Goal: Information Seeking & Learning: Find specific fact

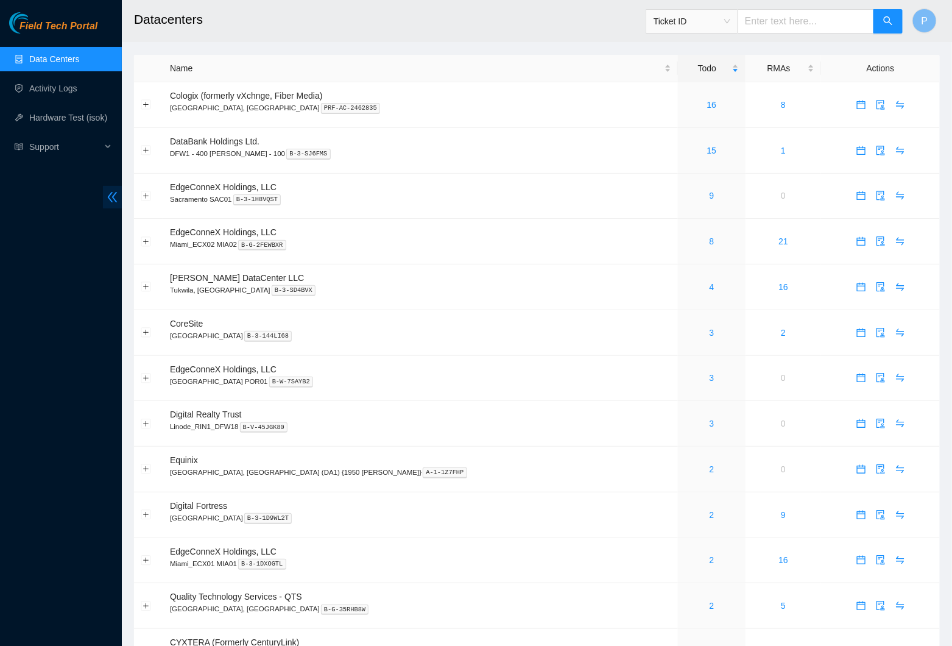
click at [104, 193] on span "double-left" at bounding box center [112, 197] width 19 height 23
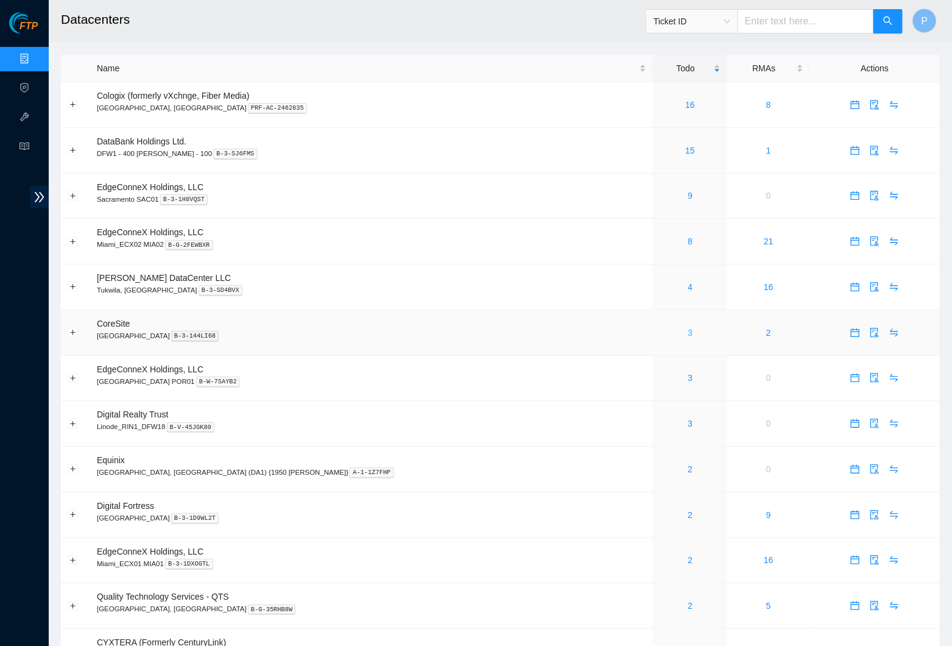
click at [688, 328] on link "3" at bounding box center [690, 333] width 5 height 10
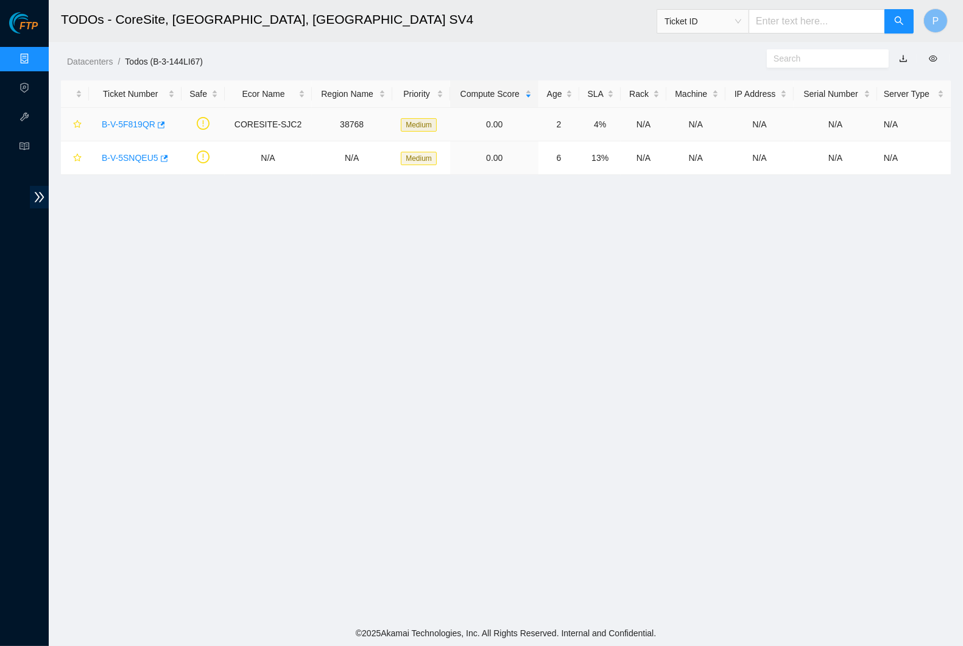
click at [141, 116] on div "B-V-5F819QR" at bounding box center [135, 124] width 79 height 19
click at [141, 119] on link "B-V-5F819QR" at bounding box center [129, 124] width 54 height 10
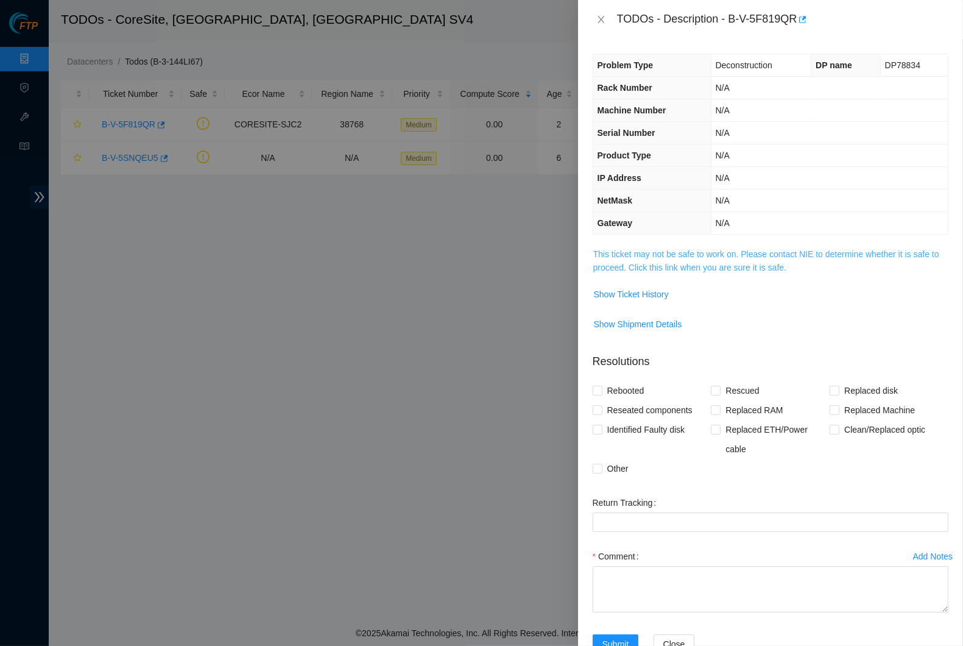
click at [761, 249] on link "This ticket may not be safe to work on. Please contact NIE to determine whether…" at bounding box center [766, 260] width 346 height 23
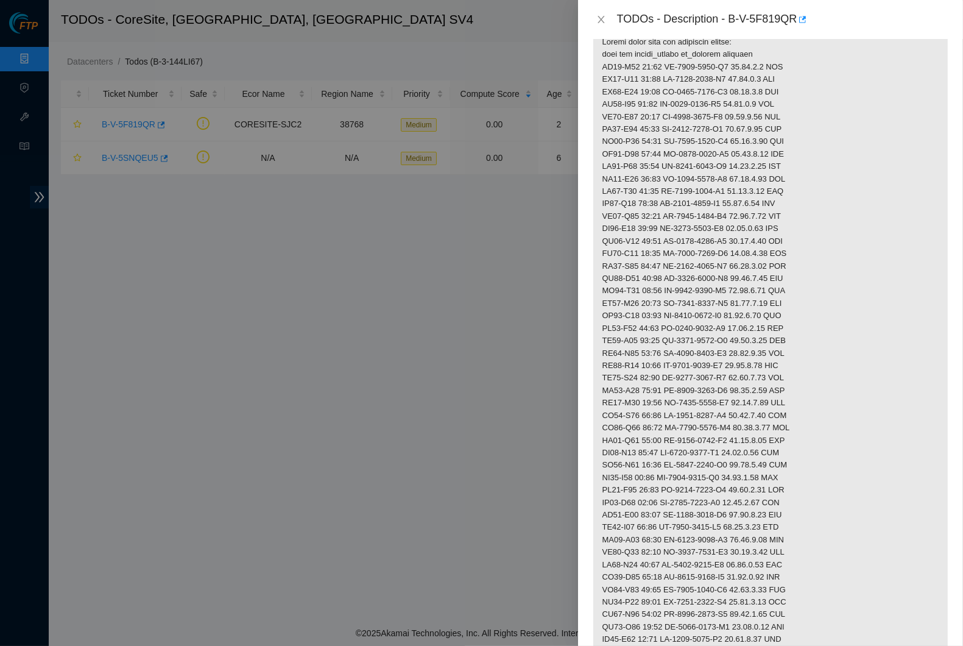
scroll to position [286, 0]
click at [595, 14] on button "Close" at bounding box center [601, 20] width 17 height 12
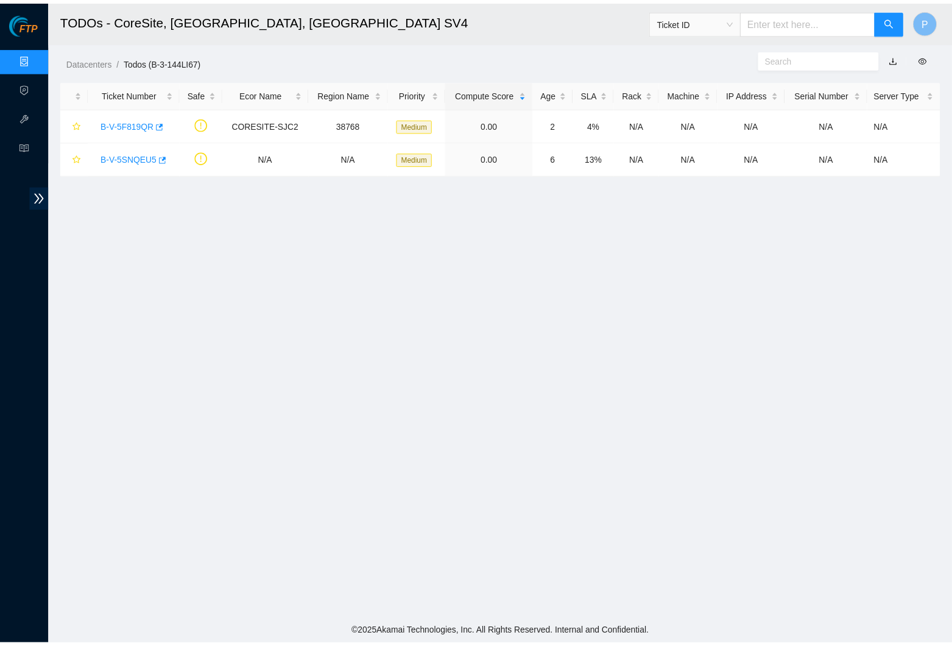
scroll to position [9, 0]
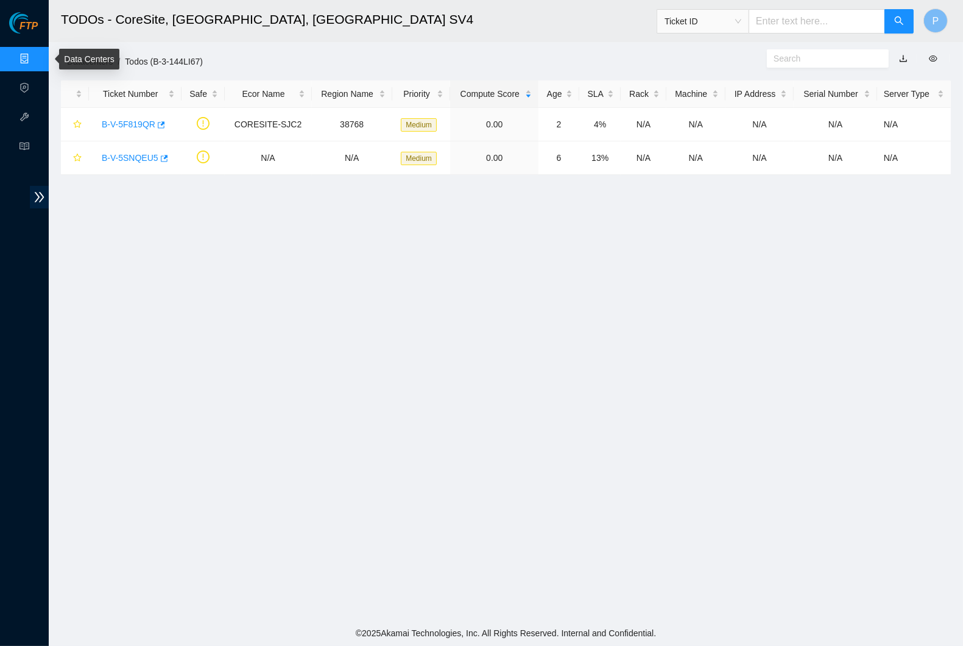
click at [35, 63] on link "Data Centers" at bounding box center [60, 59] width 50 height 10
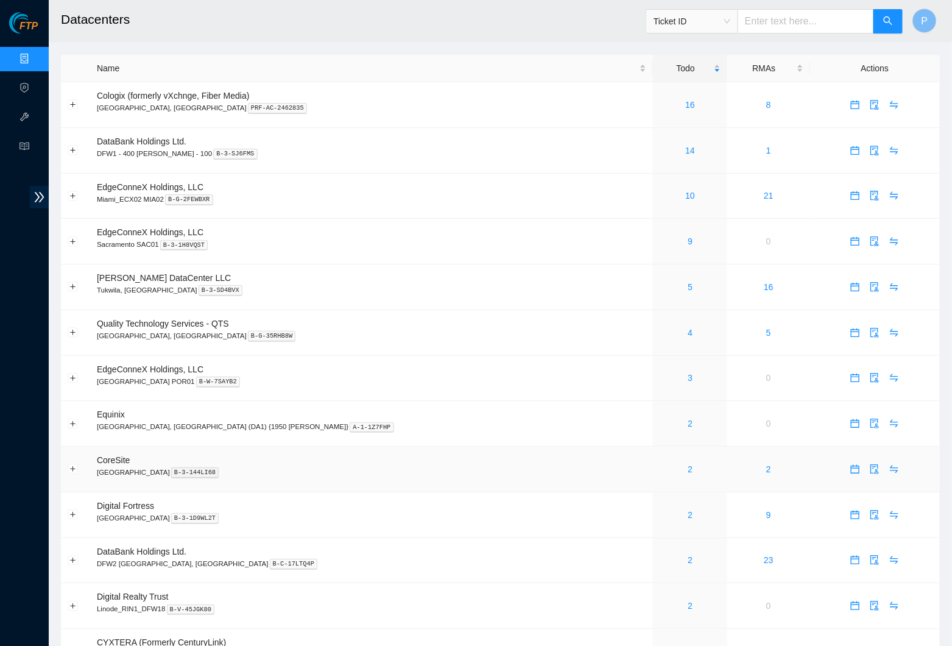
scroll to position [26, 0]
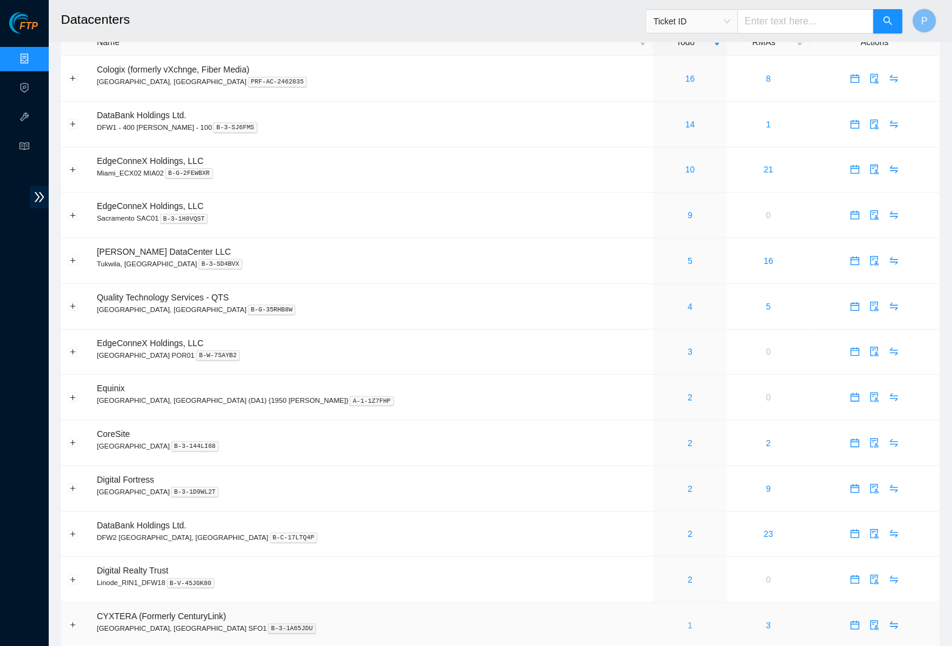
click at [688, 530] on link "1" at bounding box center [690, 625] width 5 height 10
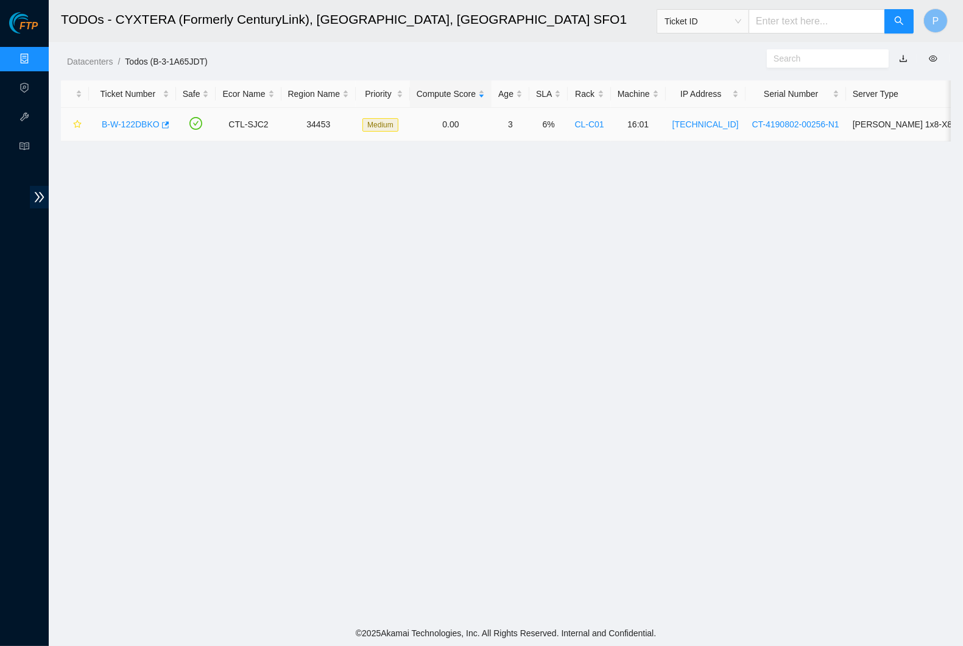
click at [131, 125] on link "B-W-122DBKO" at bounding box center [131, 124] width 58 height 10
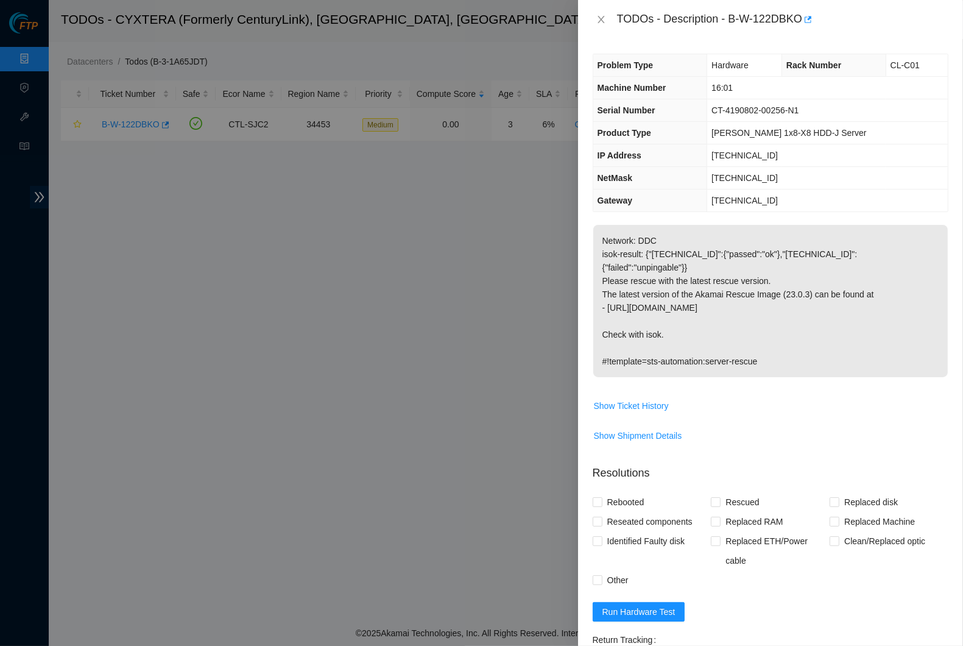
drag, startPoint x: 696, startPoint y: 105, endPoint x: 628, endPoint y: 19, distance: 109.3
click at [695, 104] on th "Serial Number" at bounding box center [650, 110] width 114 height 23
click at [598, 21] on icon "close" at bounding box center [601, 20] width 10 height 10
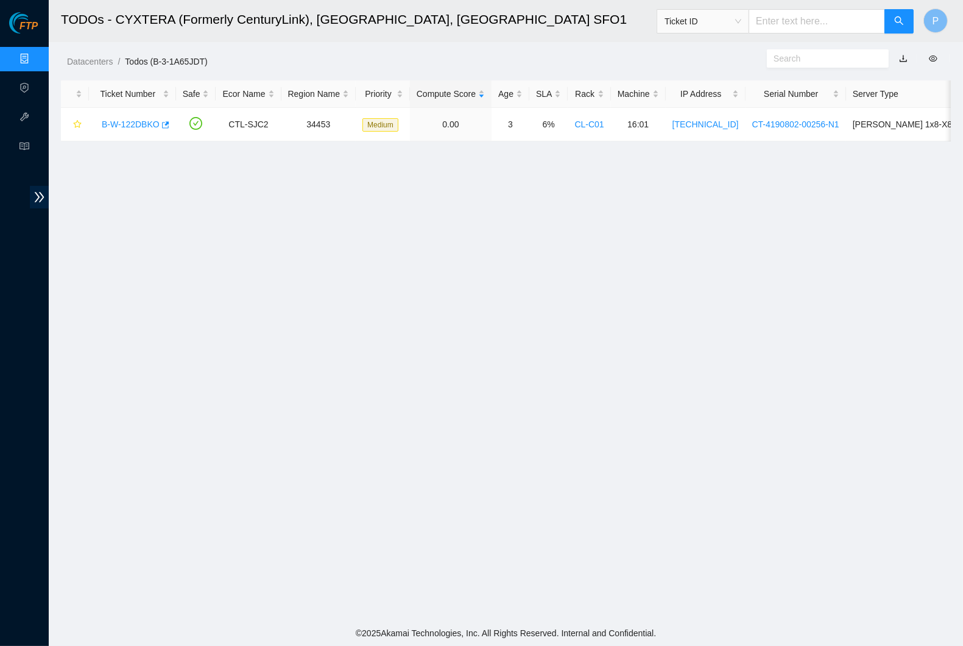
click at [35, 60] on link "Data Centers" at bounding box center [60, 59] width 50 height 10
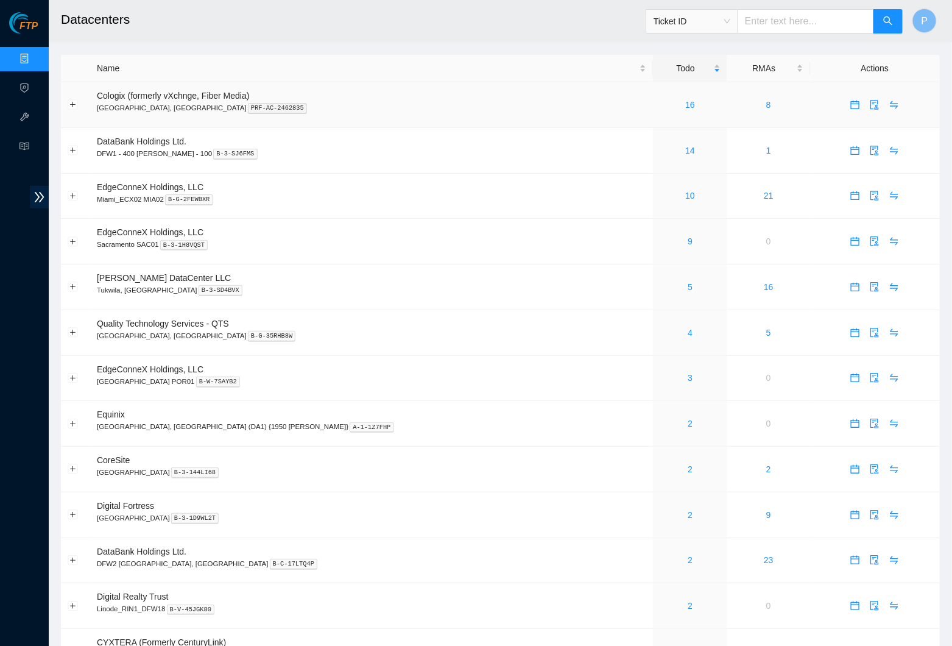
click at [660, 108] on div "16" at bounding box center [690, 104] width 61 height 13
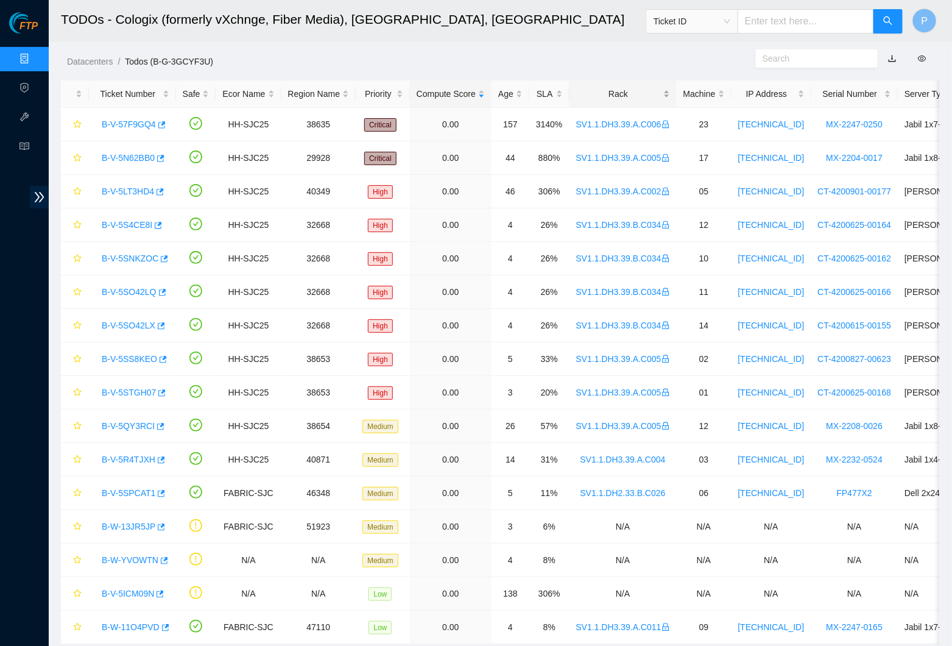
click at [663, 93] on div "Rack" at bounding box center [623, 93] width 94 height 13
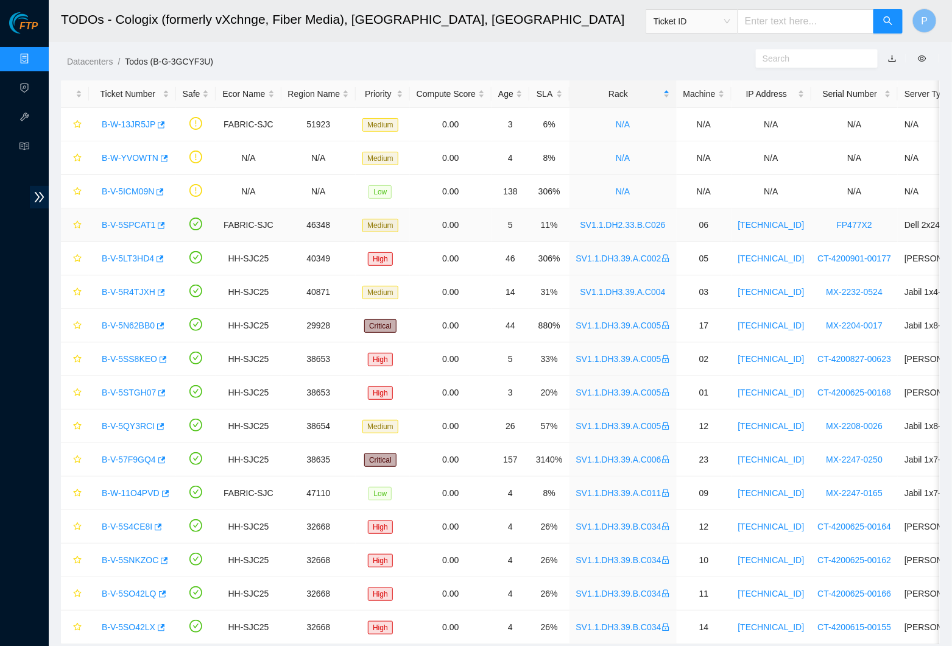
click at [140, 221] on link "B-V-5SPCAT1" at bounding box center [129, 225] width 54 height 10
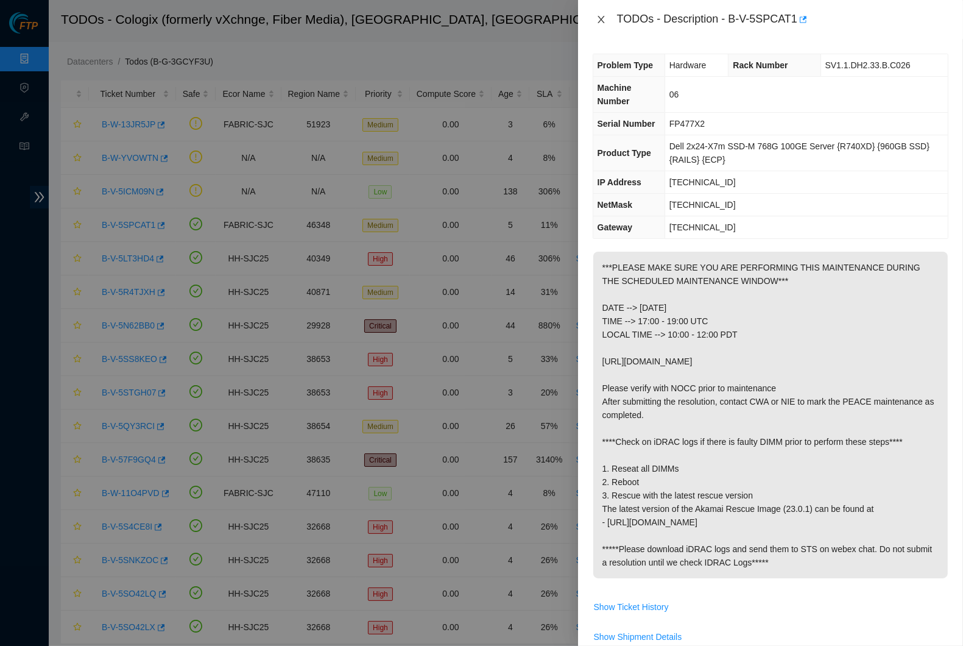
click at [604, 21] on icon "close" at bounding box center [601, 20] width 10 height 10
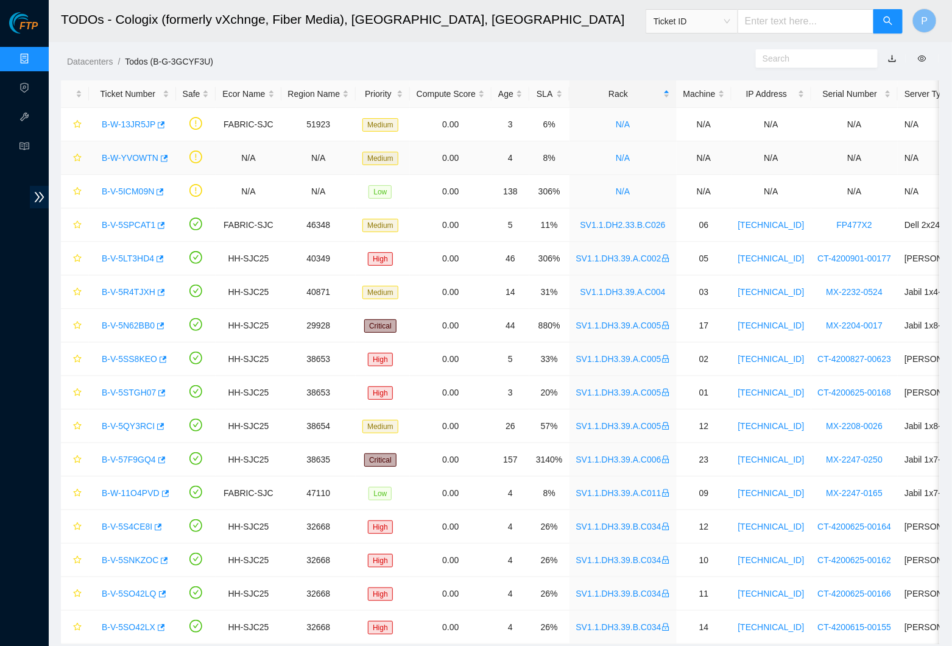
click at [133, 160] on link "B-W-YVOWTN" at bounding box center [130, 158] width 57 height 10
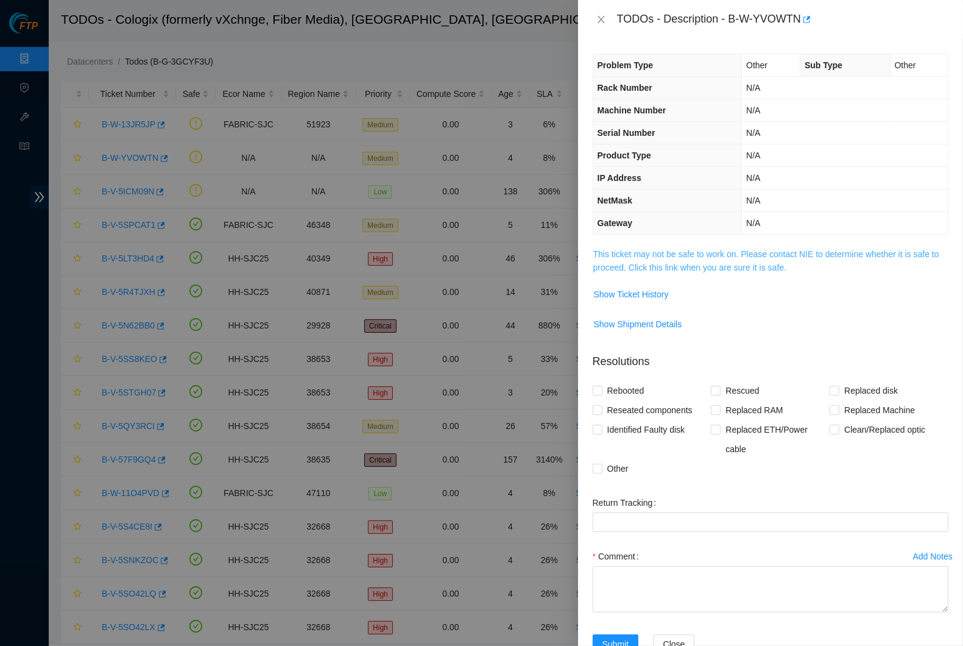
click at [707, 253] on link "This ticket may not be safe to work on. Please contact NIE to determine whether…" at bounding box center [766, 260] width 346 height 23
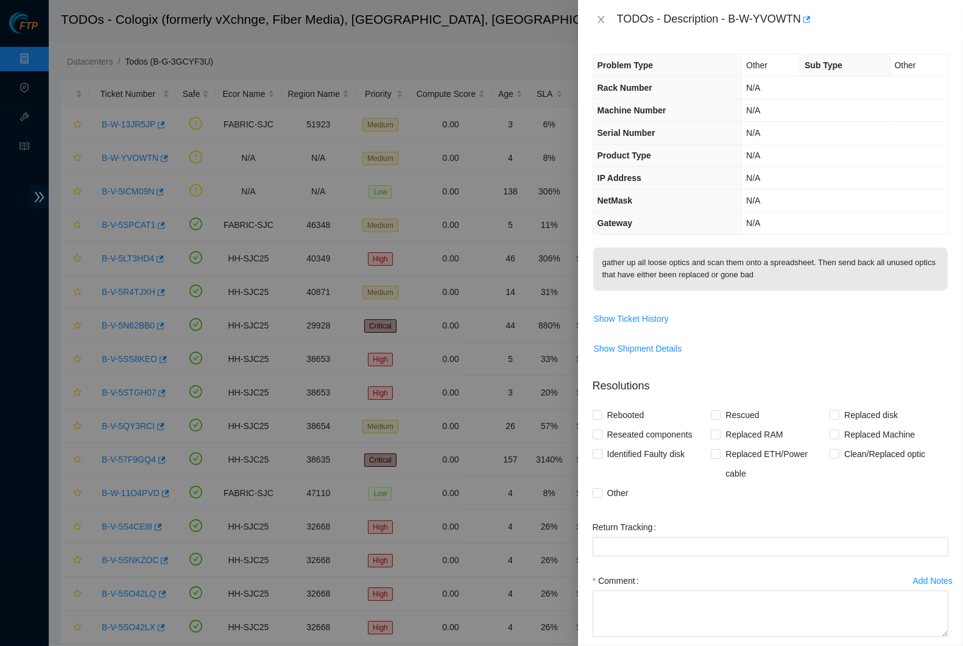
click at [590, 9] on div "TODOs - Description - B-W-YVOWTN" at bounding box center [770, 19] width 385 height 39
click at [599, 18] on icon "close" at bounding box center [601, 20] width 10 height 10
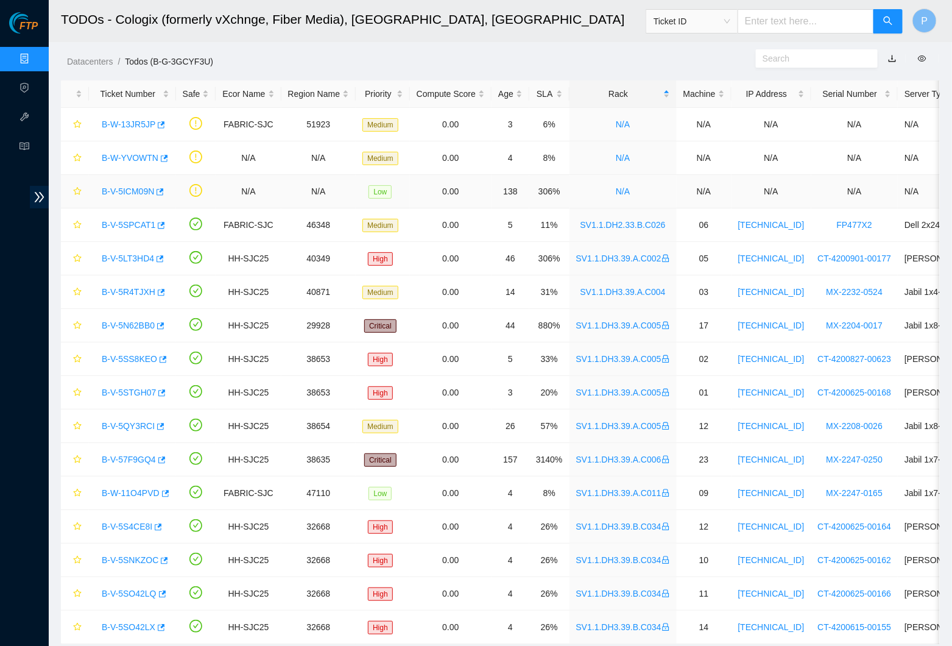
click at [132, 189] on link "B-V-5ICM09N" at bounding box center [128, 191] width 52 height 10
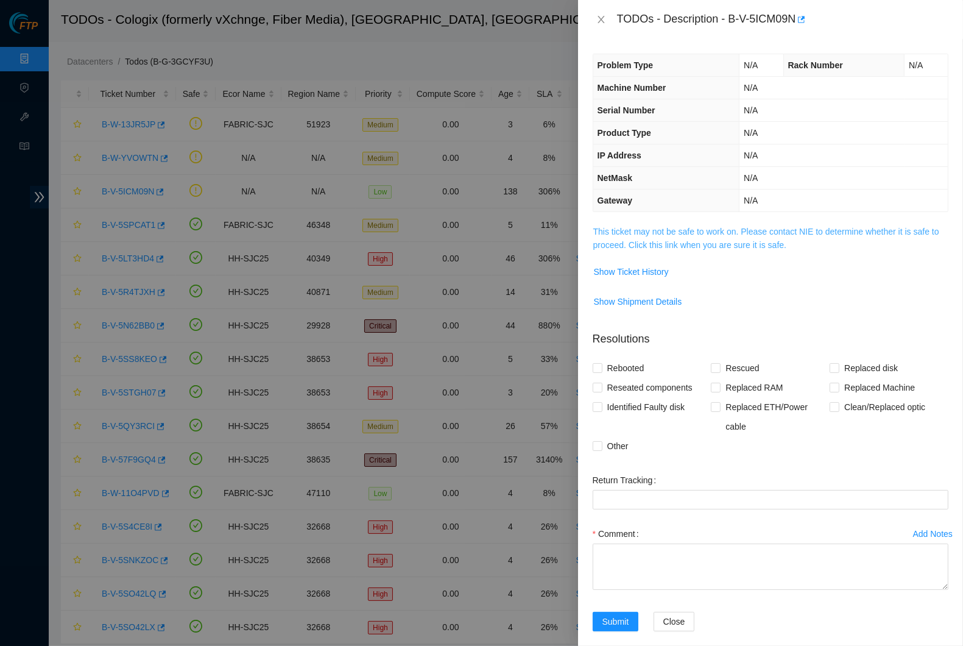
click at [715, 244] on link "This ticket may not be safe to work on. Please contact NIE to determine whether…" at bounding box center [766, 238] width 346 height 23
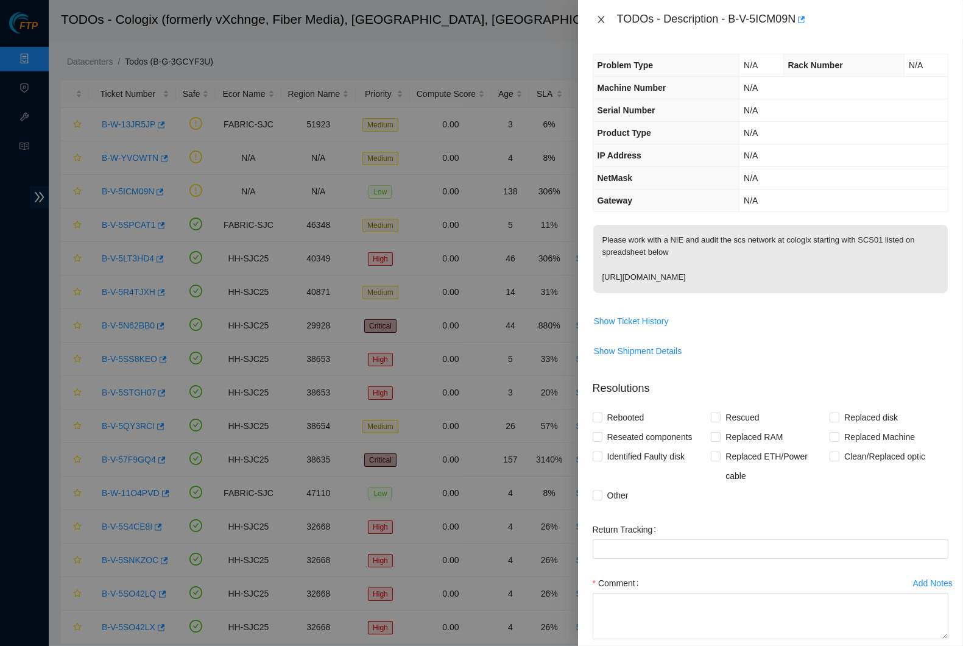
click at [603, 18] on icon "close" at bounding box center [601, 20] width 10 height 10
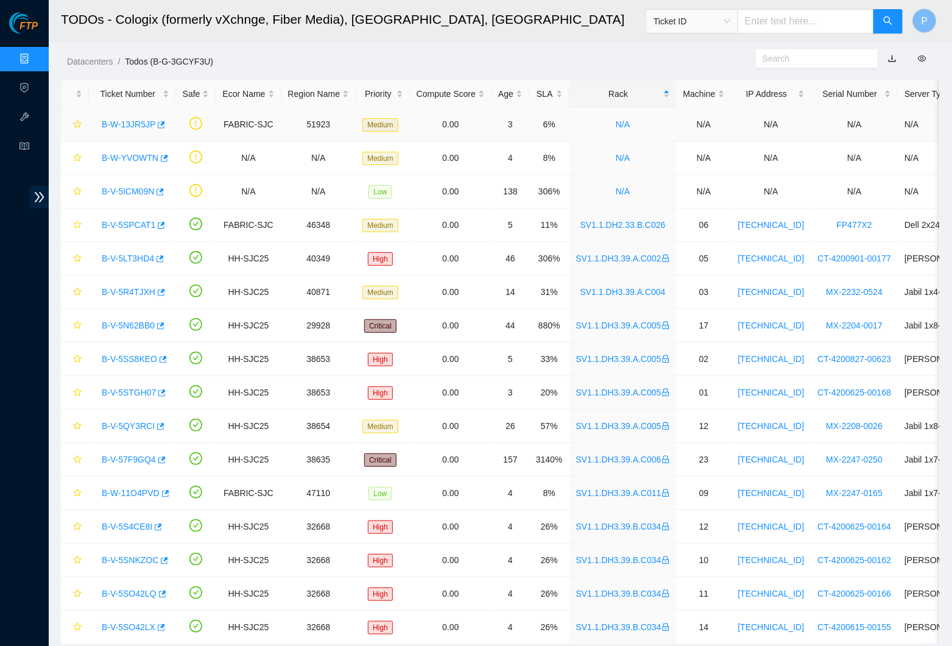
click at [113, 119] on link "B-W-13JR5JP" at bounding box center [129, 124] width 54 height 10
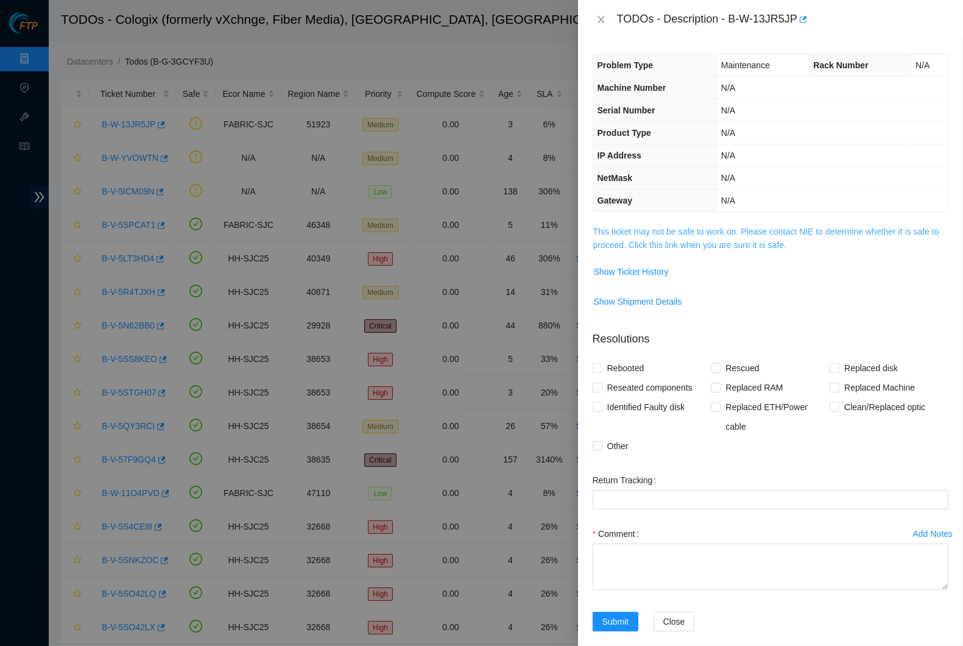
click at [749, 240] on link "This ticket may not be safe to work on. Please contact NIE to determine whether…" at bounding box center [766, 238] width 346 height 23
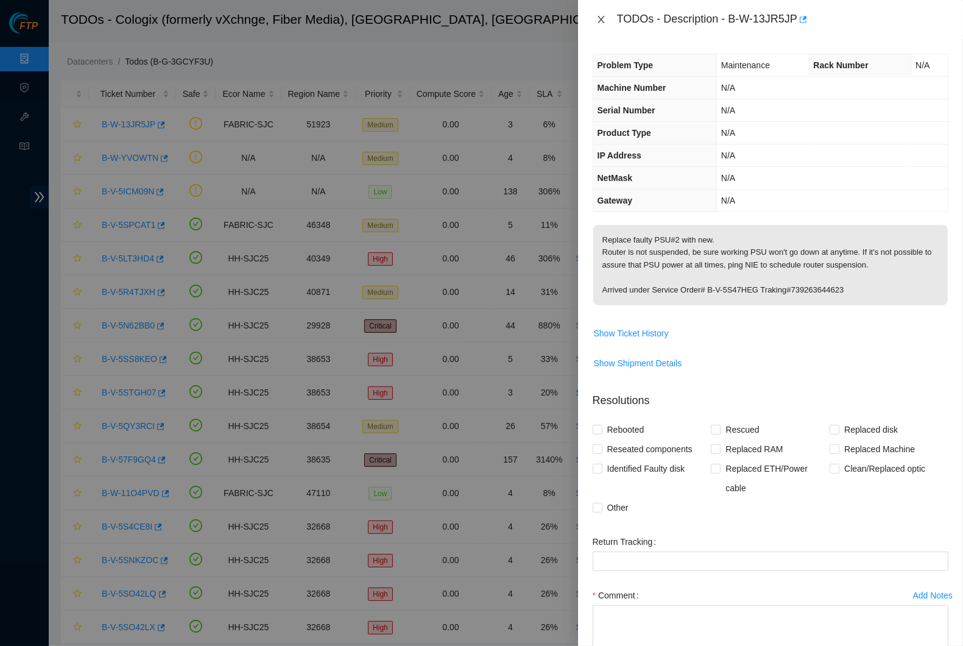
click at [599, 18] on icon "close" at bounding box center [601, 20] width 10 height 10
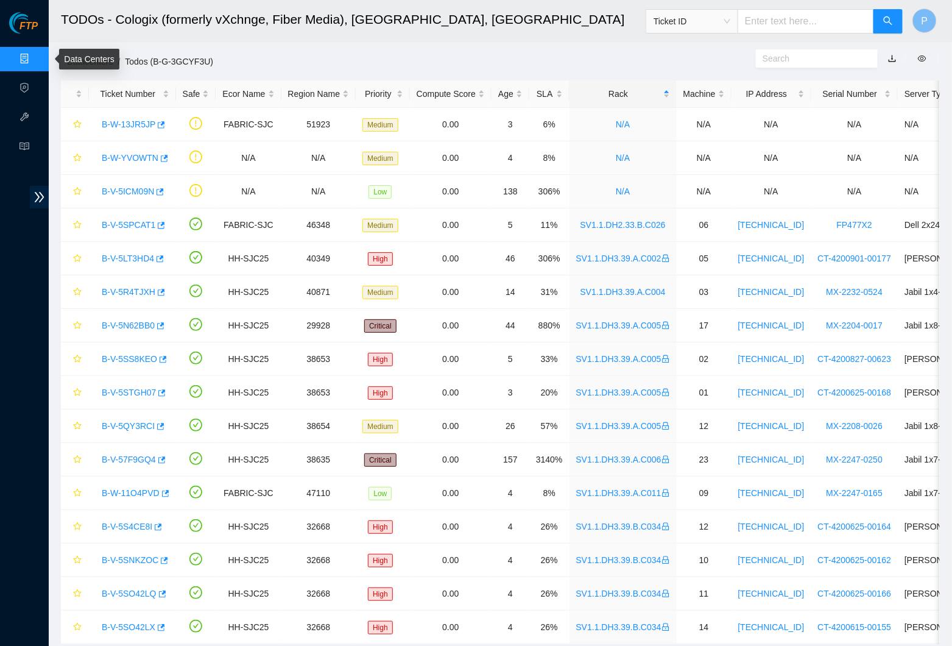
click at [35, 55] on link "Data Centers" at bounding box center [60, 59] width 50 height 10
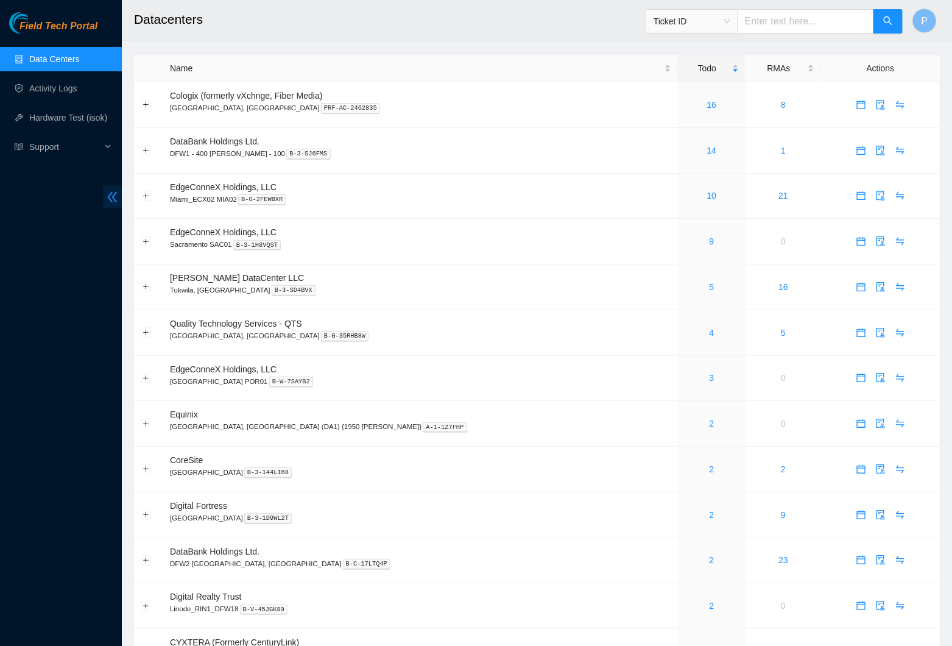
click at [116, 191] on icon "double-left" at bounding box center [112, 197] width 13 height 13
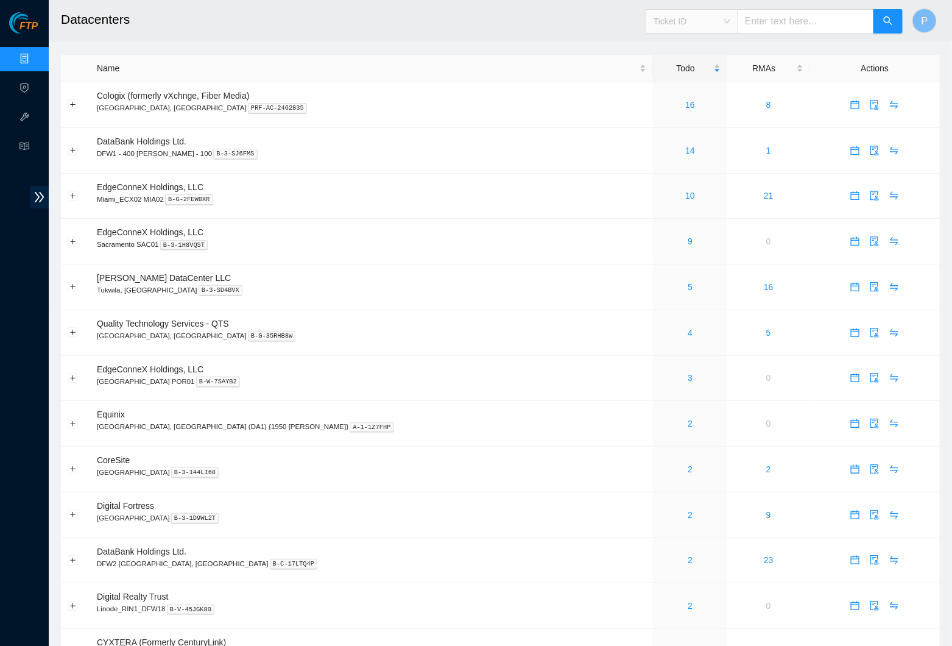
click at [704, 19] on span "Ticket ID" at bounding box center [692, 21] width 77 height 18
drag, startPoint x: 693, startPoint y: 122, endPoint x: 744, endPoint y: 67, distance: 75.4
click at [692, 122] on div "Serial Number" at bounding box center [690, 122] width 77 height 13
click at [772, 27] on input "text" at bounding box center [806, 21] width 136 height 24
type input "S"
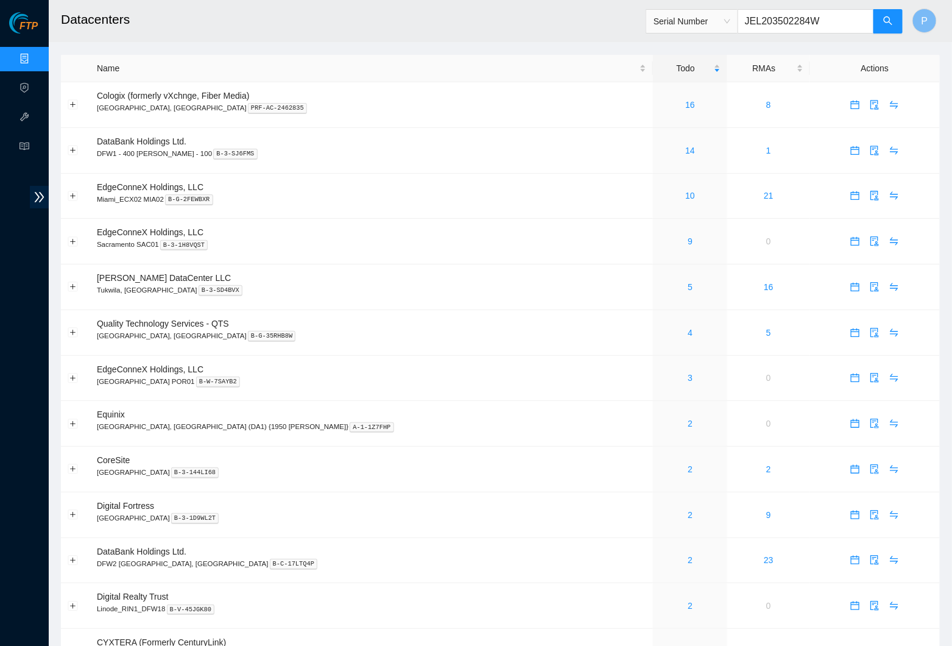
type input "JEL203502284W0"
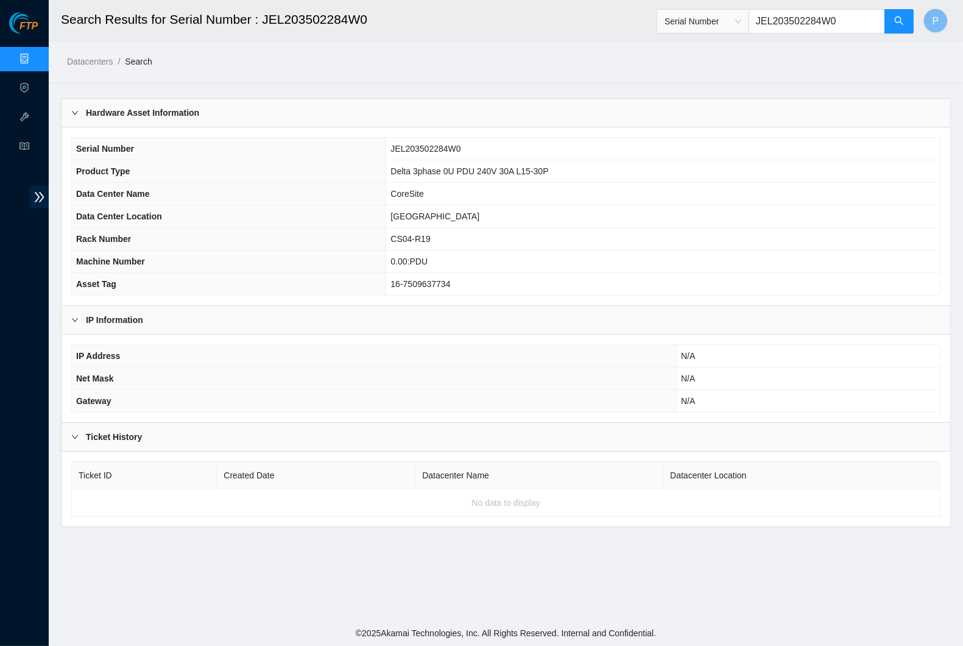
drag, startPoint x: 840, startPoint y: 18, endPoint x: 757, endPoint y: 21, distance: 82.9
click at [757, 21] on input "JEL203502284W0" at bounding box center [817, 21] width 136 height 24
click at [245, 205] on th "Data Center Location" at bounding box center [229, 216] width 314 height 23
drag, startPoint x: 473, startPoint y: 641, endPoint x: 282, endPoint y: 126, distance: 549.1
click at [330, 175] on th "Product Type" at bounding box center [229, 171] width 314 height 23
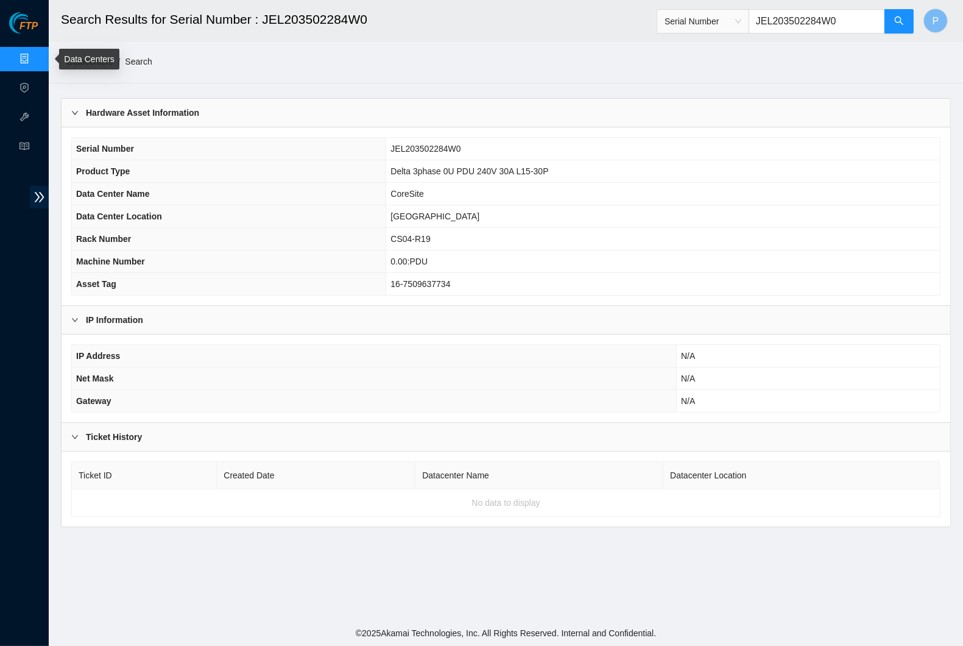
click at [35, 58] on link "Data Centers" at bounding box center [60, 59] width 50 height 10
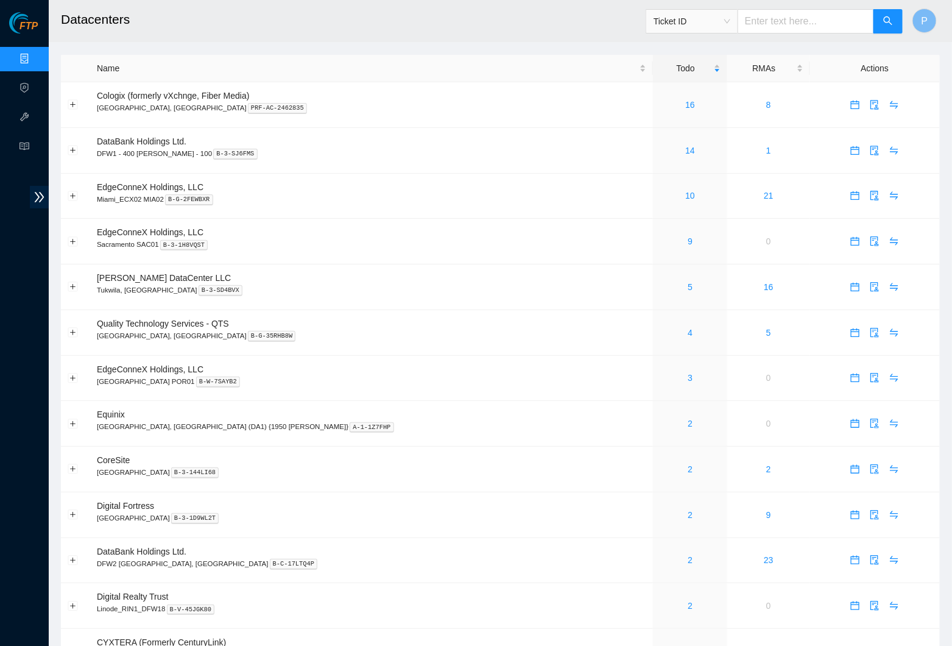
click at [807, 12] on input "text" at bounding box center [806, 21] width 136 height 24
paste input "B-V-5JHM4QG"
type input "B-V-5JHM4QG"
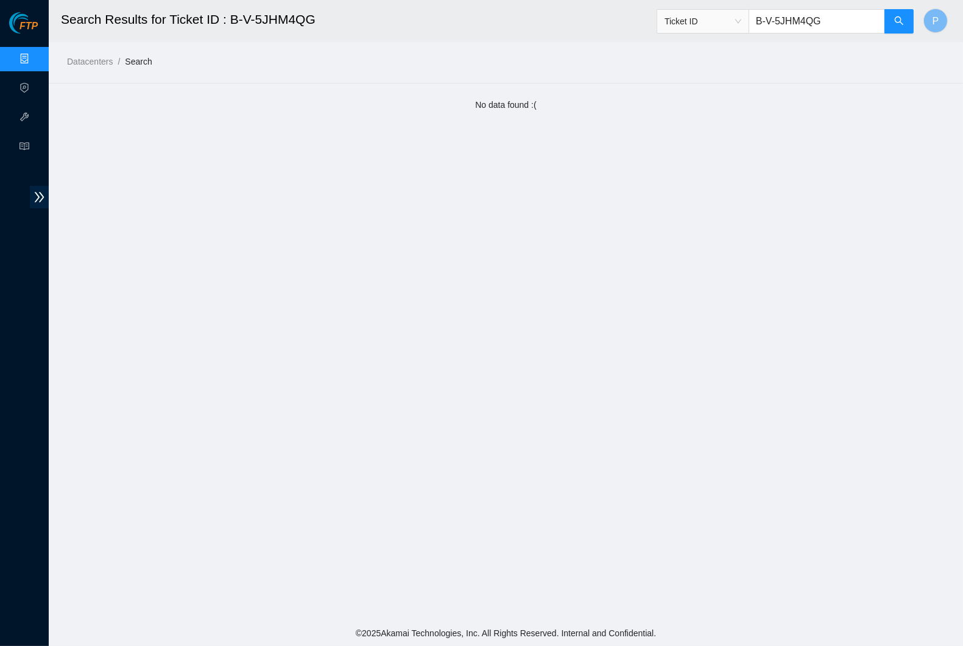
drag, startPoint x: 842, startPoint y: 21, endPoint x: 757, endPoint y: 19, distance: 85.9
click at [757, 19] on input "B-V-5JHM4QG" at bounding box center [817, 21] width 136 height 24
click at [35, 54] on link "Data Centers" at bounding box center [60, 59] width 50 height 10
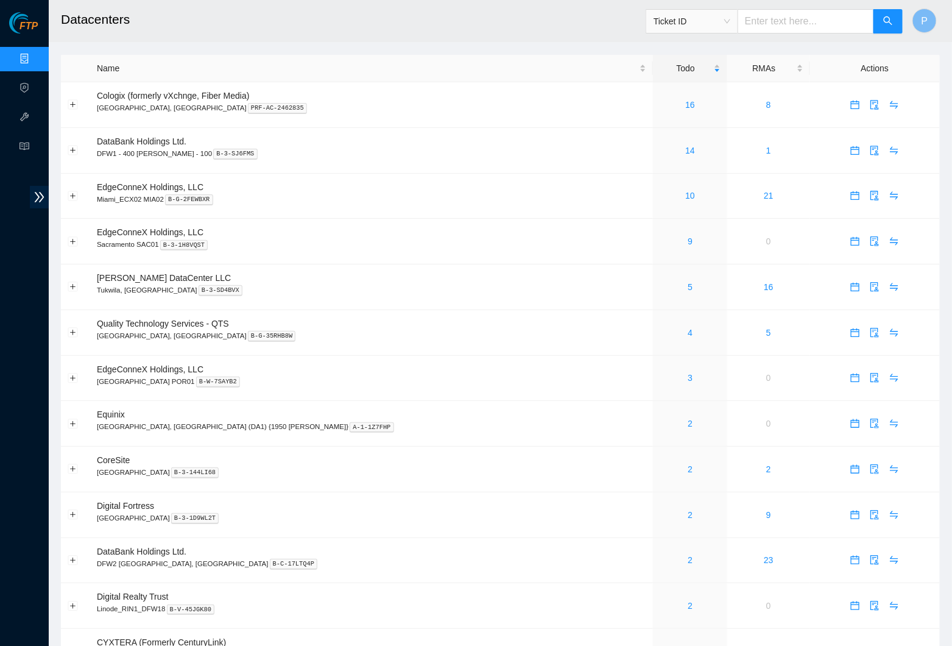
paste input "B-V-5JHM4QG"
type input "B-V-5JHM4QG"
type input "JEL203502284W0"
drag, startPoint x: 841, startPoint y: 25, endPoint x: 743, endPoint y: 21, distance: 98.8
click at [743, 21] on input "JEL203502284W0" at bounding box center [806, 21] width 136 height 24
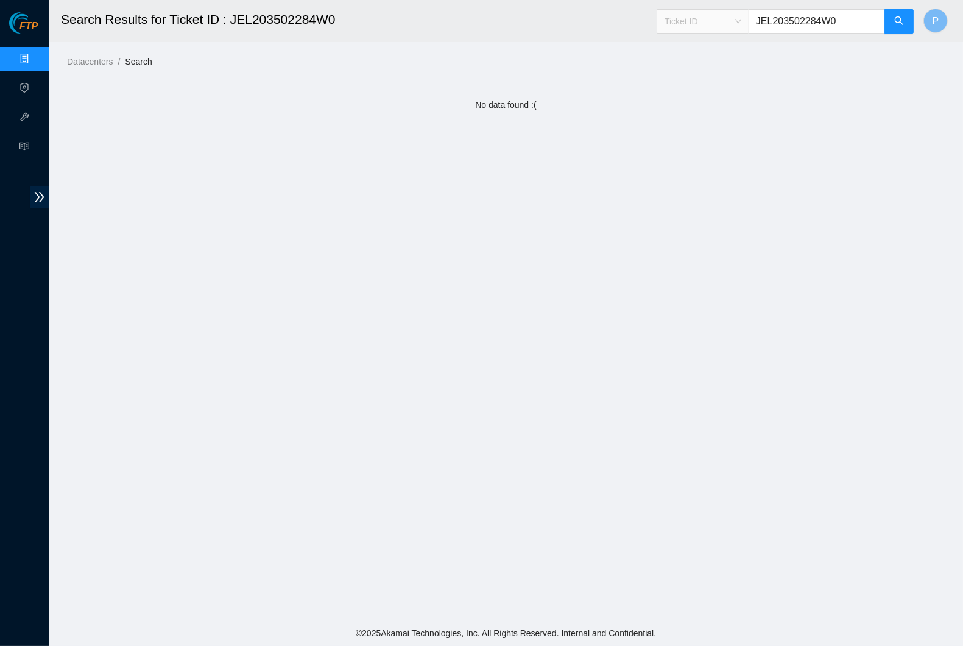
click at [734, 19] on span "Ticket ID" at bounding box center [703, 21] width 77 height 18
click at [727, 116] on div "Serial Number" at bounding box center [701, 122] width 77 height 13
click at [908, 25] on button "button" at bounding box center [899, 21] width 29 height 24
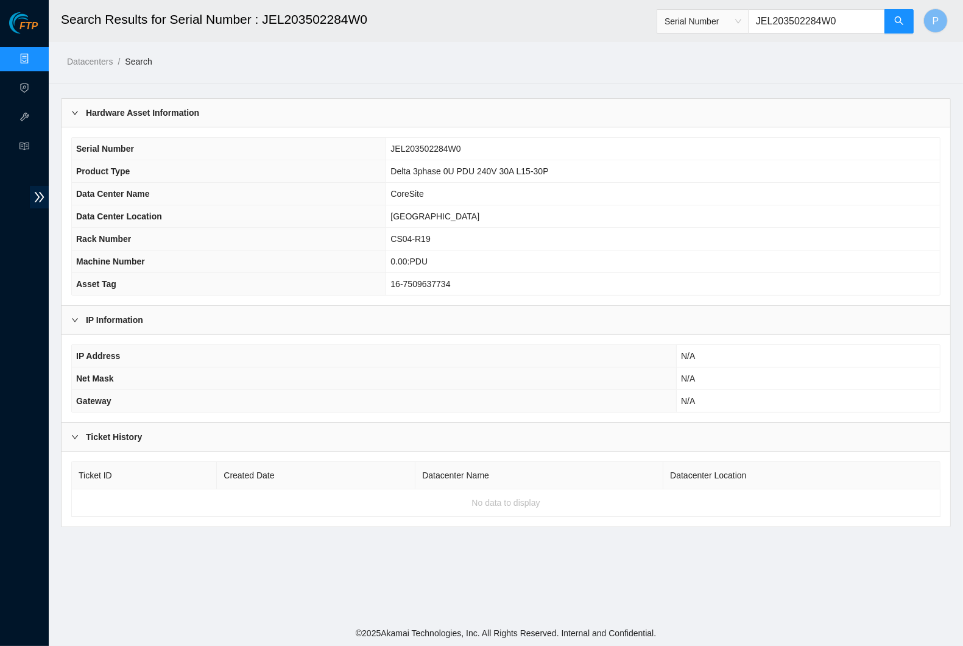
click at [708, 24] on span "Serial Number" at bounding box center [703, 21] width 77 height 18
click at [712, 80] on div "Rack Number" at bounding box center [701, 83] width 77 height 13
click at [802, 18] on input "JEL203502284W0" at bounding box center [817, 21] width 136 height 24
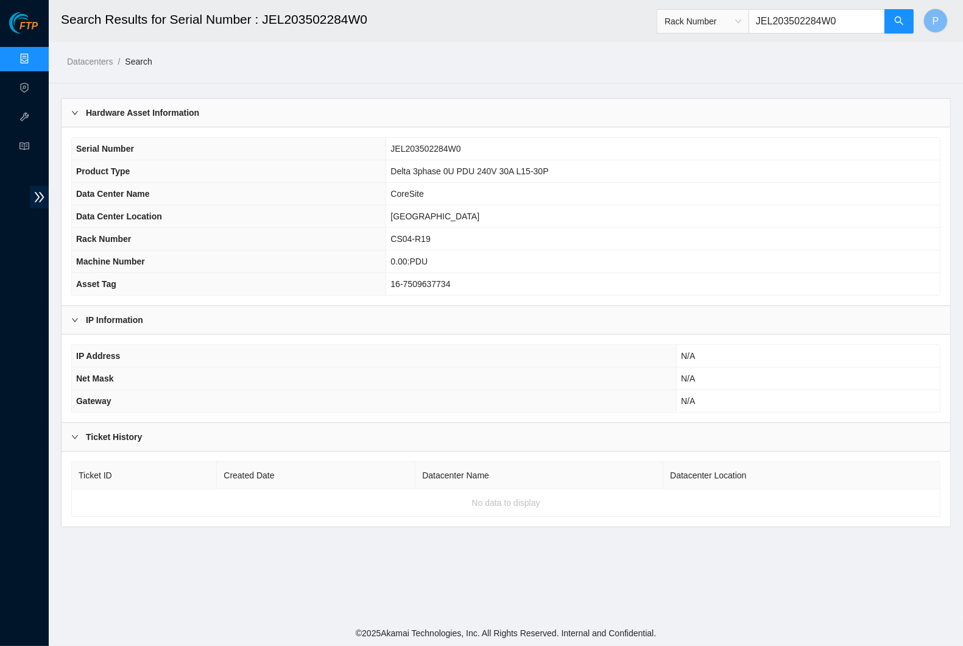
paste input "CS01-R08"
type input "CS01-R08"
click at [895, 21] on icon "search" at bounding box center [899, 20] width 9 height 9
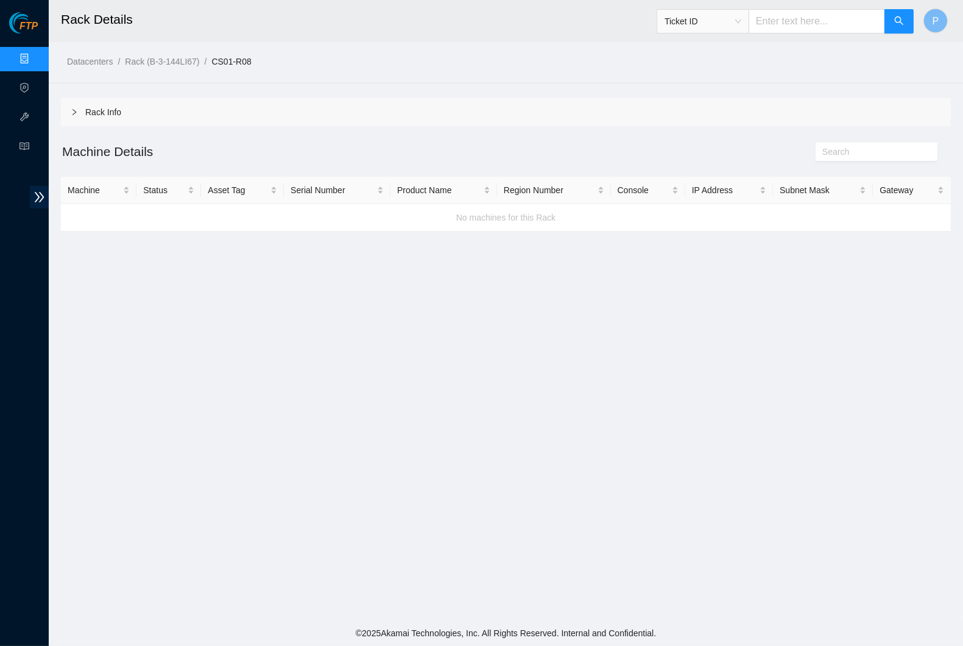
click at [317, 103] on div "Rack Info" at bounding box center [506, 112] width 890 height 28
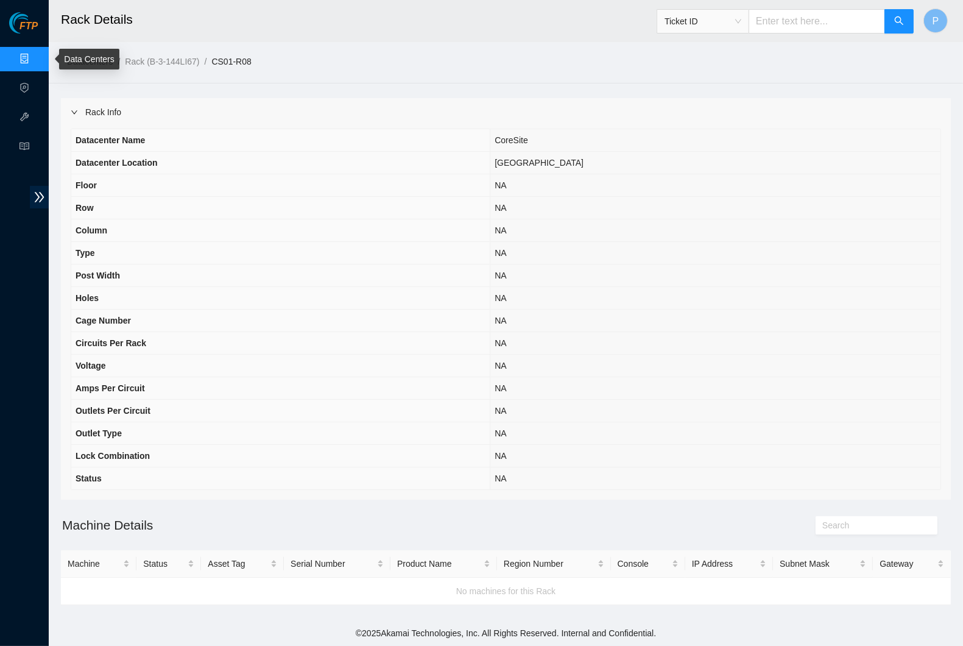
click at [35, 55] on link "Data Centers" at bounding box center [60, 59] width 50 height 10
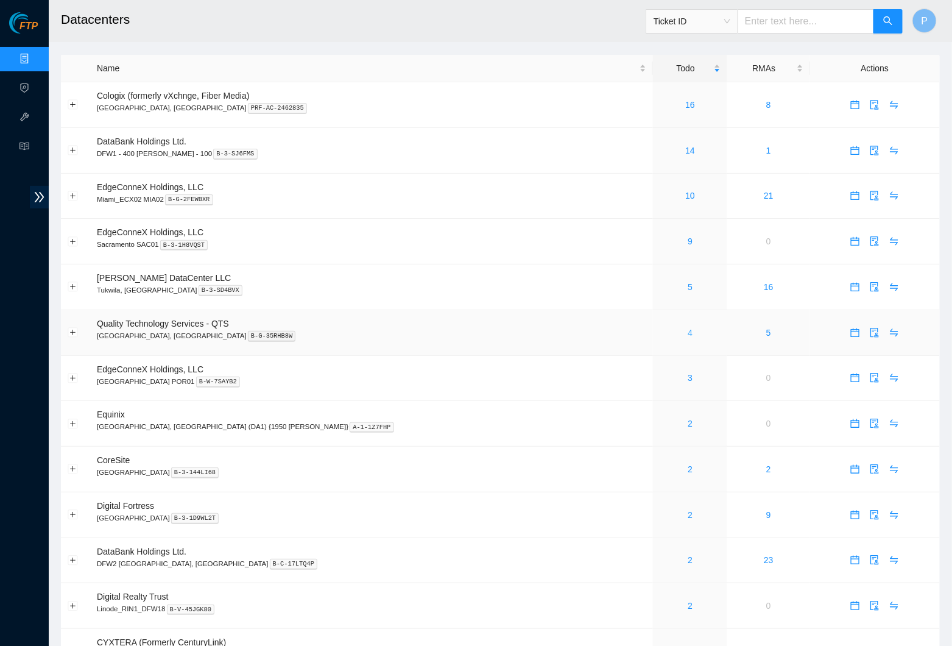
click at [688, 328] on link "4" at bounding box center [690, 333] width 5 height 10
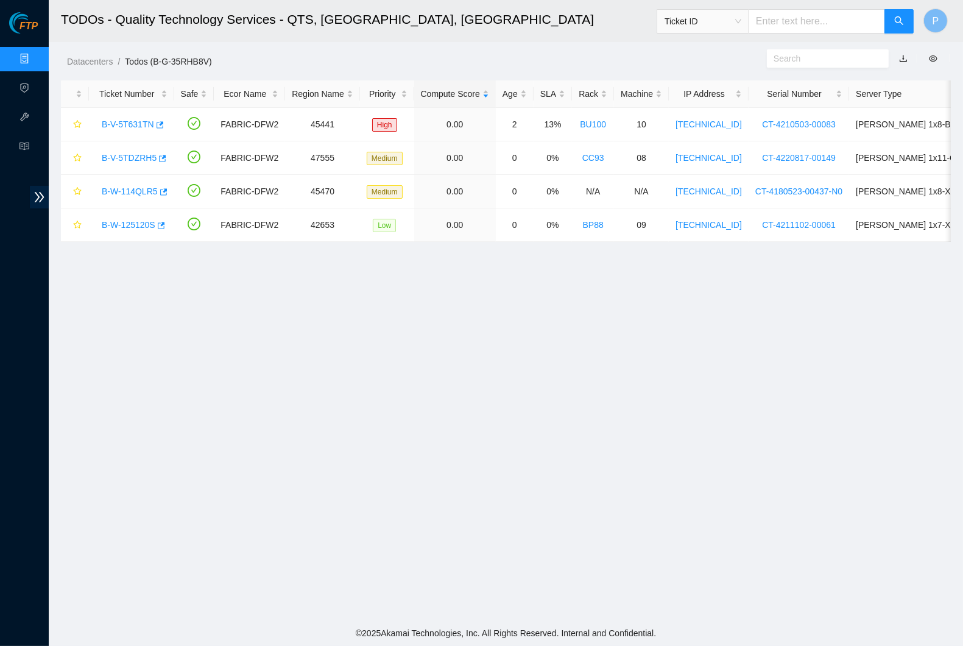
click at [901, 56] on link "button" at bounding box center [903, 59] width 9 height 10
click at [35, 58] on link "Data Centers" at bounding box center [60, 59] width 50 height 10
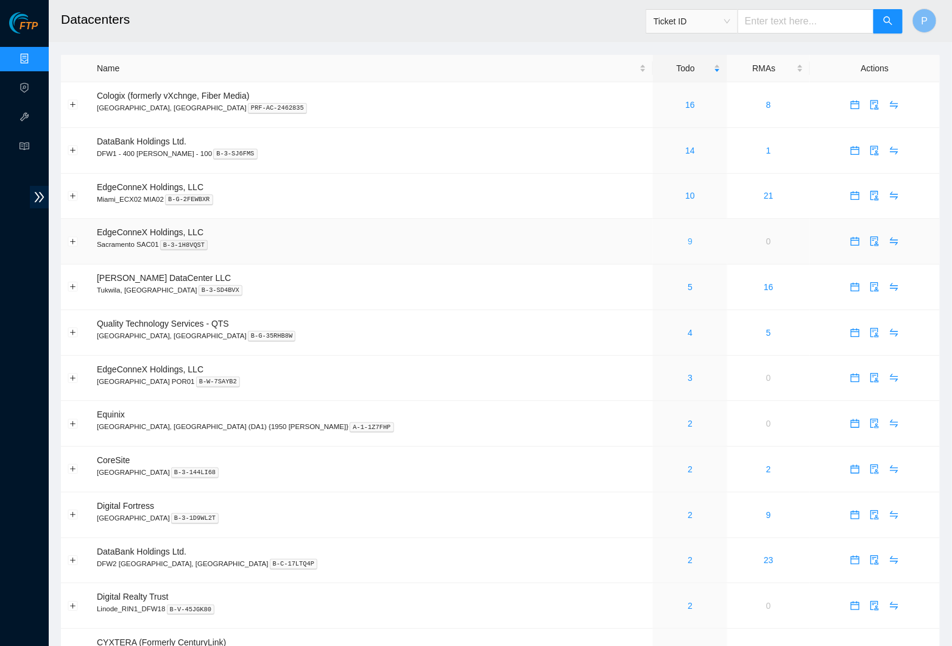
click at [688, 236] on link "9" at bounding box center [690, 241] width 5 height 10
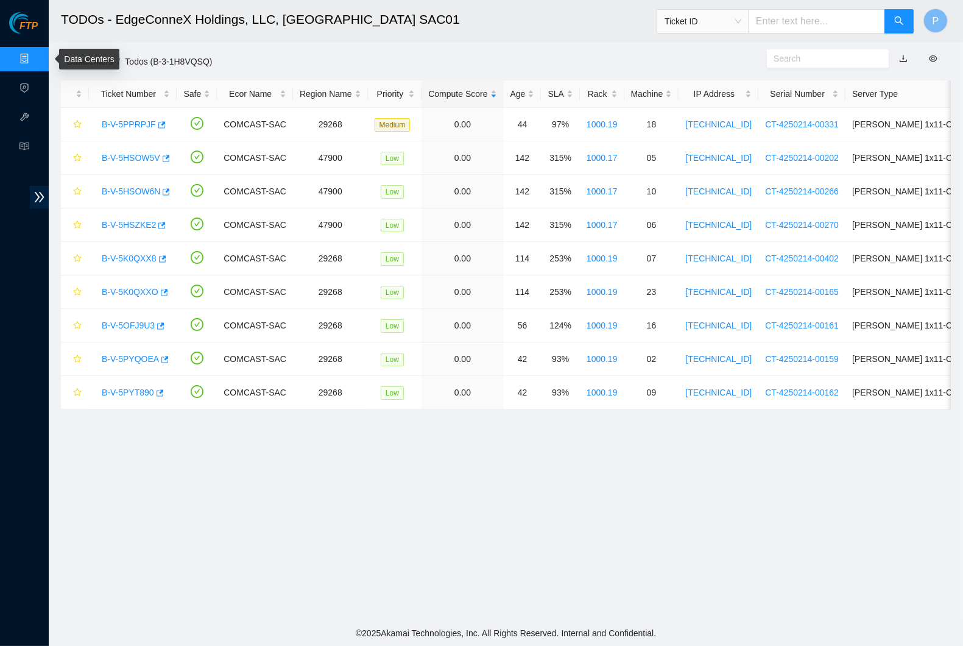
click at [35, 55] on link "Data Centers" at bounding box center [60, 59] width 50 height 10
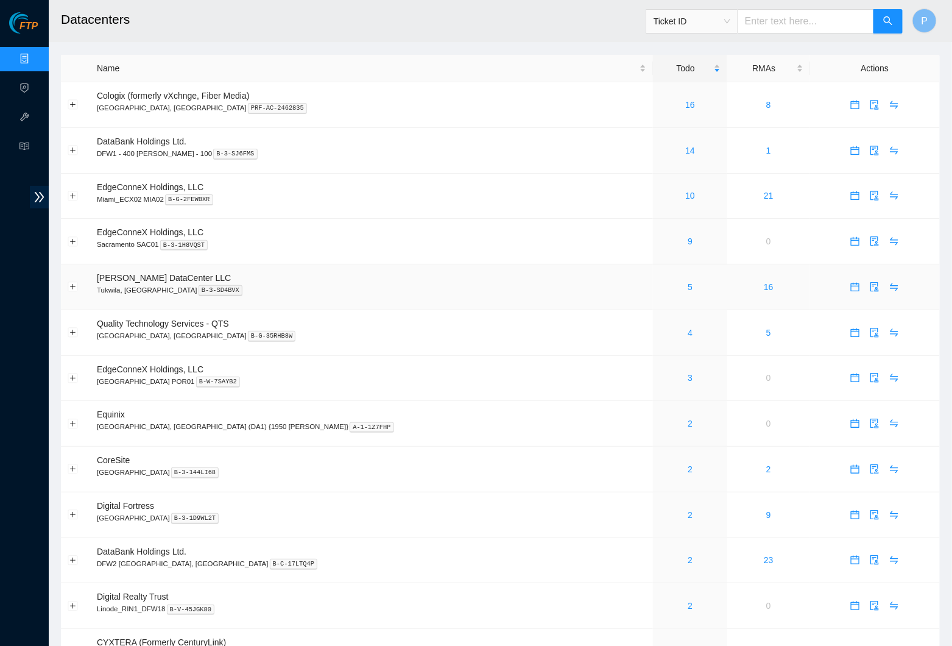
click at [660, 281] on div "5" at bounding box center [690, 286] width 61 height 13
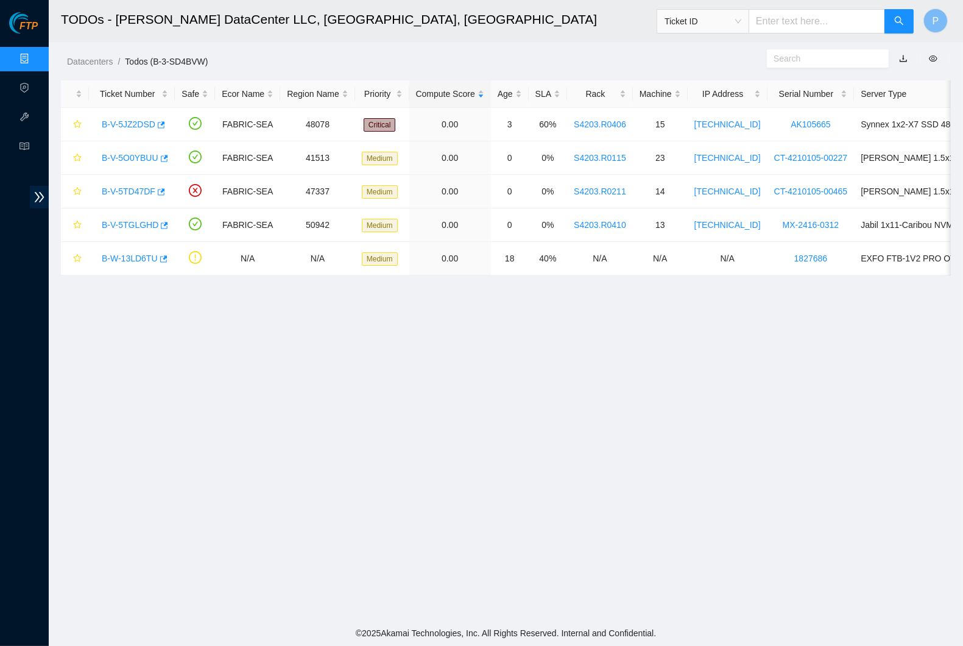
click at [901, 59] on link "button" at bounding box center [903, 59] width 9 height 10
click at [37, 57] on link "Data Centers" at bounding box center [60, 59] width 50 height 10
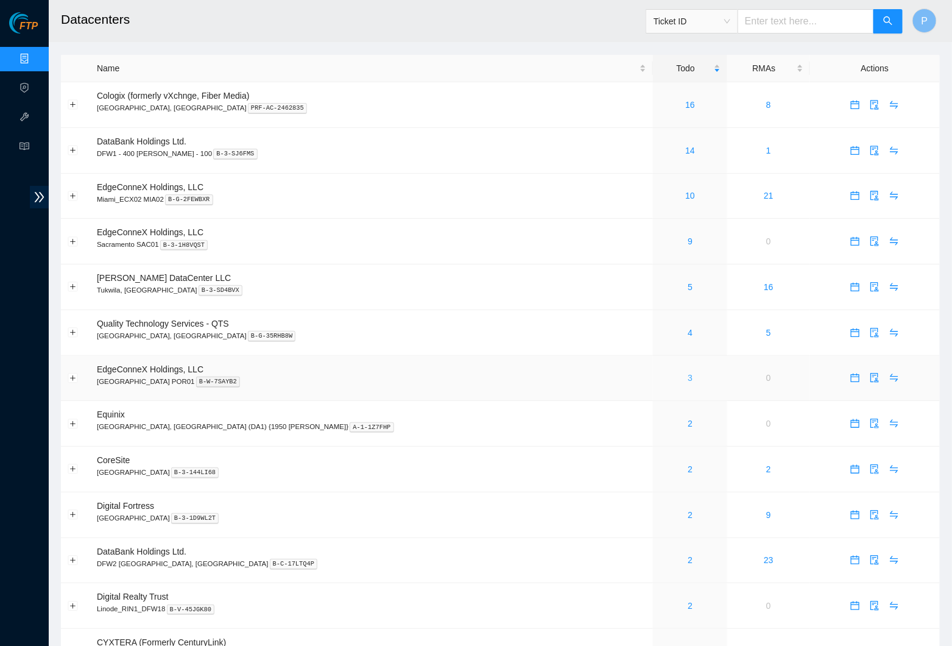
click at [688, 373] on link "3" at bounding box center [690, 378] width 5 height 10
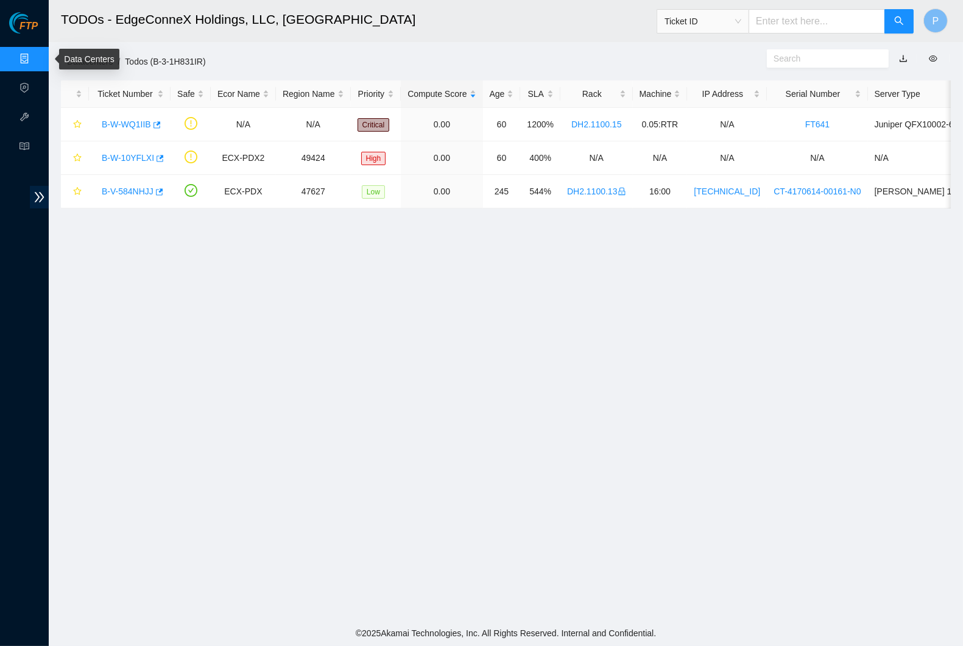
click at [35, 58] on link "Data Centers" at bounding box center [60, 59] width 50 height 10
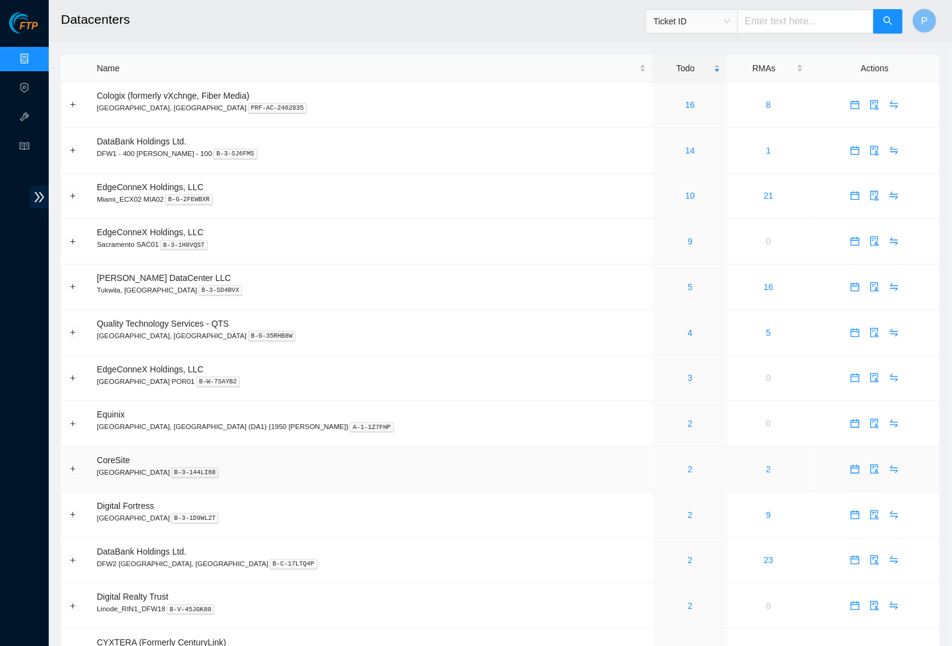
click at [660, 462] on div "2" at bounding box center [690, 468] width 61 height 13
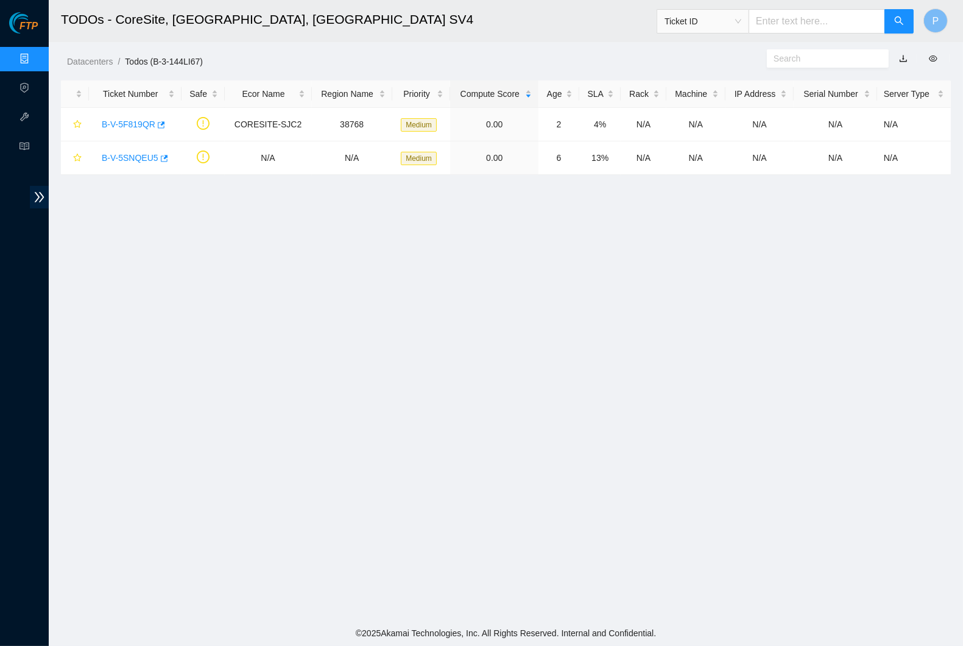
click at [35, 60] on link "Data Centers" at bounding box center [60, 59] width 50 height 10
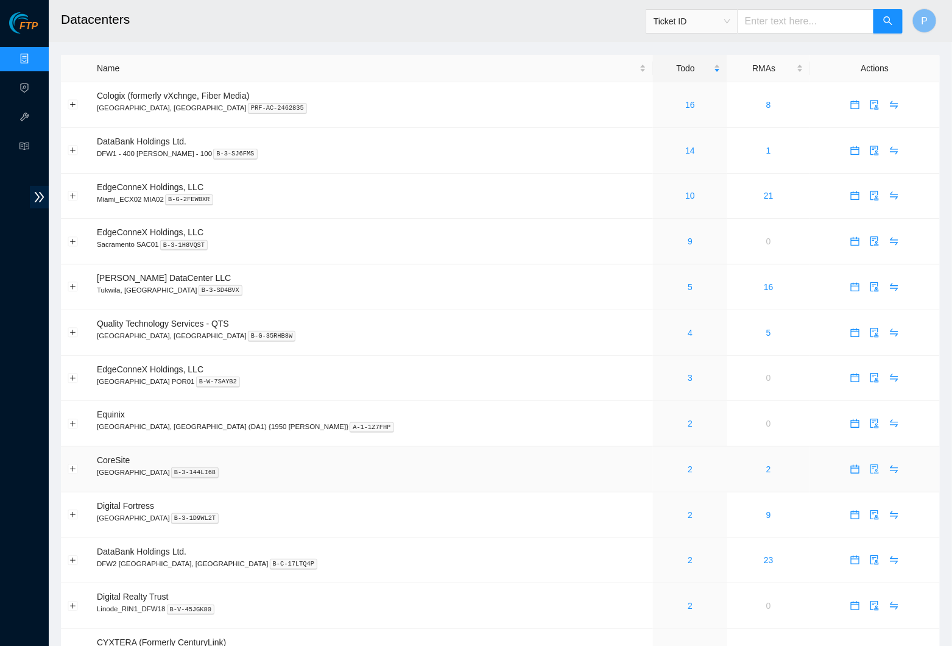
click at [870, 464] on icon "audit" at bounding box center [875, 469] width 10 height 10
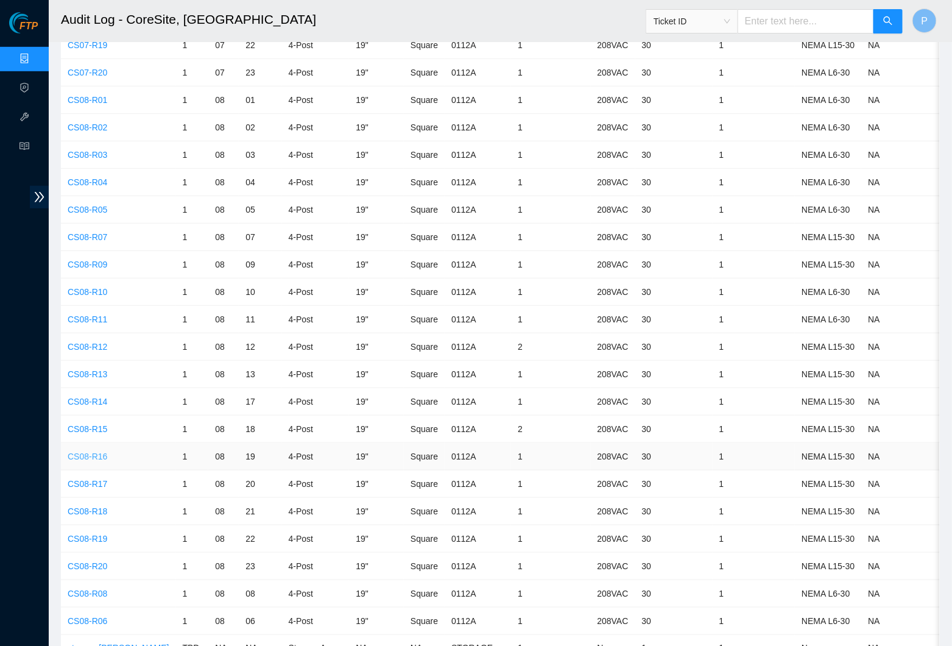
scroll to position [3858, 0]
click at [96, 452] on link "CS08-R16" at bounding box center [88, 457] width 40 height 10
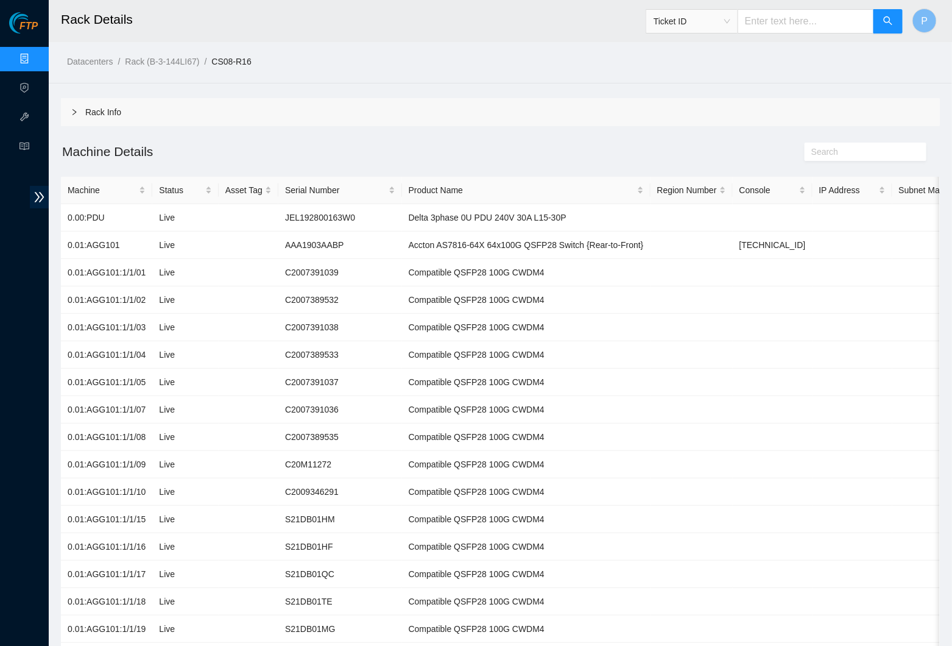
click at [342, 111] on div "Rack Info" at bounding box center [500, 112] width 879 height 28
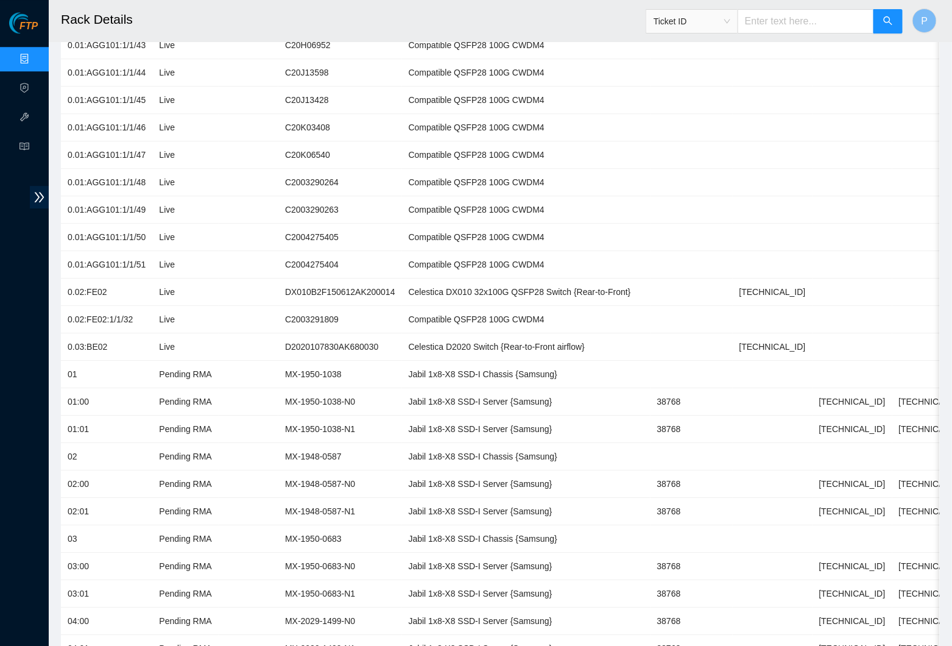
scroll to position [1346, 0]
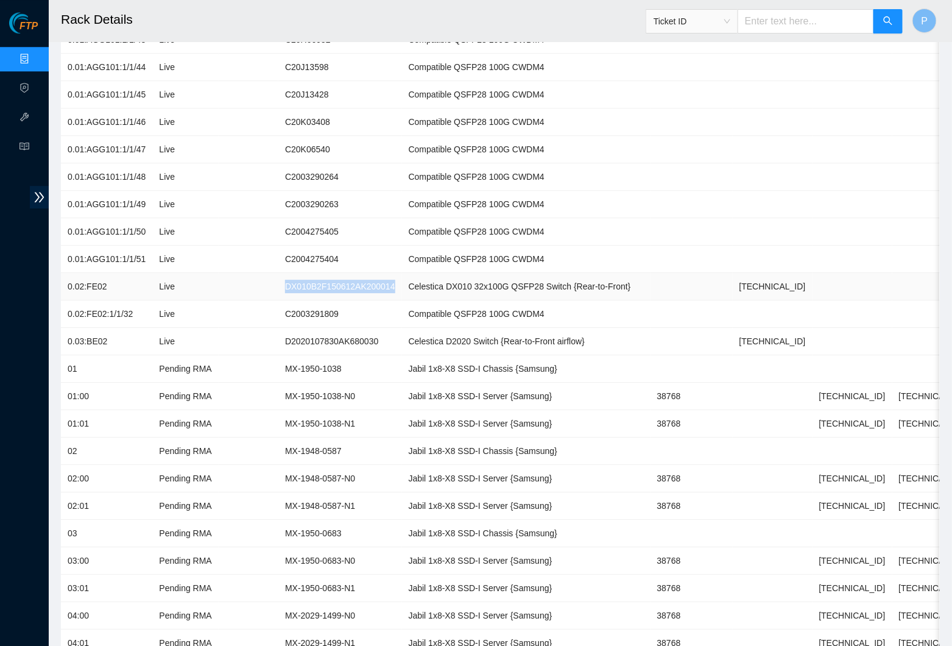
drag, startPoint x: 295, startPoint y: 262, endPoint x: 418, endPoint y: 261, distance: 123.1
click at [402, 273] on td "DX010B2F150612AK200014" at bounding box center [340, 286] width 124 height 27
click at [278, 273] on td at bounding box center [249, 286] width 60 height 27
drag, startPoint x: 87, startPoint y: 258, endPoint x: 107, endPoint y: 258, distance: 20.1
click at [107, 273] on td "0.02:FE02" at bounding box center [106, 286] width 91 height 27
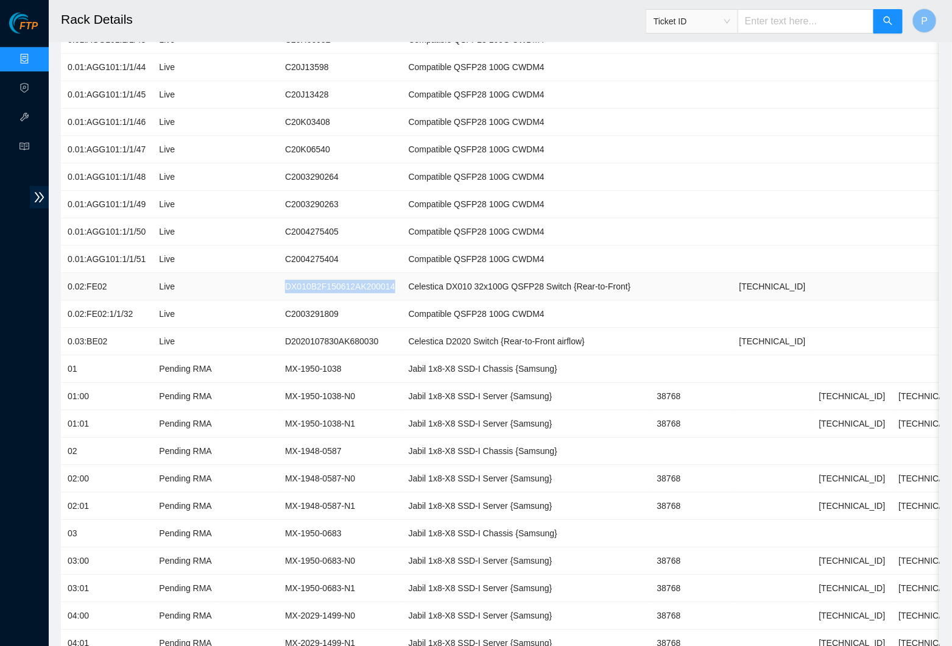
drag, startPoint x: 292, startPoint y: 261, endPoint x: 420, endPoint y: 258, distance: 128.0
click at [402, 273] on td "DX010B2F150612AK200014" at bounding box center [340, 286] width 124 height 27
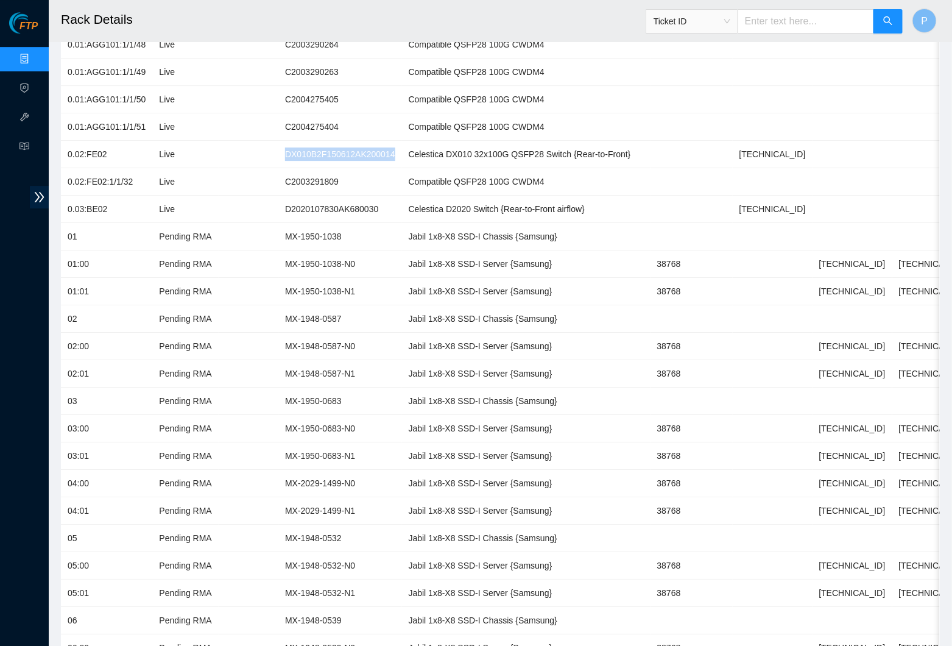
scroll to position [862, 0]
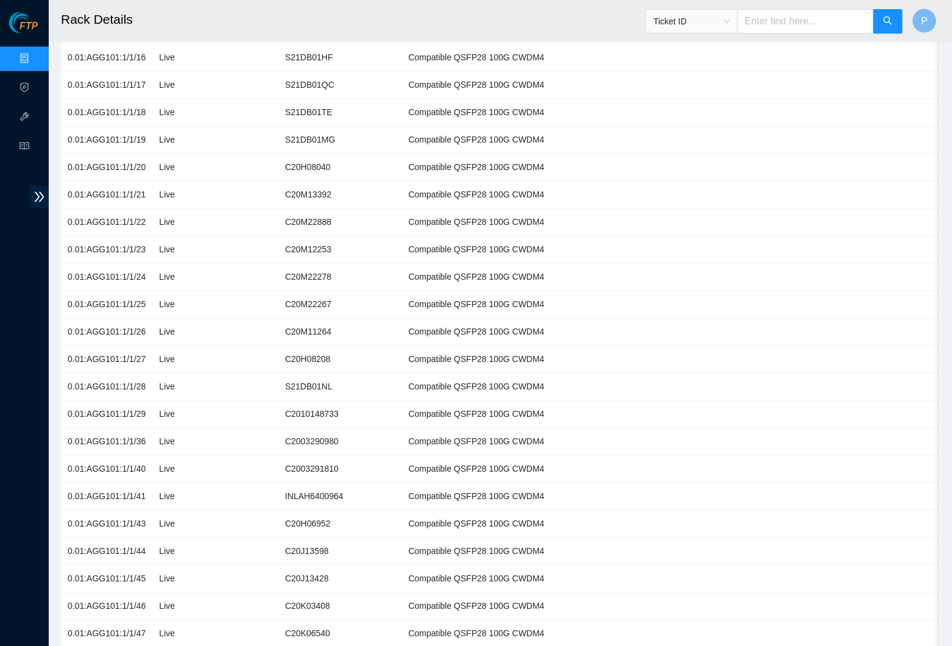
click at [685, 34] on div "Ticket ID" at bounding box center [775, 21] width 258 height 39
click at [685, 21] on span "Ticket ID" at bounding box center [692, 21] width 77 height 18
click at [683, 121] on div "Serial Number" at bounding box center [690, 122] width 77 height 13
click at [786, 26] on input "text" at bounding box center [806, 21] width 136 height 24
paste input "C2003291809"
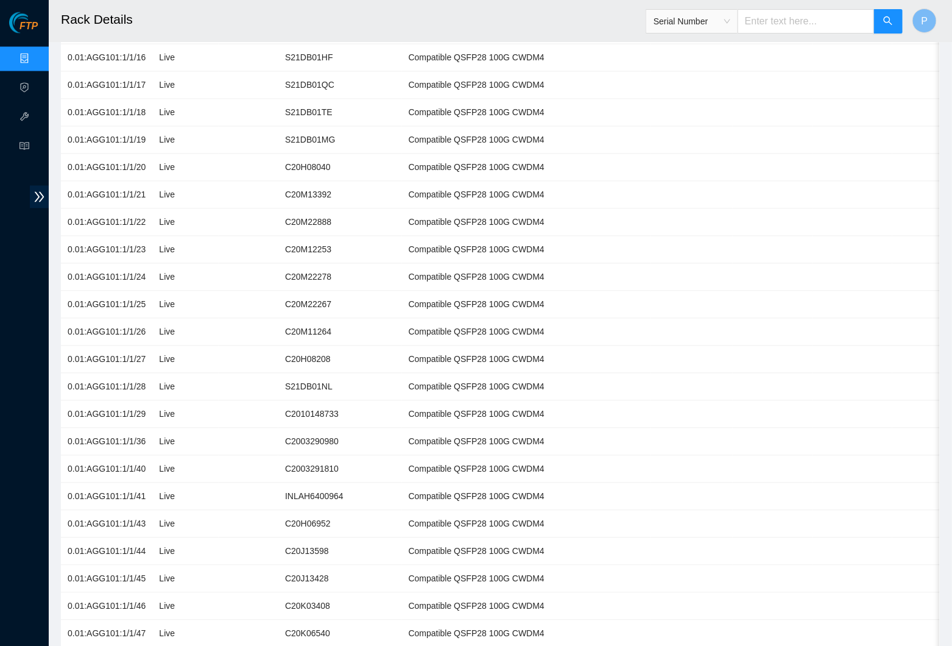
type input "C2003291809"
click at [892, 18] on icon "search" at bounding box center [888, 21] width 10 height 10
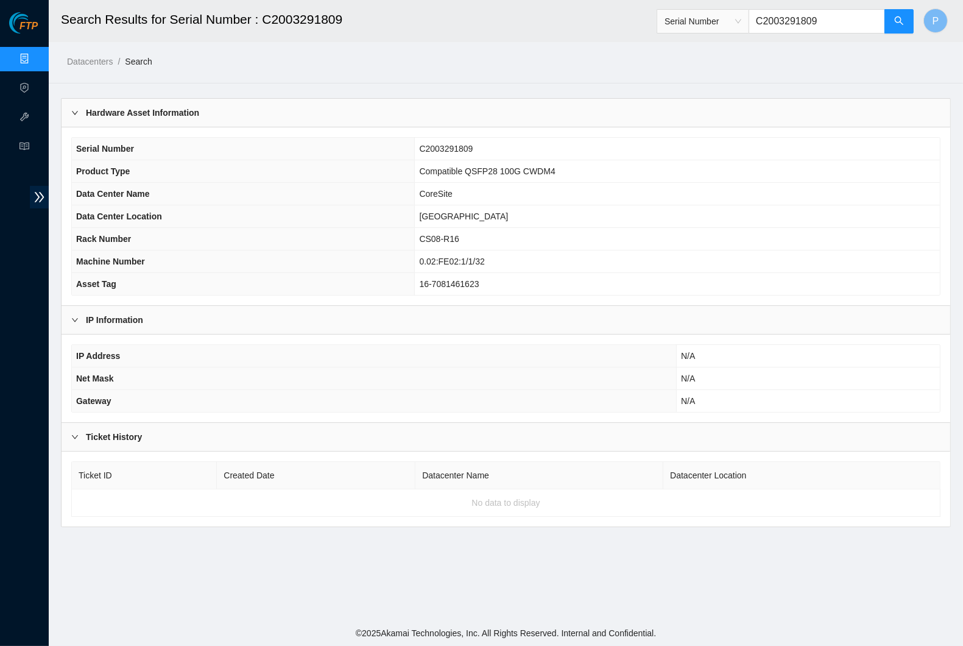
click at [733, 23] on span "Serial Number" at bounding box center [703, 21] width 77 height 18
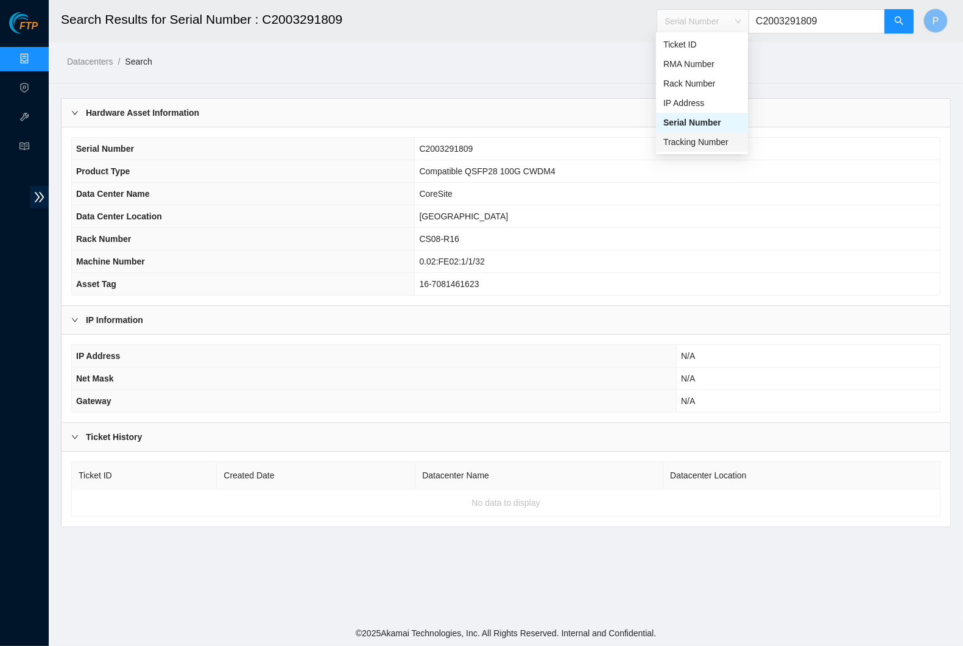
click at [682, 140] on div "Tracking Number" at bounding box center [701, 141] width 77 height 13
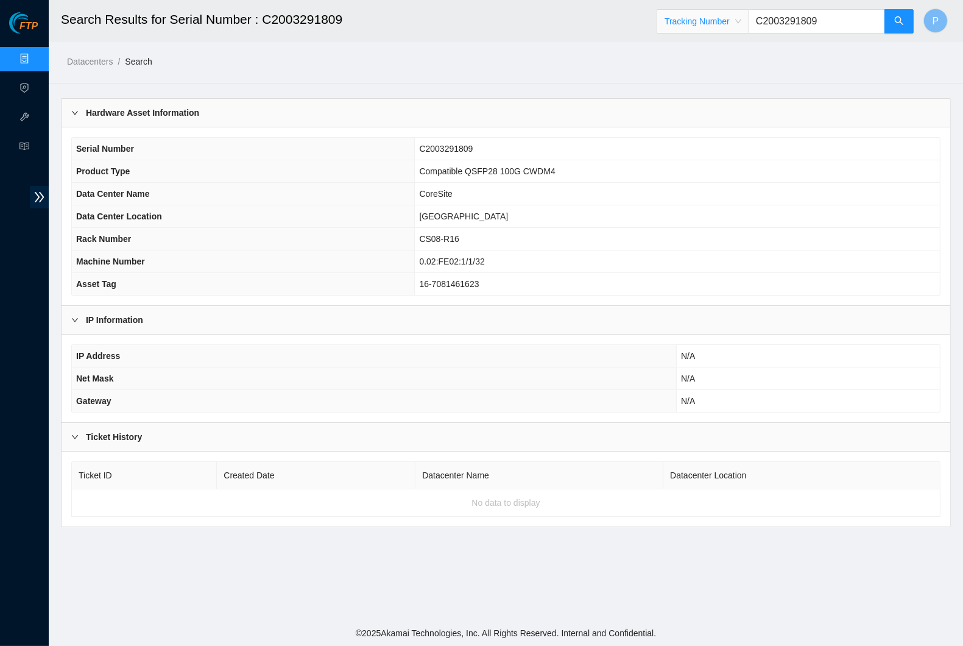
click at [807, 16] on input "C2003291809" at bounding box center [817, 21] width 136 height 24
click at [807, 17] on input "C2003291809" at bounding box center [817, 21] width 136 height 24
paste input "883155220900"
type input "883155220900"
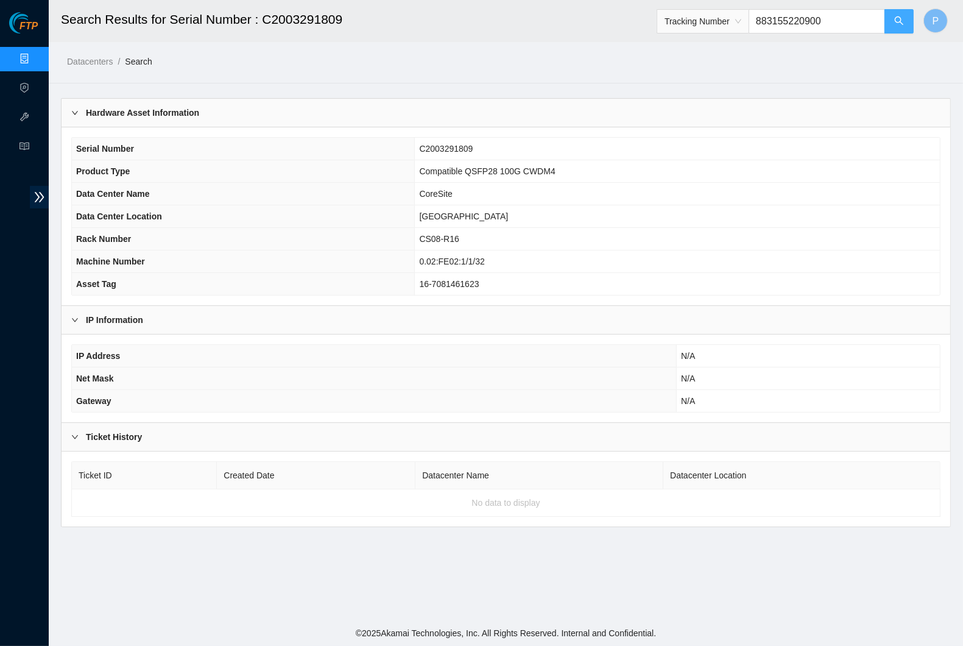
click at [908, 17] on button "button" at bounding box center [899, 21] width 29 height 24
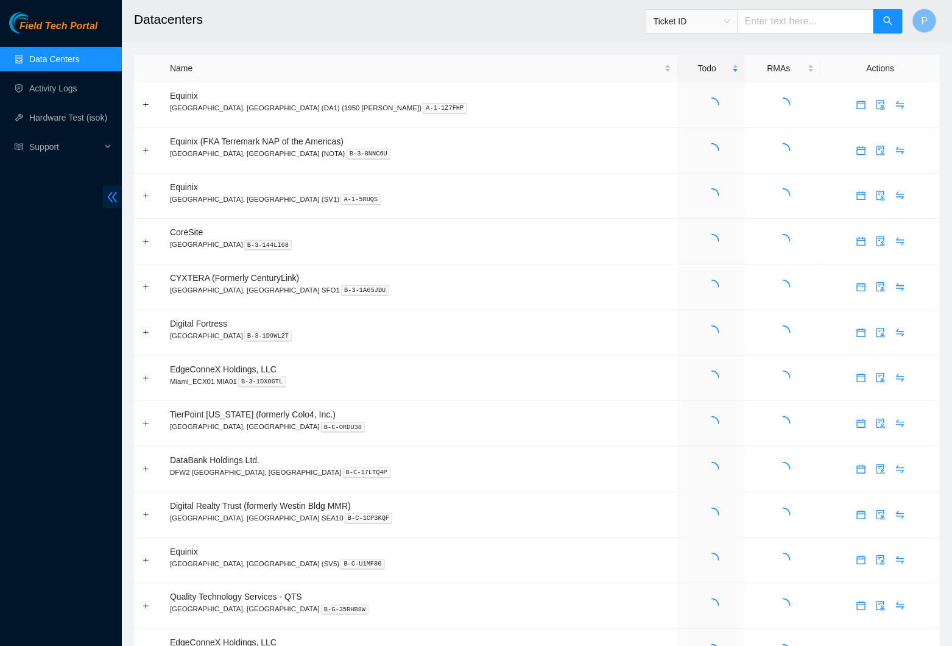
click at [119, 197] on span "double-left" at bounding box center [112, 197] width 19 height 23
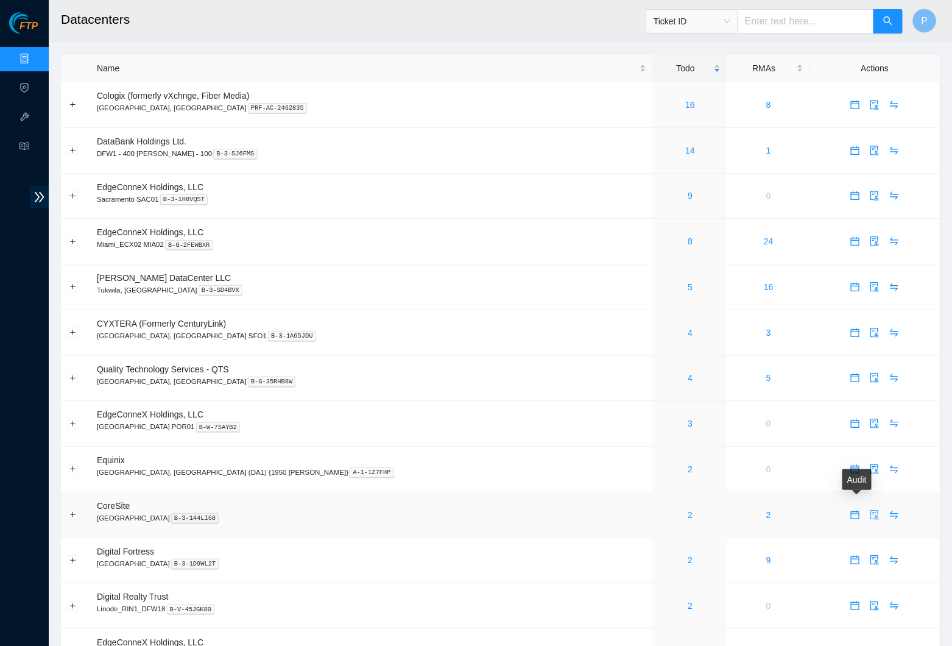
click at [870, 510] on icon "audit" at bounding box center [875, 515] width 10 height 10
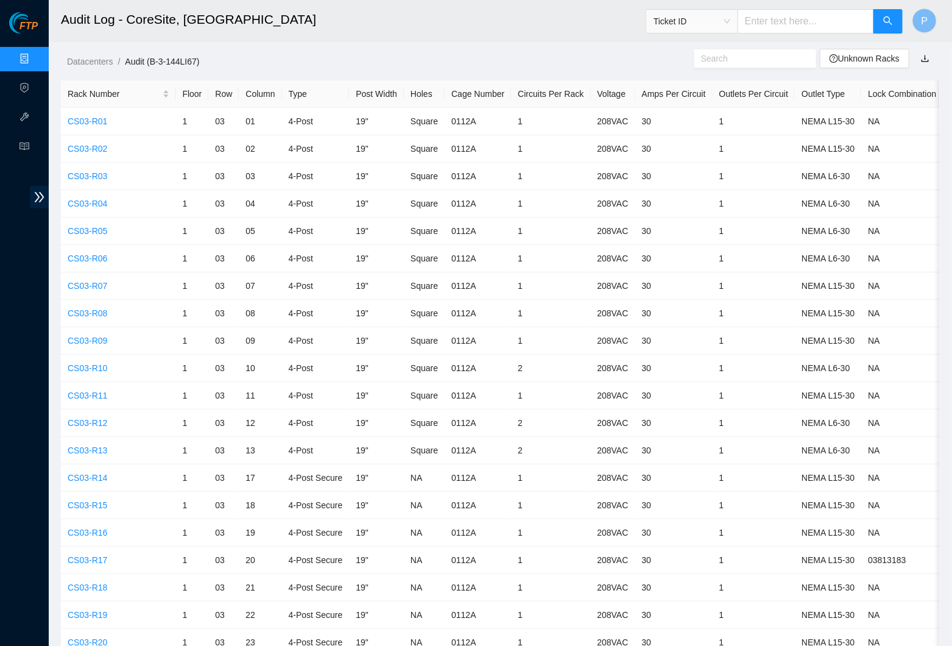
click at [35, 54] on link "Data Centers" at bounding box center [60, 59] width 50 height 10
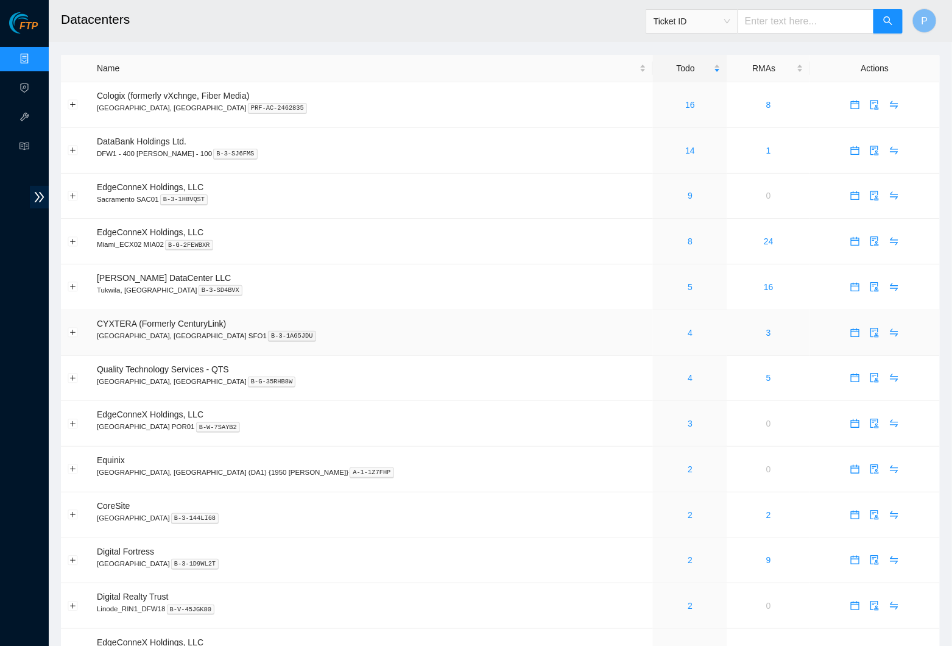
click at [660, 326] on div "4" at bounding box center [690, 332] width 61 height 13
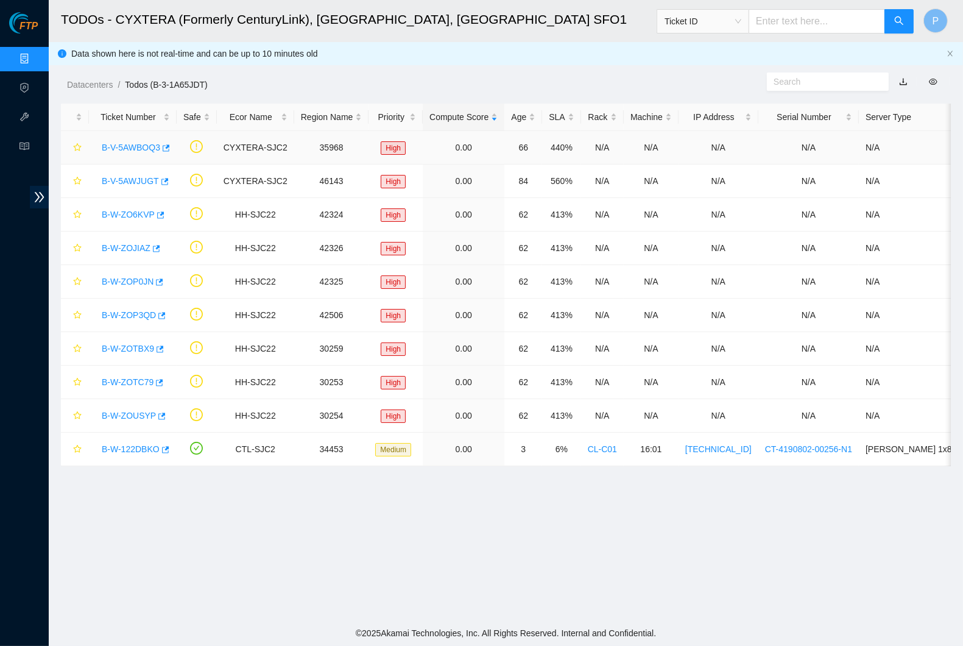
click at [119, 143] on link "B-V-5AWBOQ3" at bounding box center [131, 148] width 58 height 10
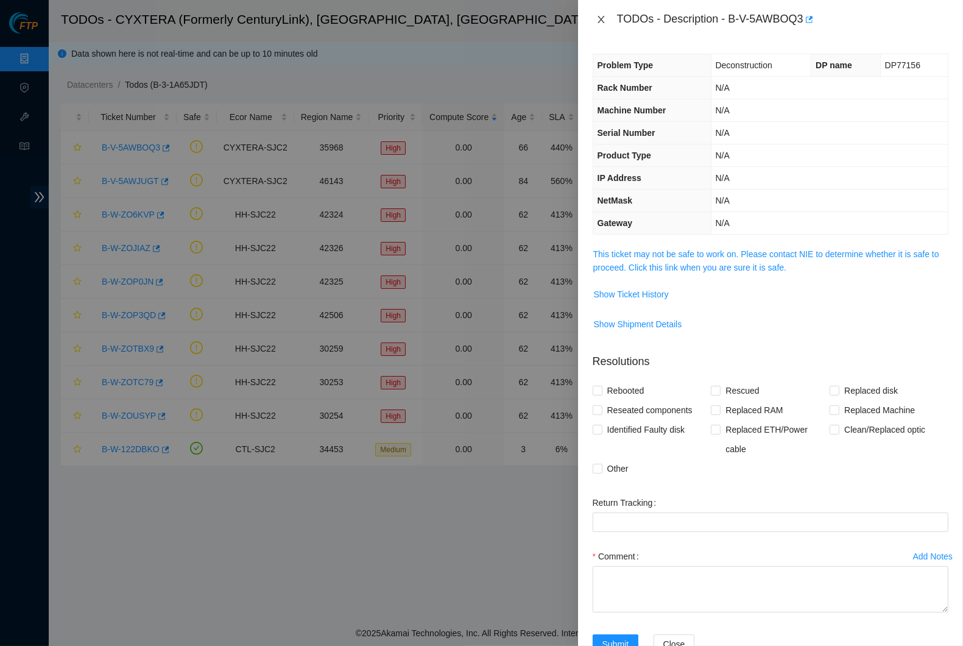
click at [604, 18] on icon "close" at bounding box center [601, 20] width 10 height 10
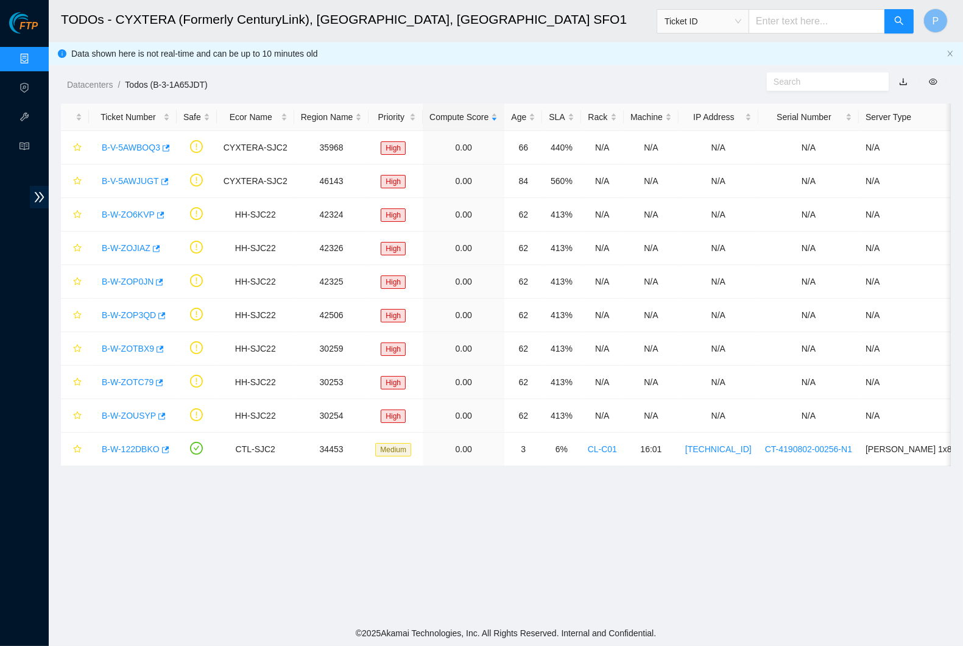
click at [899, 82] on link "button" at bounding box center [903, 82] width 9 height 10
click at [132, 143] on link "B-V-5AWBOQ3" at bounding box center [131, 148] width 58 height 10
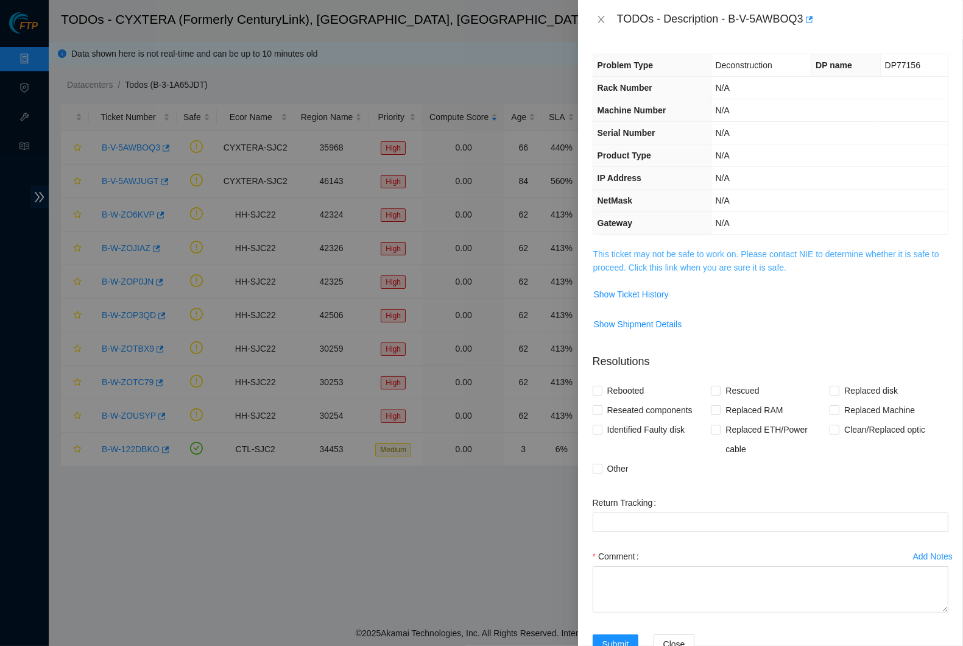
click at [733, 252] on link "This ticket may not be safe to work on. Please contact NIE to determine whether…" at bounding box center [766, 260] width 346 height 23
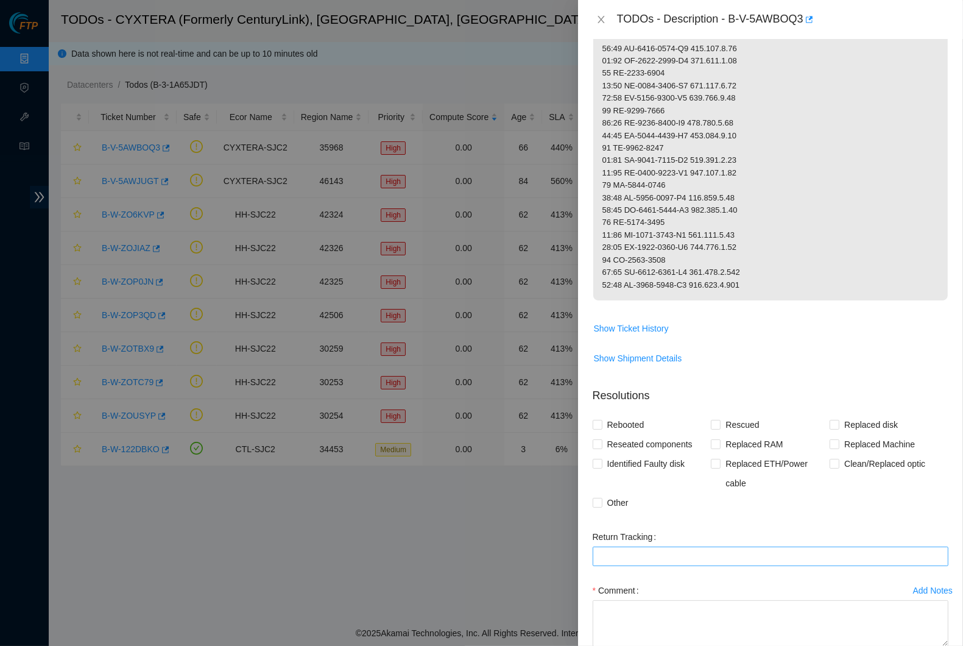
scroll to position [1042, 0]
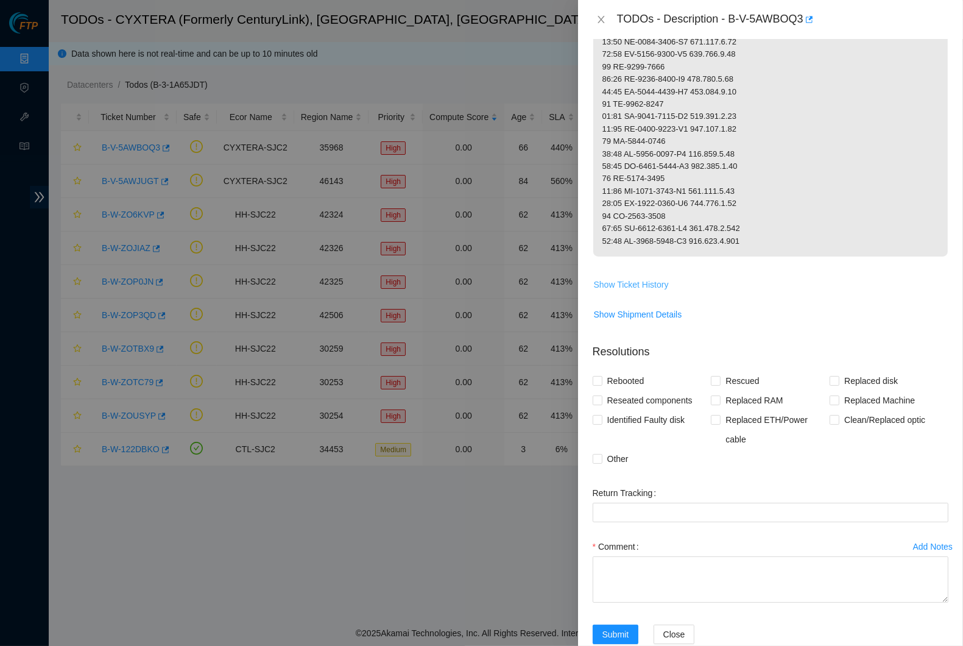
click at [656, 278] on span "Show Ticket History" at bounding box center [631, 284] width 75 height 13
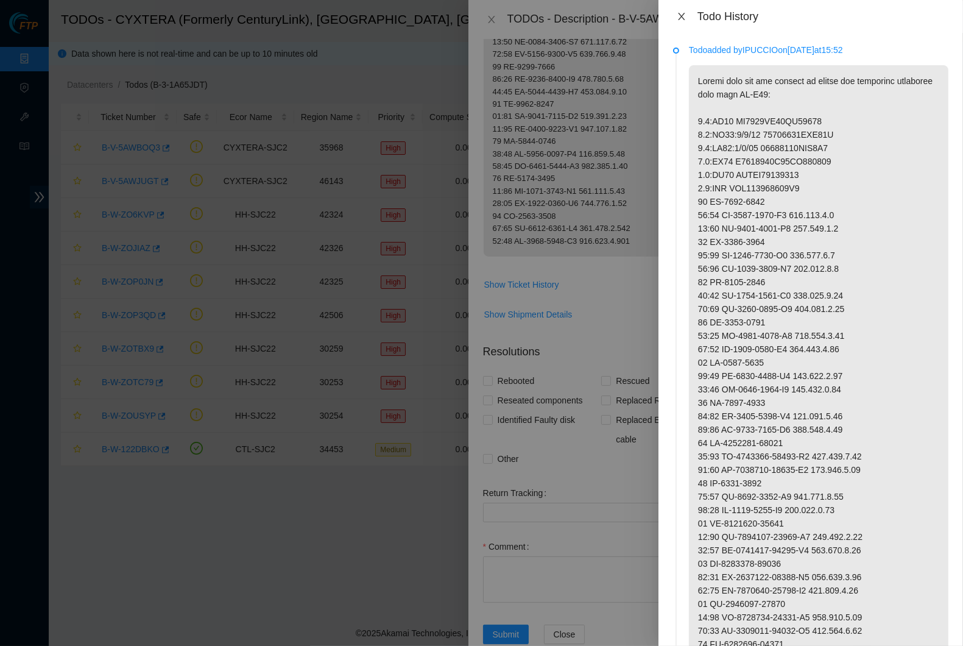
click at [679, 14] on icon "close" at bounding box center [682, 17] width 10 height 10
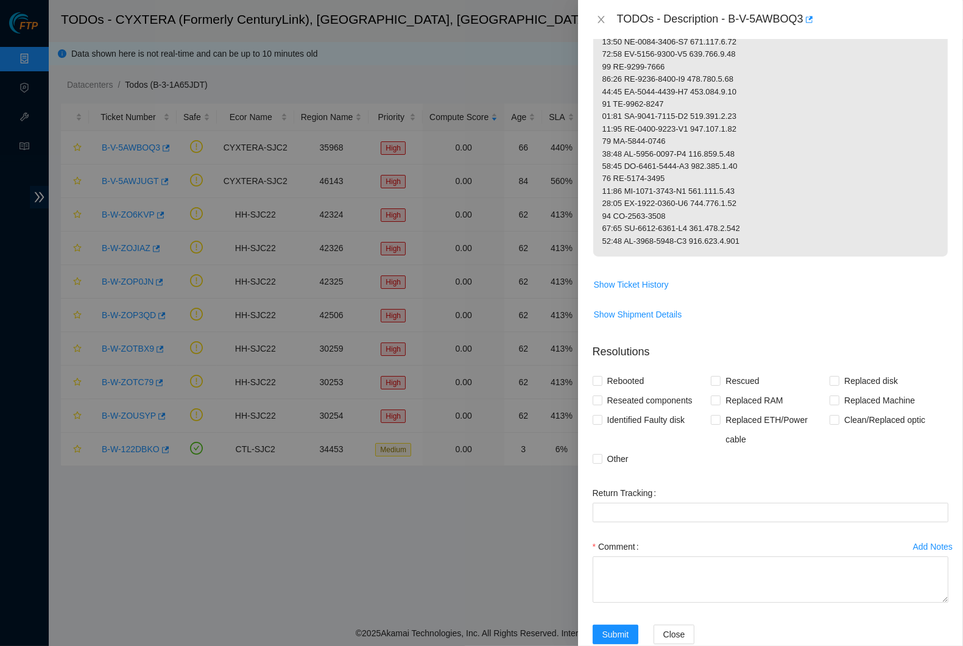
click at [608, 21] on button "Close" at bounding box center [601, 20] width 17 height 12
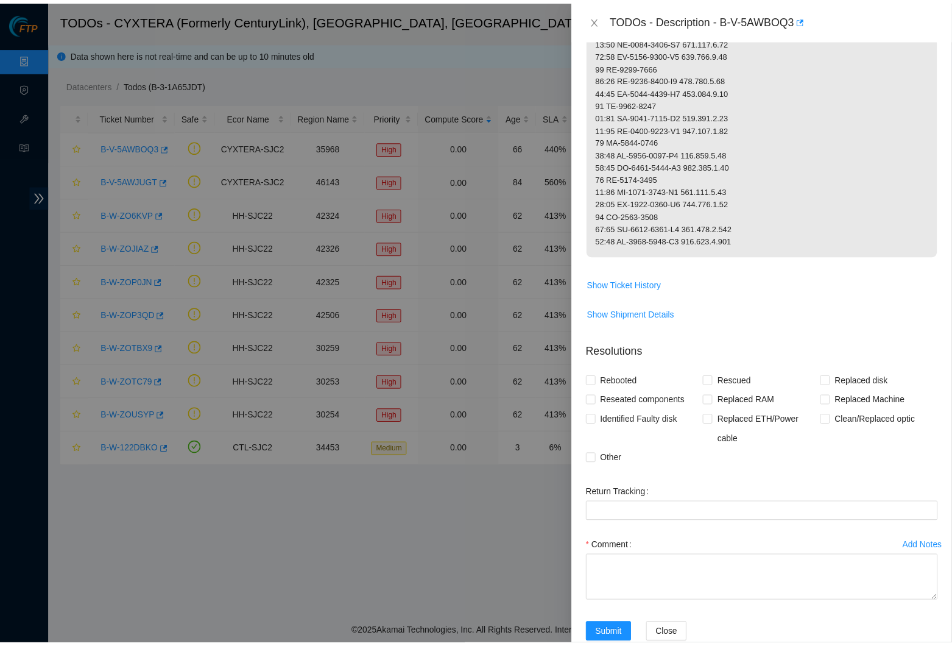
scroll to position [9, 0]
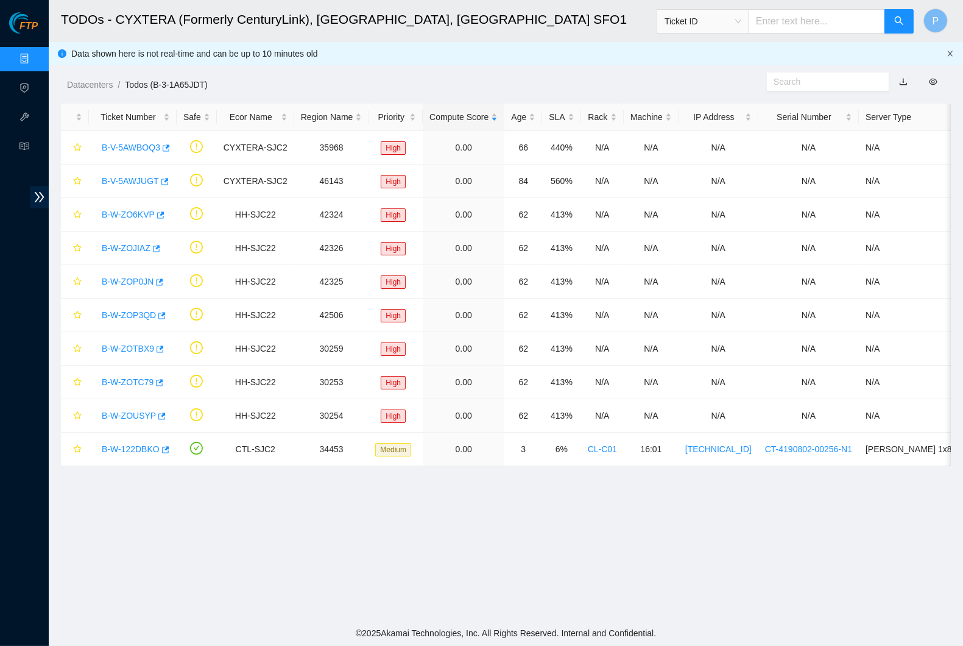
click at [949, 52] on icon "close" at bounding box center [950, 53] width 5 height 5
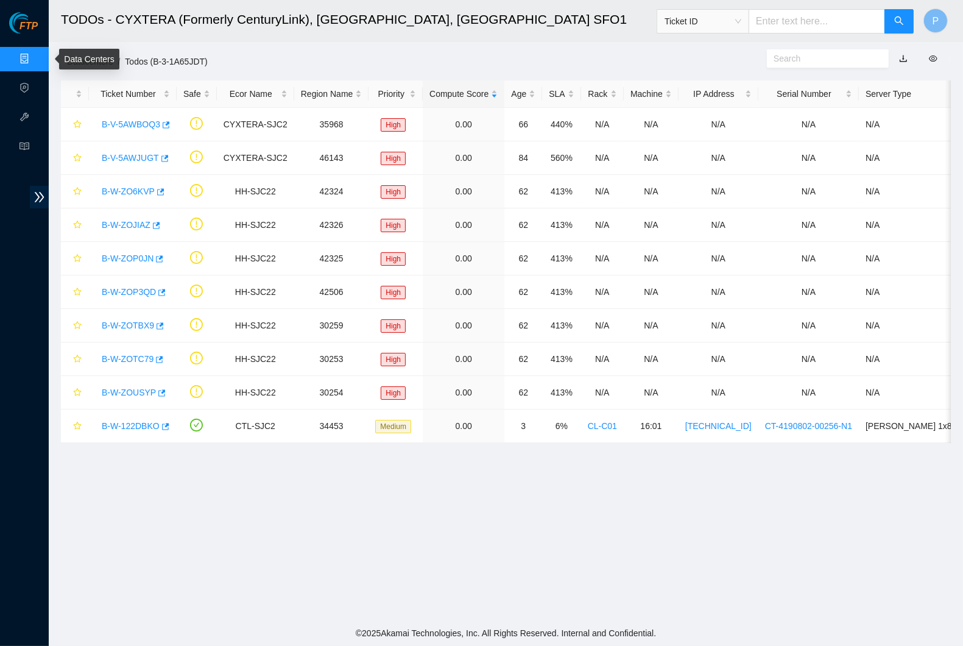
click at [35, 62] on link "Data Centers" at bounding box center [60, 59] width 50 height 10
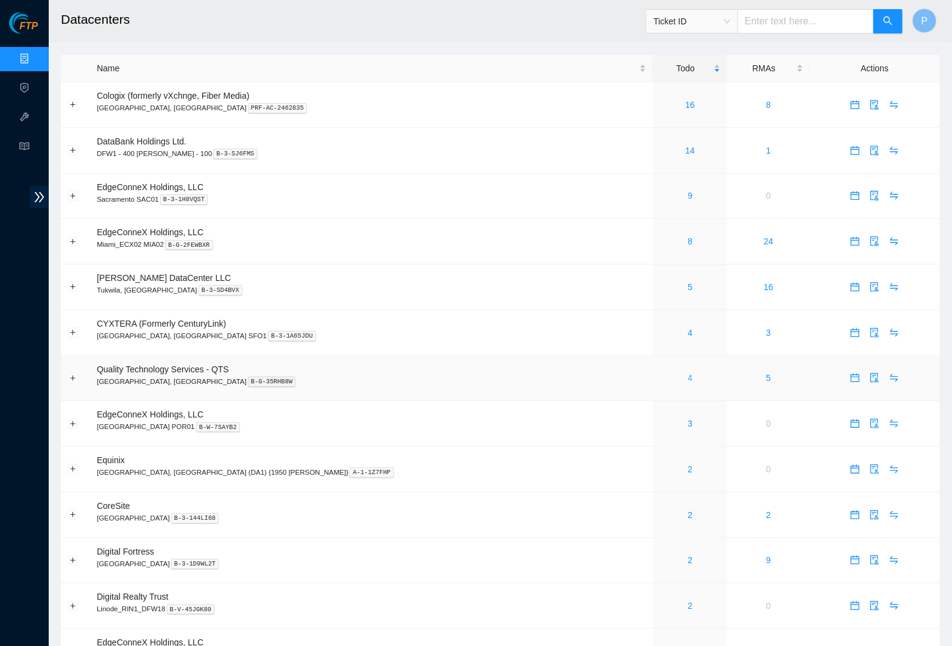
click at [688, 373] on link "4" at bounding box center [690, 378] width 5 height 10
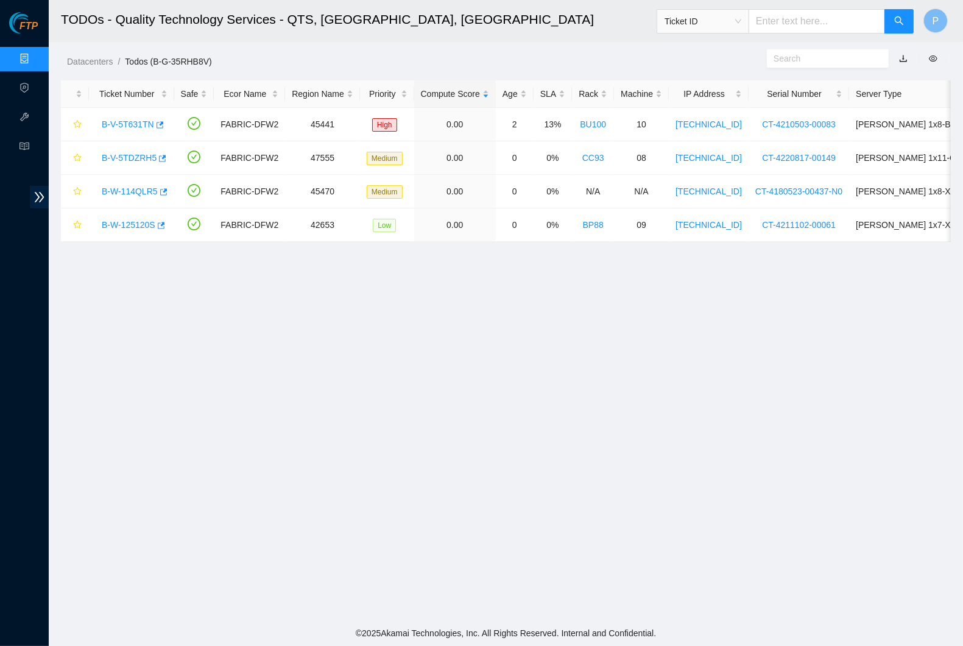
click at [35, 54] on link "Data Centers" at bounding box center [60, 59] width 50 height 10
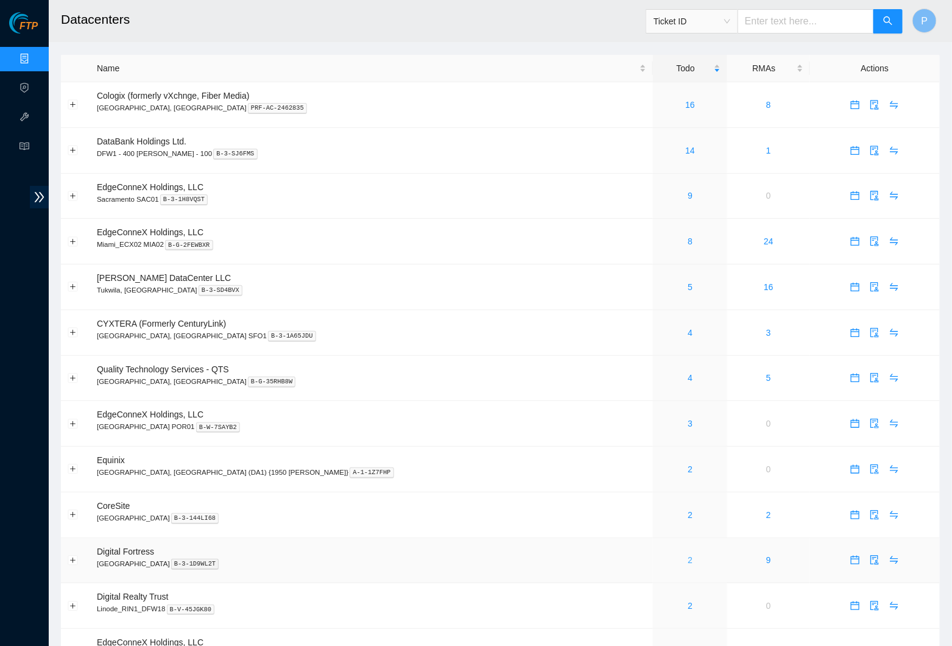
click at [688, 555] on link "2" at bounding box center [690, 560] width 5 height 10
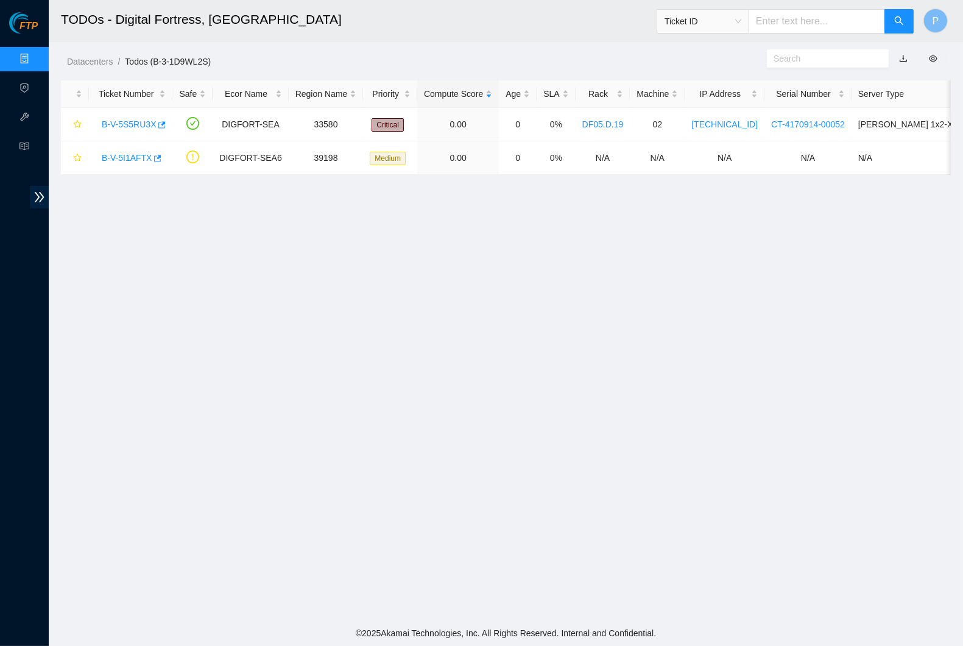
click at [899, 55] on link "button" at bounding box center [903, 59] width 9 height 10
click at [35, 57] on link "Data Centers" at bounding box center [60, 59] width 50 height 10
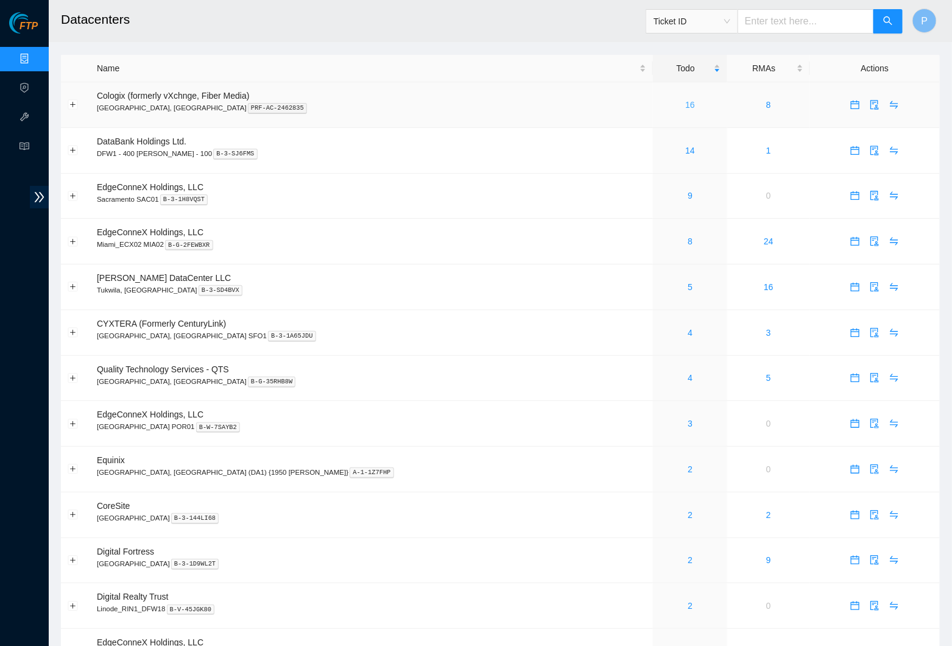
click at [685, 102] on link "16" at bounding box center [690, 105] width 10 height 10
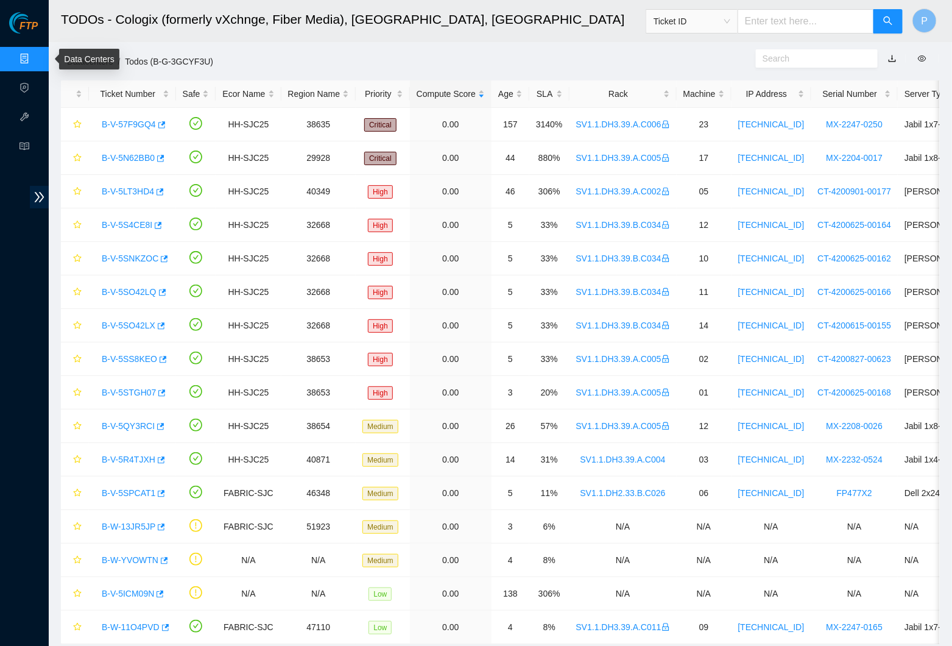
click at [35, 55] on link "Data Centers" at bounding box center [60, 59] width 50 height 10
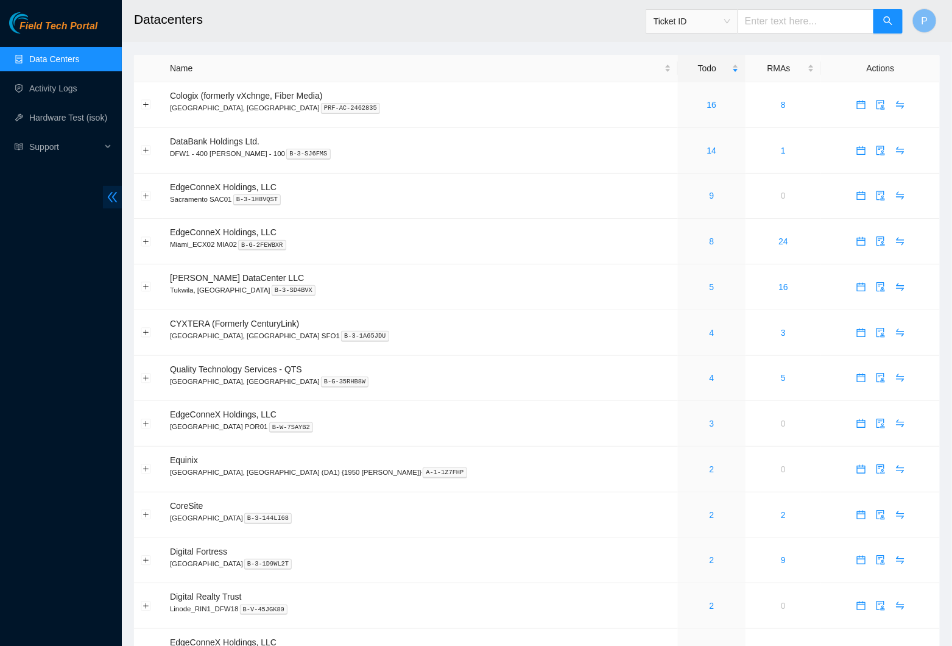
click at [116, 191] on icon "double-left" at bounding box center [112, 197] width 13 height 13
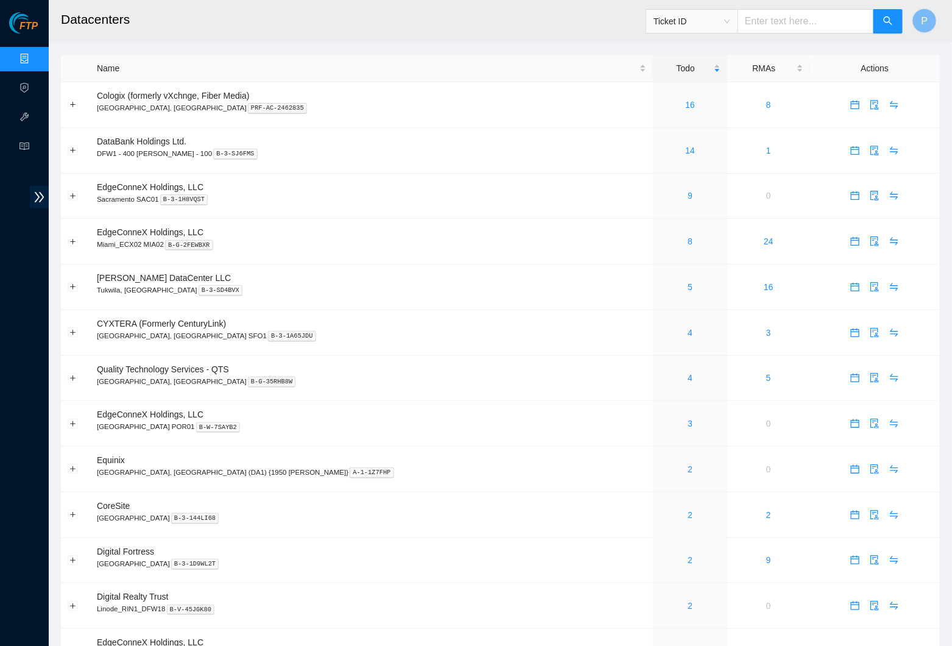
click at [674, 23] on span "Ticket ID" at bounding box center [692, 21] width 77 height 18
click at [703, 135] on div "Tracking Number" at bounding box center [690, 141] width 77 height 13
click at [837, 14] on input "text" at bounding box center [806, 21] width 136 height 24
paste input "883155220900"
type input "883155220900"
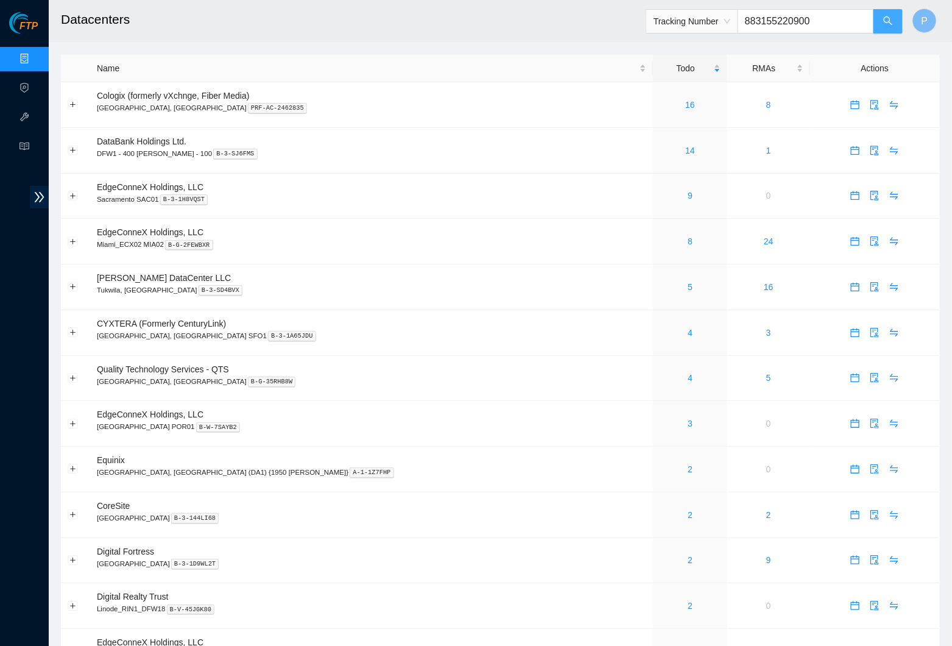
click at [891, 21] on icon "search" at bounding box center [888, 21] width 10 height 10
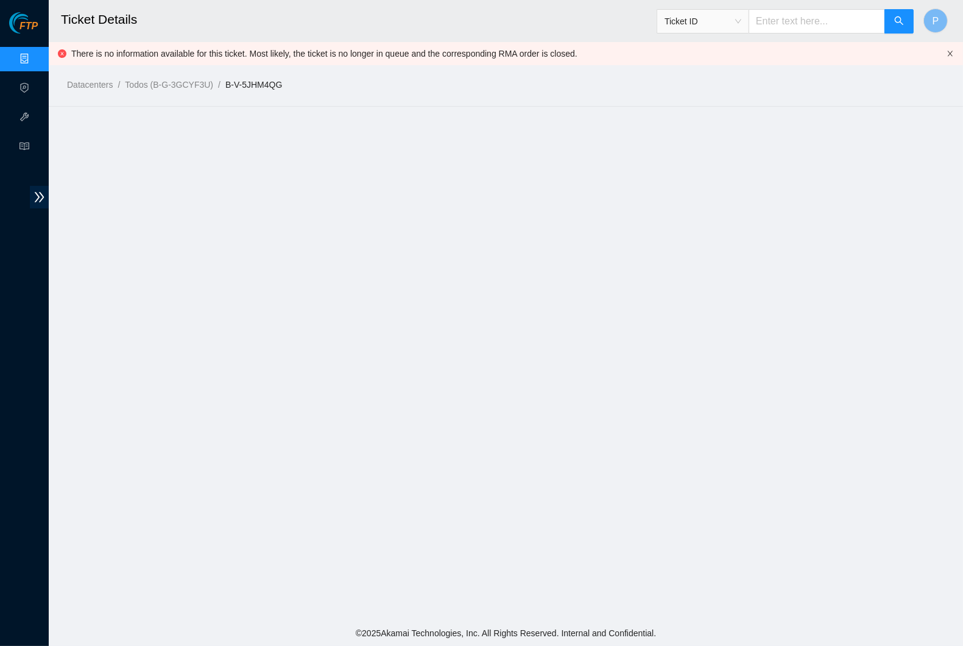
click at [947, 55] on icon "close" at bounding box center [950, 53] width 7 height 7
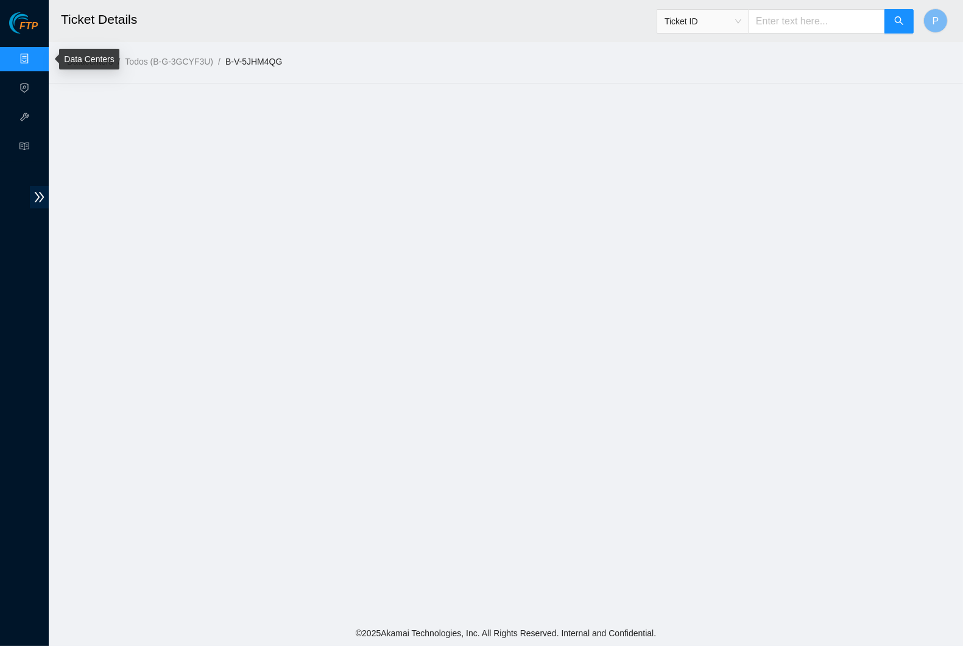
click at [35, 56] on link "Data Centers" at bounding box center [60, 59] width 50 height 10
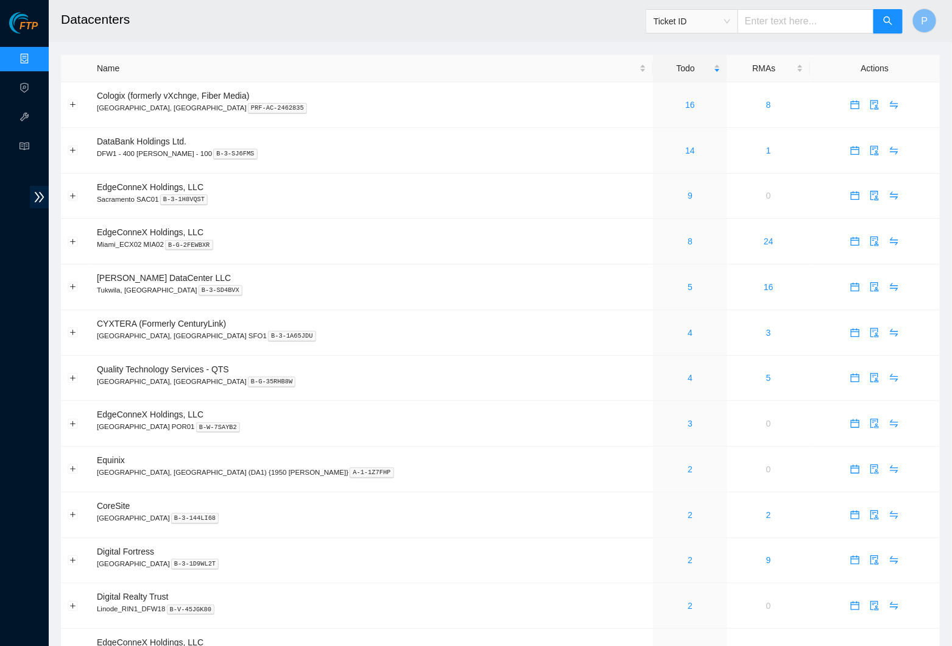
click at [786, 23] on input "text" at bounding box center [806, 21] width 136 height 24
paste input "883155220900"
click at [716, 17] on span "Ticket ID" at bounding box center [692, 21] width 77 height 18
type input "883155220900"
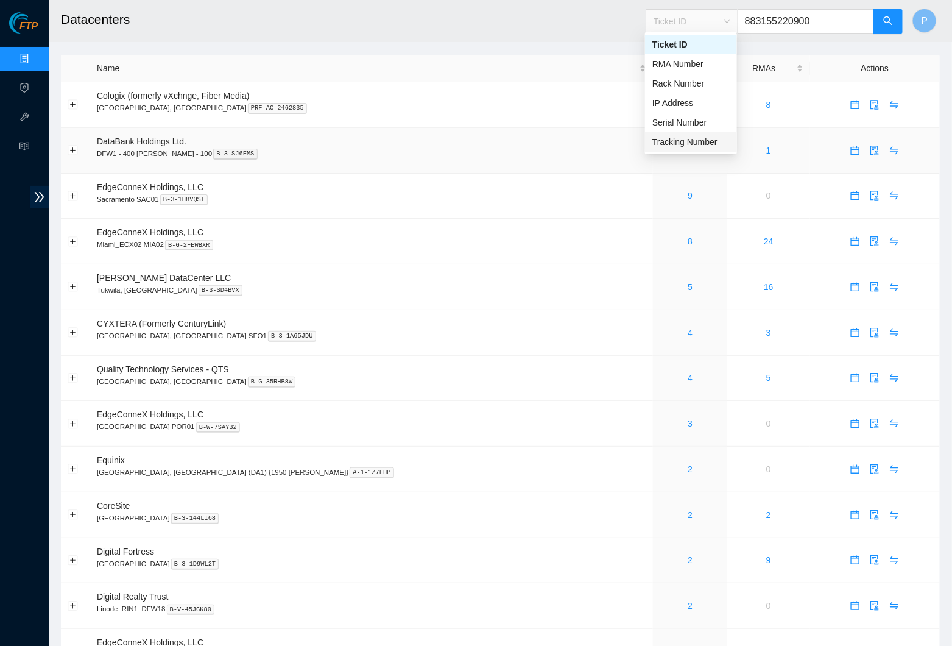
click at [704, 136] on div "Tracking Number" at bounding box center [690, 141] width 77 height 13
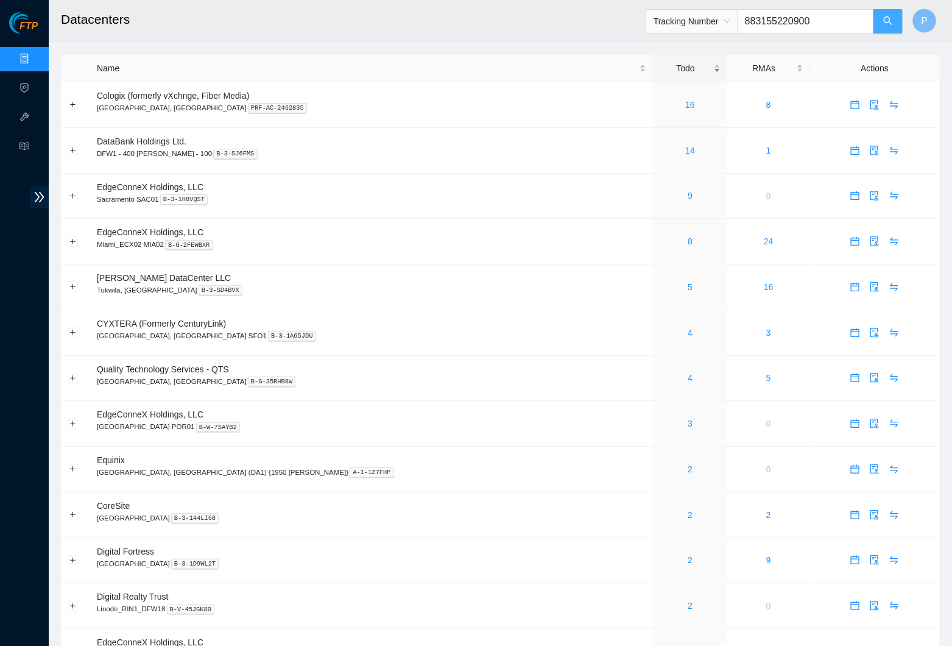
click at [888, 13] on button "button" at bounding box center [888, 21] width 29 height 24
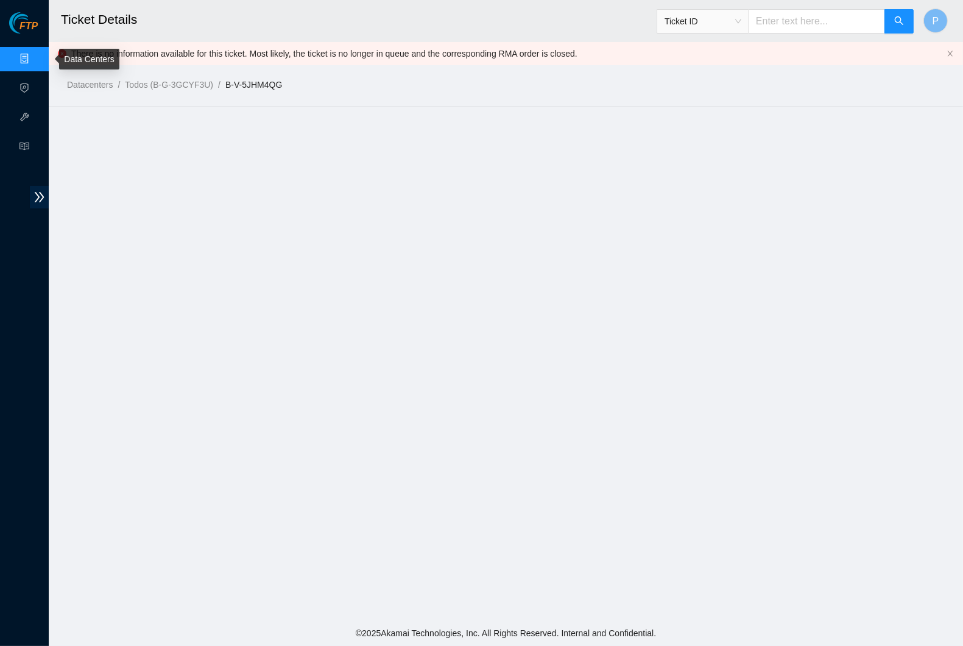
click at [35, 54] on link "Data Centers" at bounding box center [60, 59] width 50 height 10
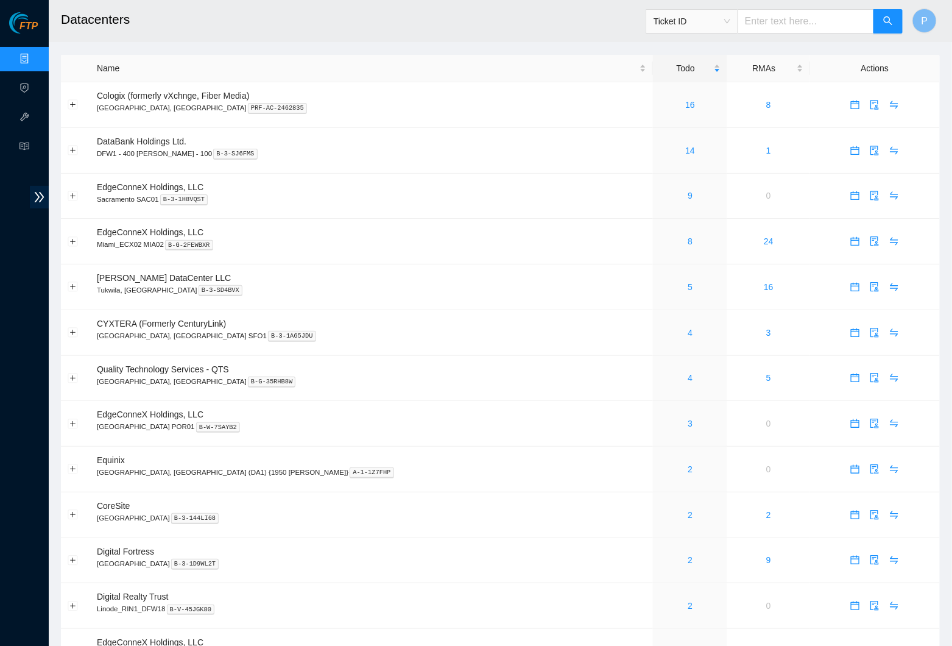
click at [839, 21] on input "text" at bounding box center [806, 21] width 136 height 24
click at [715, 17] on span "Ticket ID" at bounding box center [692, 21] width 77 height 18
click at [696, 82] on div "Rack Number" at bounding box center [690, 83] width 77 height 13
click at [766, 21] on input "text" at bounding box center [806, 21] width 136 height 24
click at [706, 23] on span "Rack Number" at bounding box center [692, 21] width 77 height 18
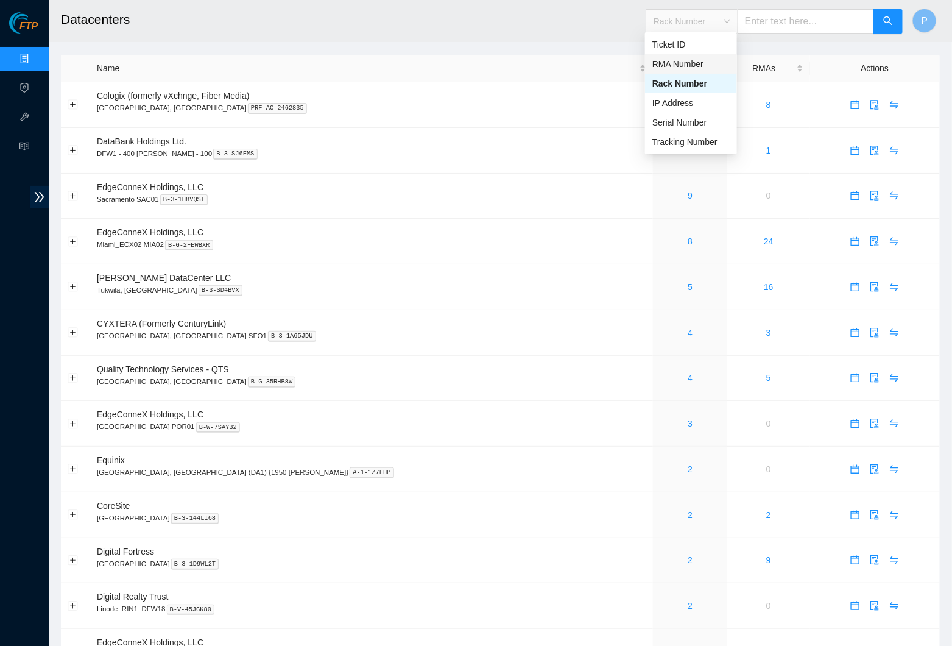
click at [694, 60] on div "RMA Number" at bounding box center [690, 63] width 77 height 13
click at [758, 24] on input "text" at bounding box center [806, 21] width 136 height 24
paste input "B-V-5JPBWIL"
type input "B-V-5JPBWIL"
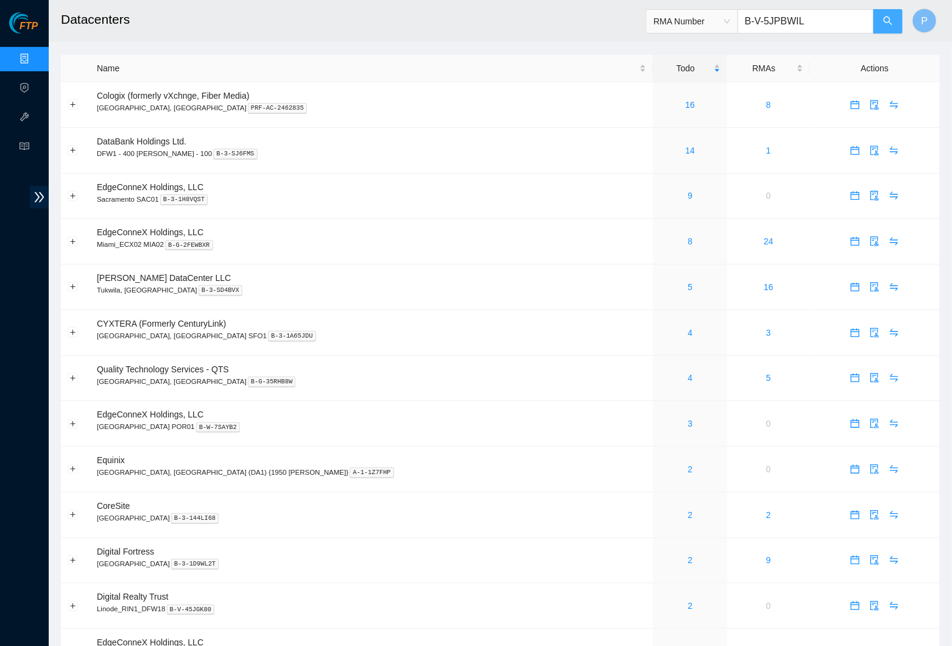
click at [886, 19] on icon "search" at bounding box center [888, 21] width 10 height 10
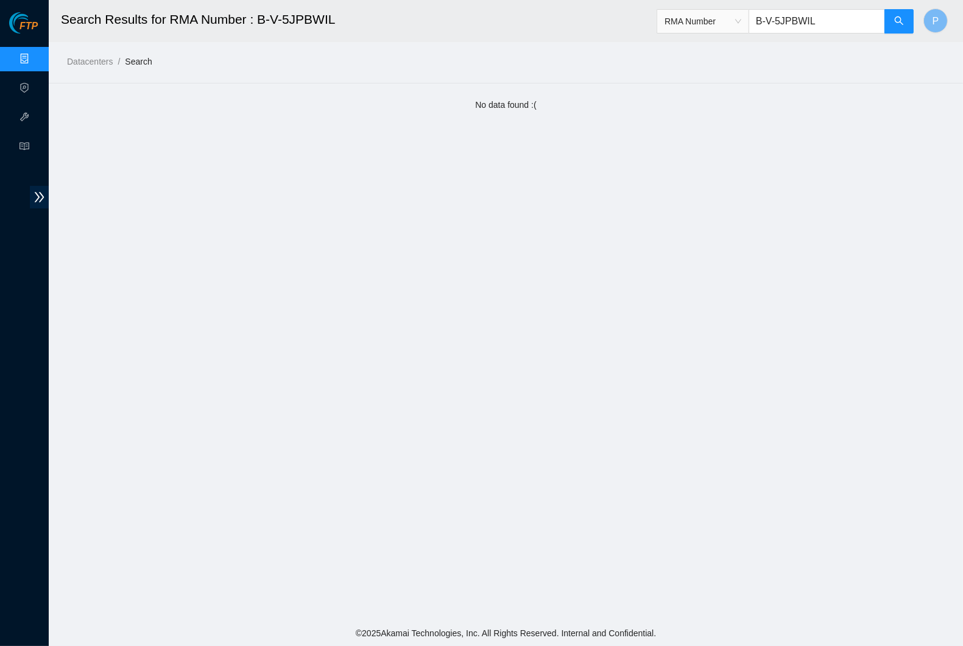
click at [835, 23] on input "B-V-5JPBWIL" at bounding box center [817, 21] width 136 height 24
click at [35, 55] on link "Data Centers" at bounding box center [60, 59] width 50 height 10
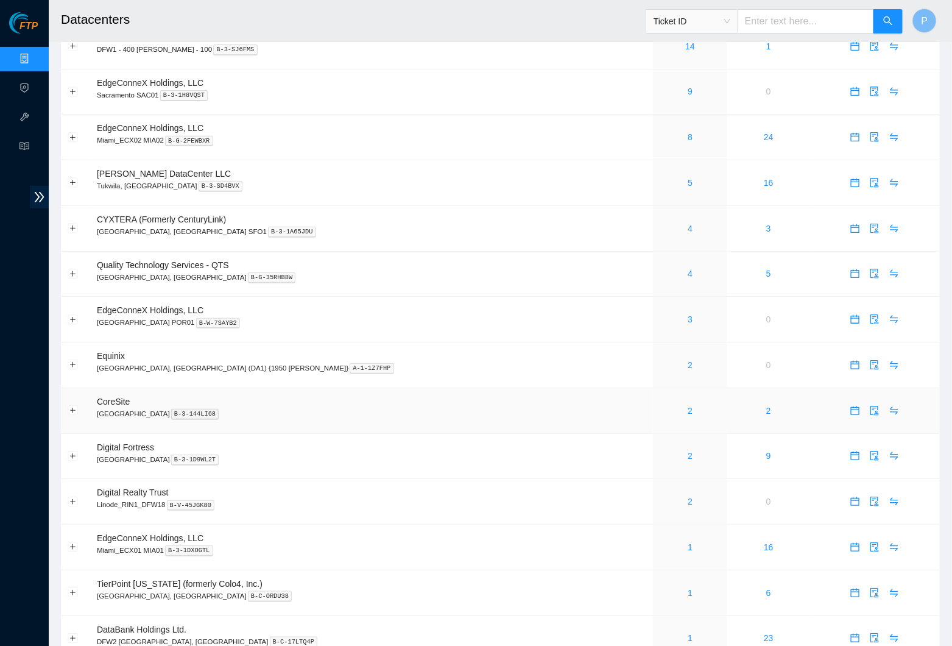
scroll to position [132, 0]
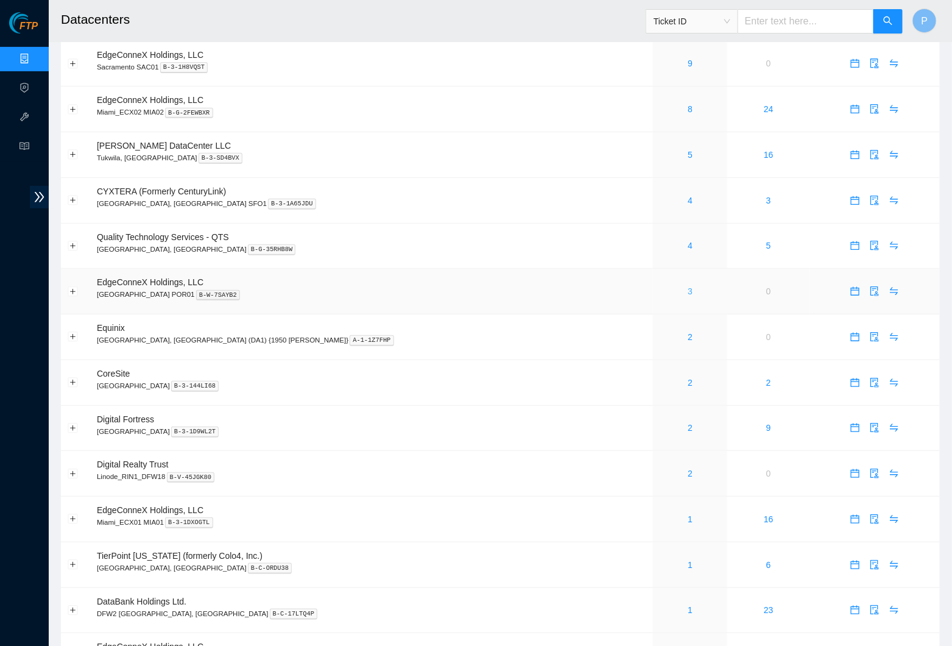
click at [688, 286] on link "3" at bounding box center [690, 291] width 5 height 10
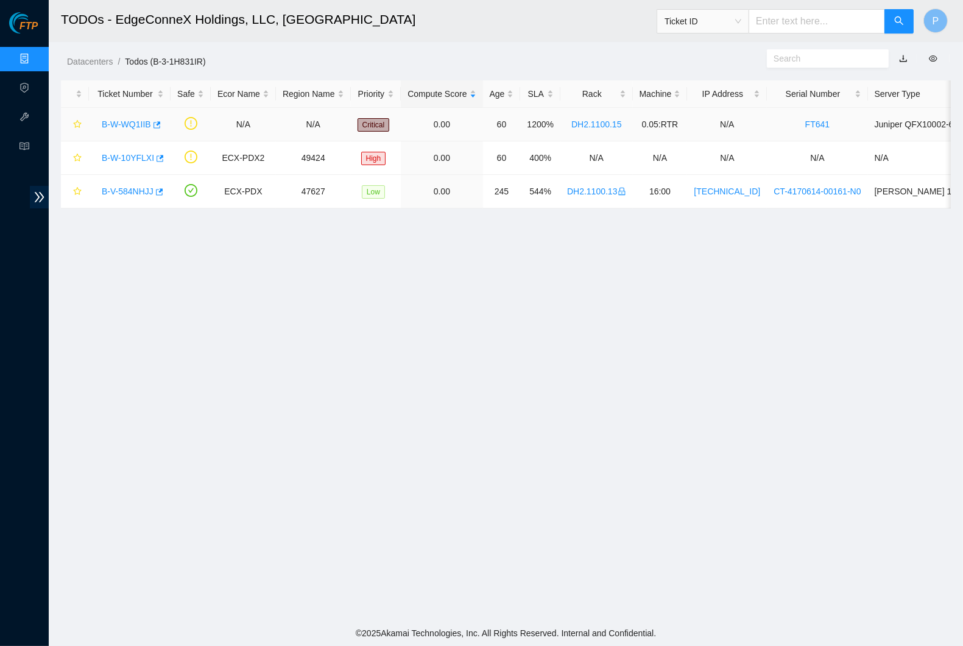
click at [124, 119] on link "B-W-WQ1IIB" at bounding box center [126, 124] width 49 height 10
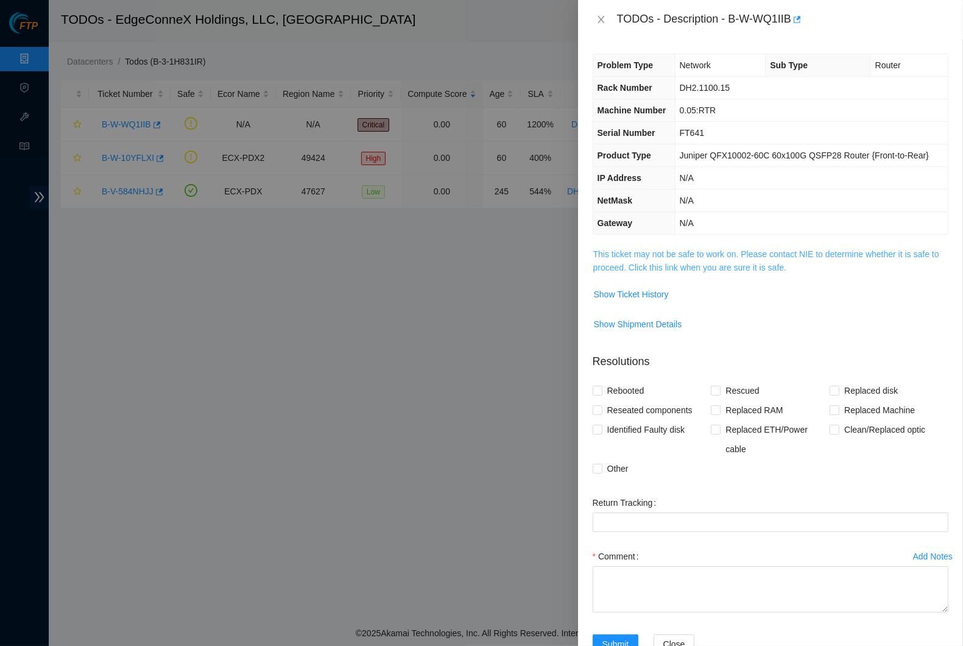
click at [680, 272] on link "This ticket may not be safe to work on. Please contact NIE to determine whether…" at bounding box center [766, 260] width 346 height 23
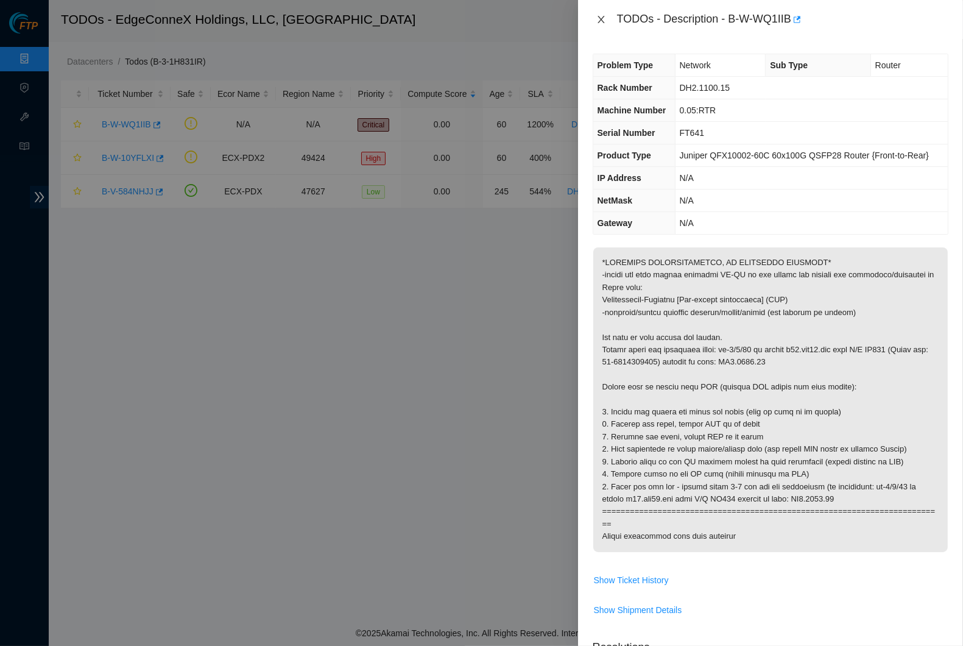
click at [595, 14] on button "Close" at bounding box center [601, 20] width 17 height 12
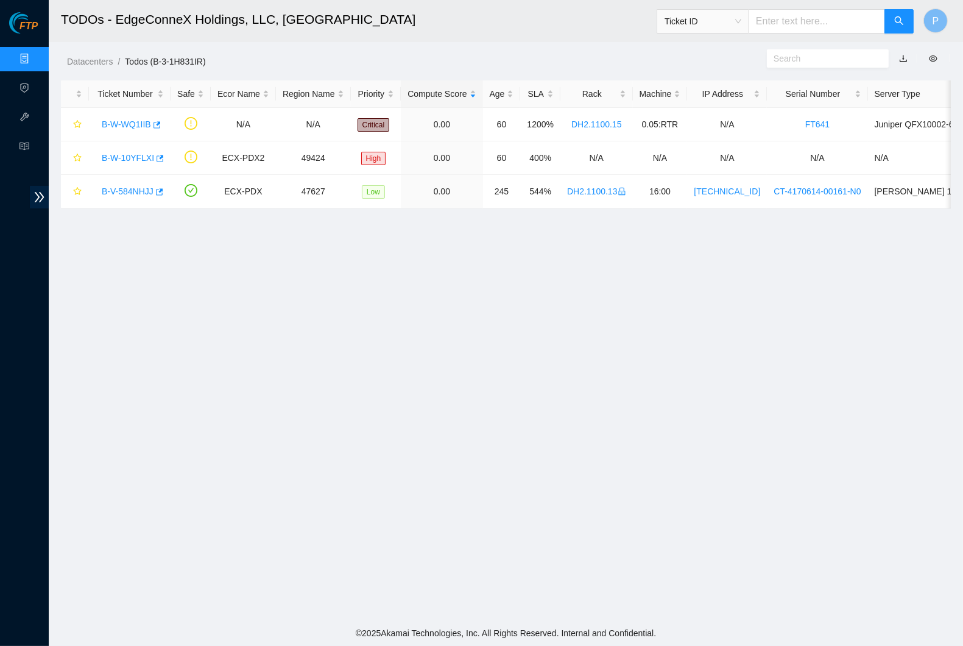
click at [35, 54] on link "Data Centers" at bounding box center [60, 59] width 50 height 10
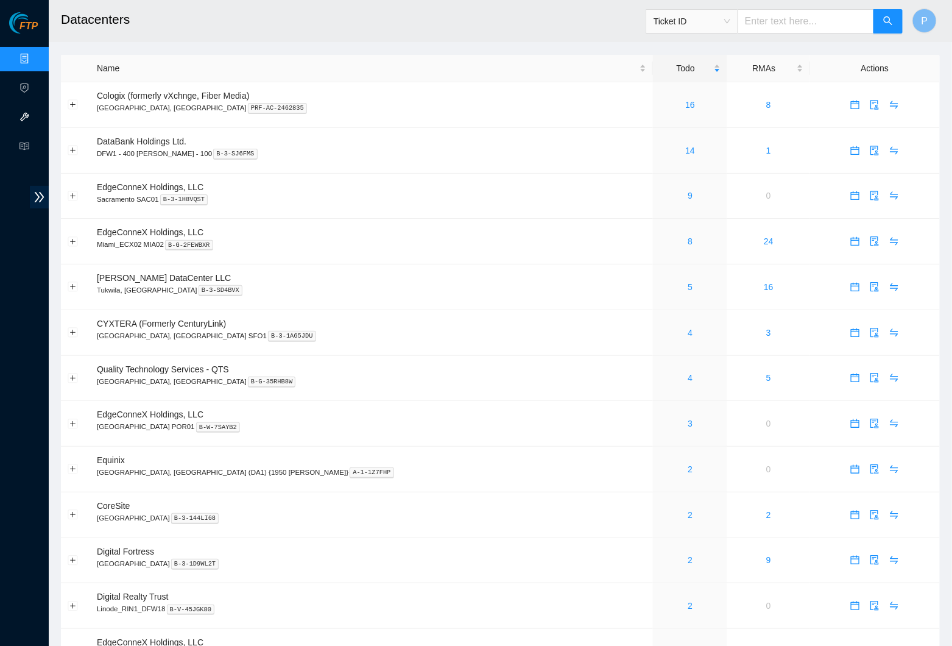
click at [35, 118] on link "Hardware Test (isok)" at bounding box center [74, 118] width 78 height 10
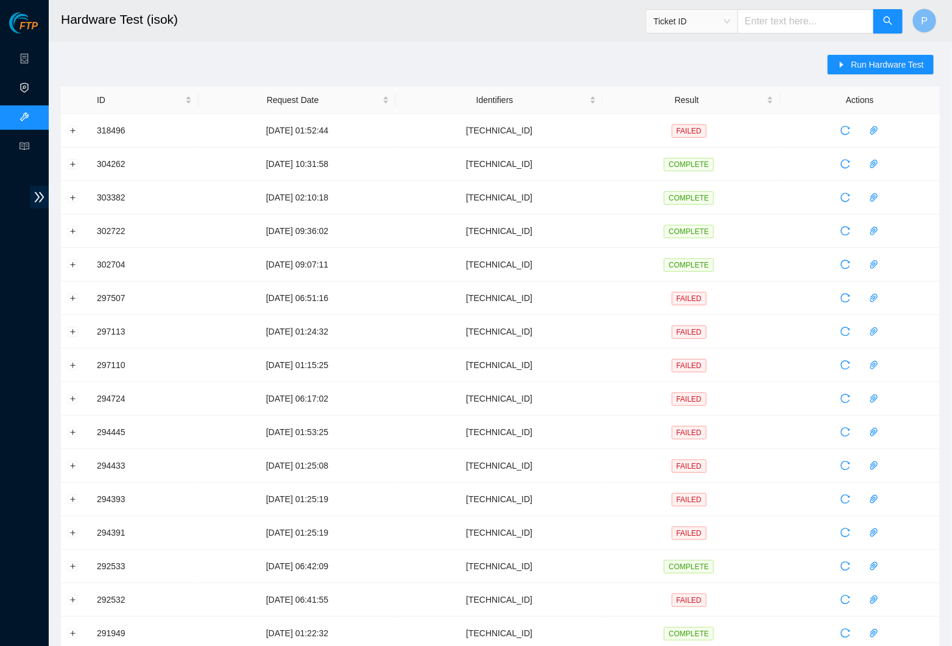
click at [36, 88] on link "Activity Logs" at bounding box center [59, 88] width 48 height 10
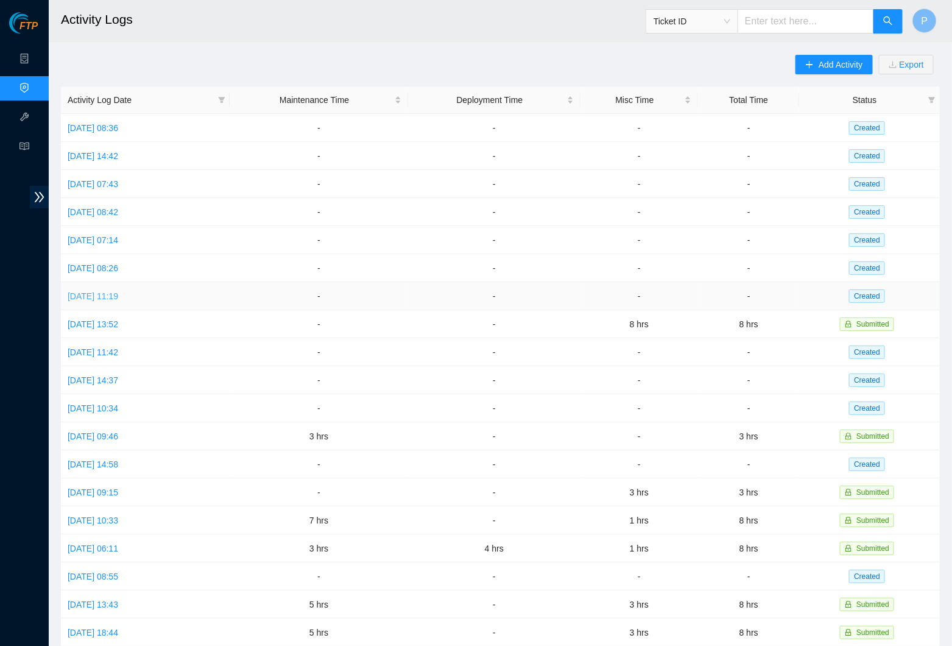
click at [100, 291] on link "Tue, 01 Jul 2025 11:19" at bounding box center [93, 296] width 51 height 10
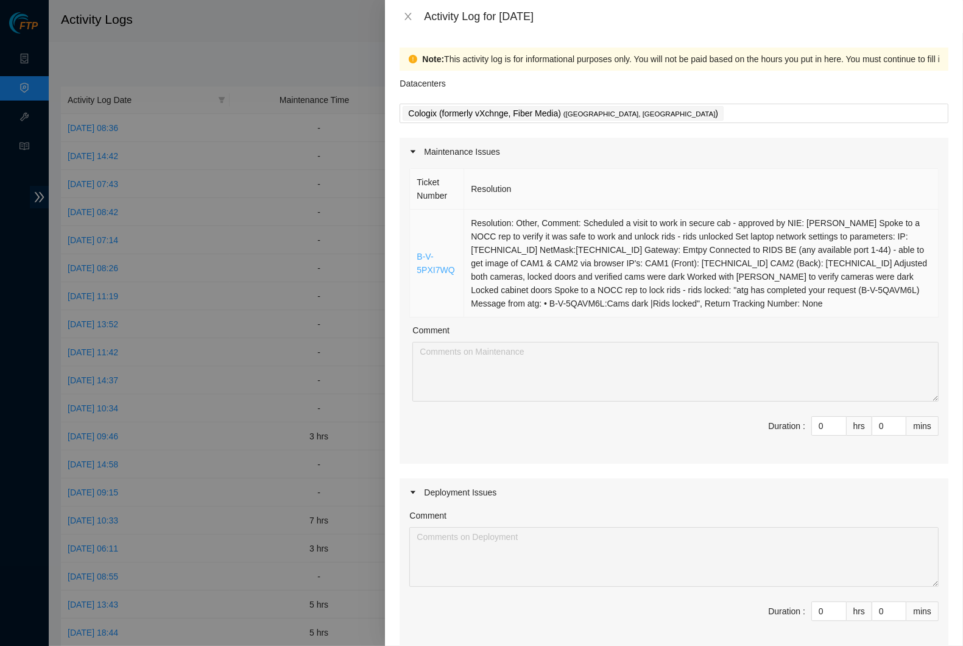
click at [440, 274] on link "B-V-5PXI7WQ" at bounding box center [436, 263] width 38 height 23
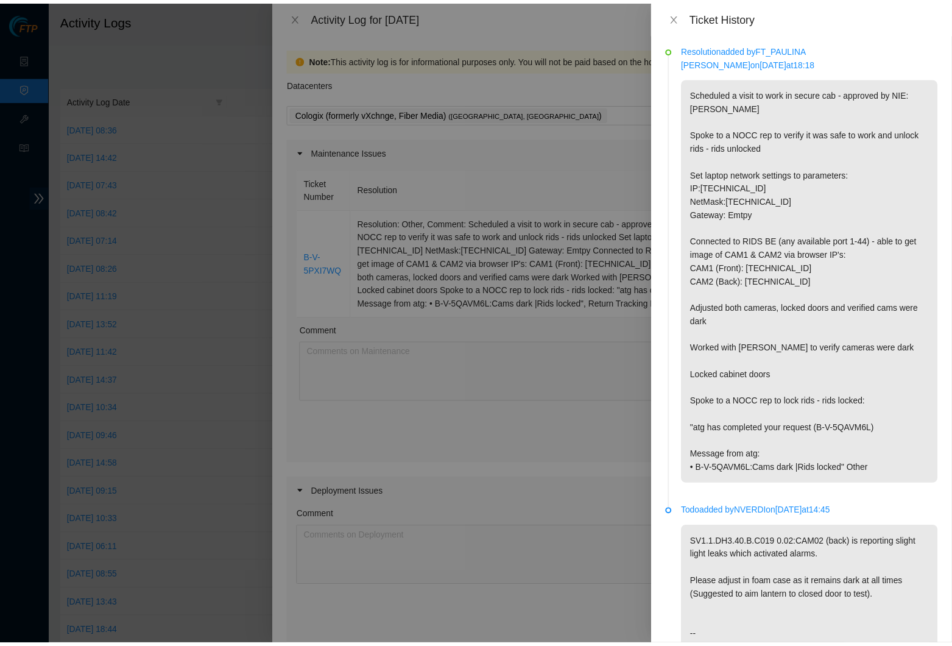
scroll to position [9, 0]
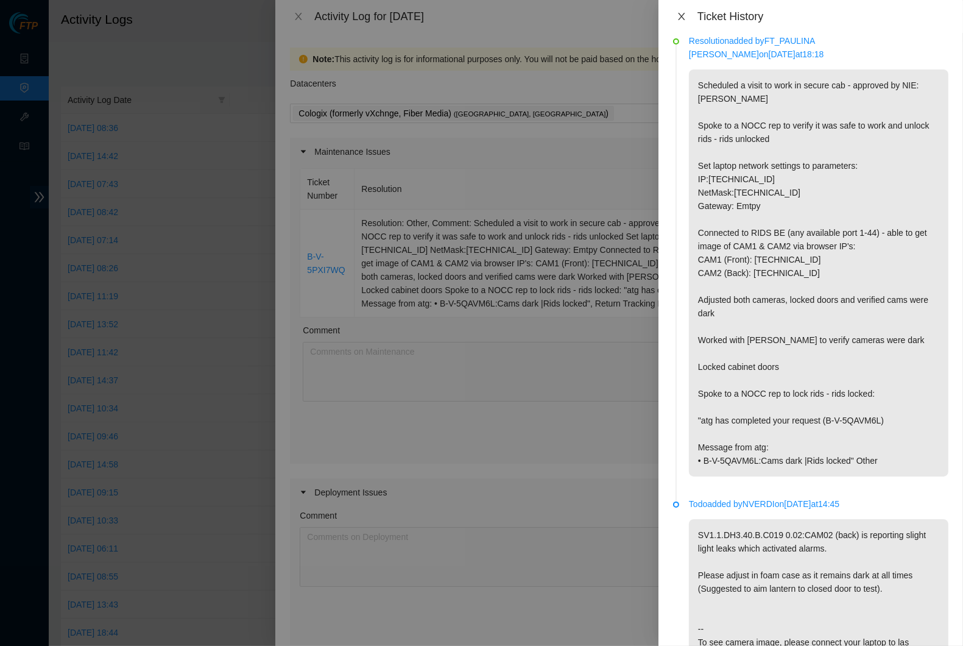
click at [677, 15] on icon "close" at bounding box center [682, 17] width 10 height 10
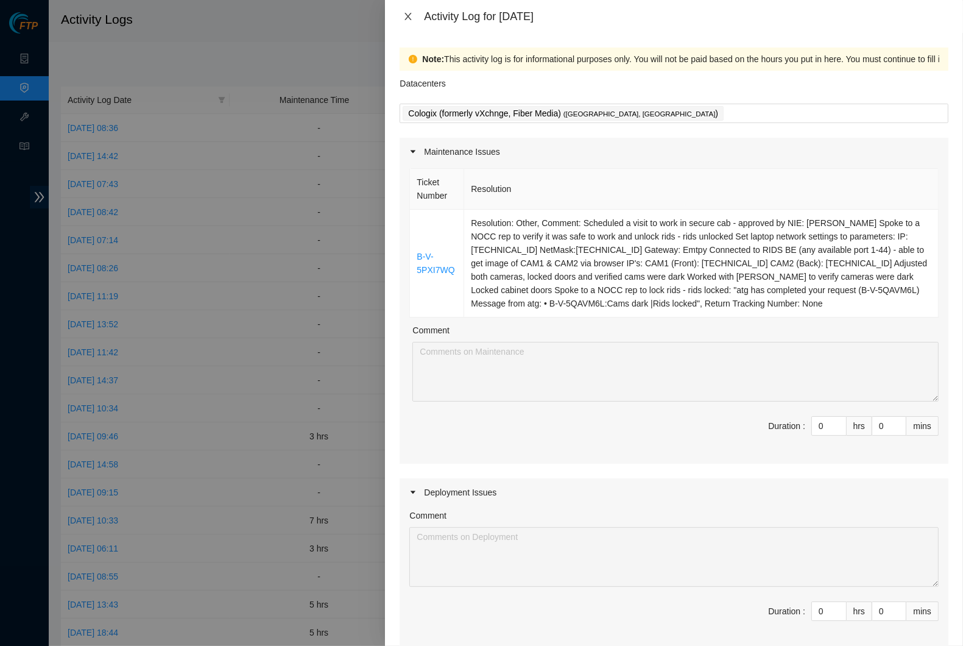
click at [412, 13] on icon "close" at bounding box center [408, 17] width 10 height 10
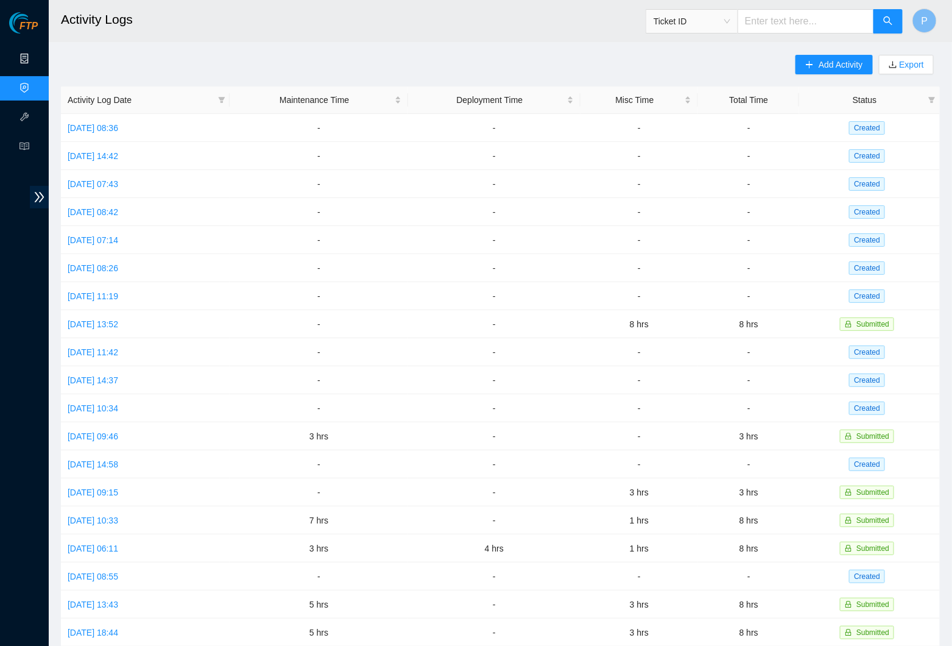
click at [35, 58] on link "Data Centers" at bounding box center [60, 59] width 50 height 10
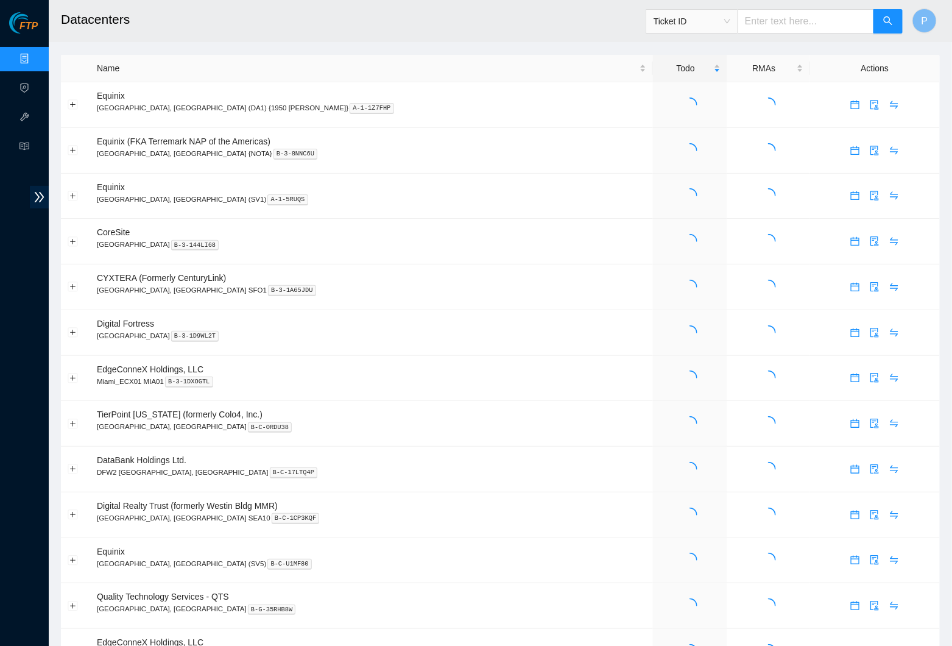
click at [779, 15] on input "text" at bounding box center [806, 21] width 136 height 24
click at [719, 15] on span "Ticket ID" at bounding box center [692, 21] width 77 height 18
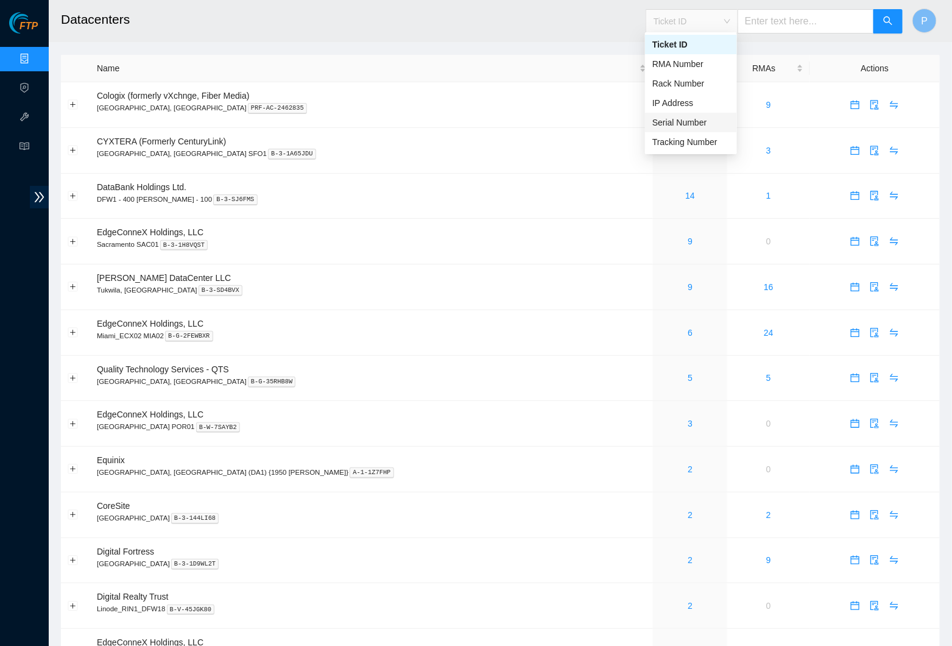
click at [684, 117] on div "Serial Number" at bounding box center [690, 122] width 77 height 13
click at [760, 34] on div "Serial Number" at bounding box center [775, 21] width 258 height 39
click at [760, 26] on input "text" at bounding box center [806, 21] width 136 height 24
paste input "JEL203502284W0"
type input "JEL203502284W0"
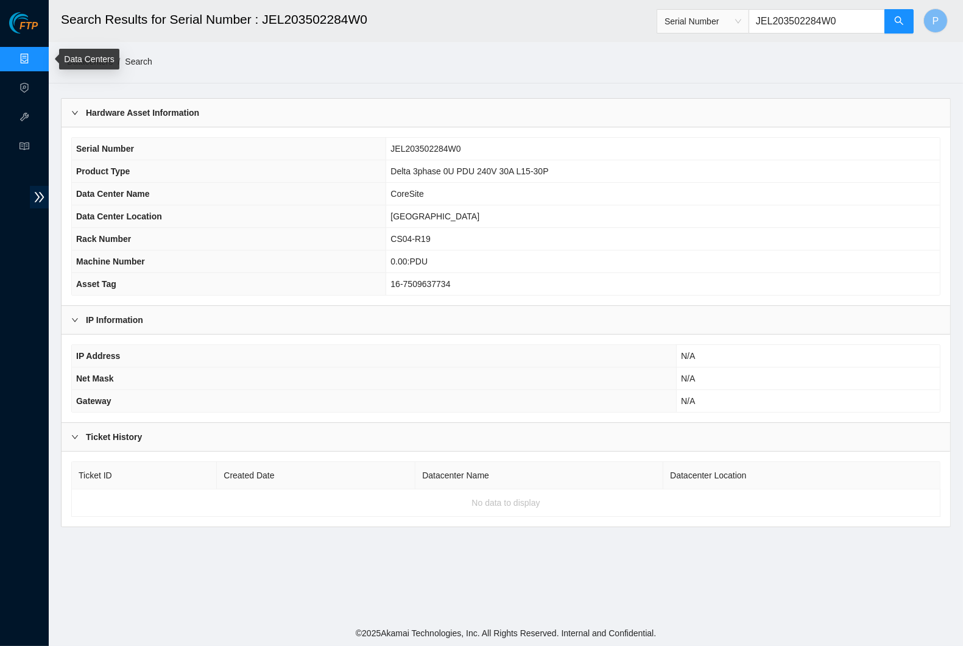
click at [35, 58] on link "Data Centers" at bounding box center [60, 59] width 50 height 10
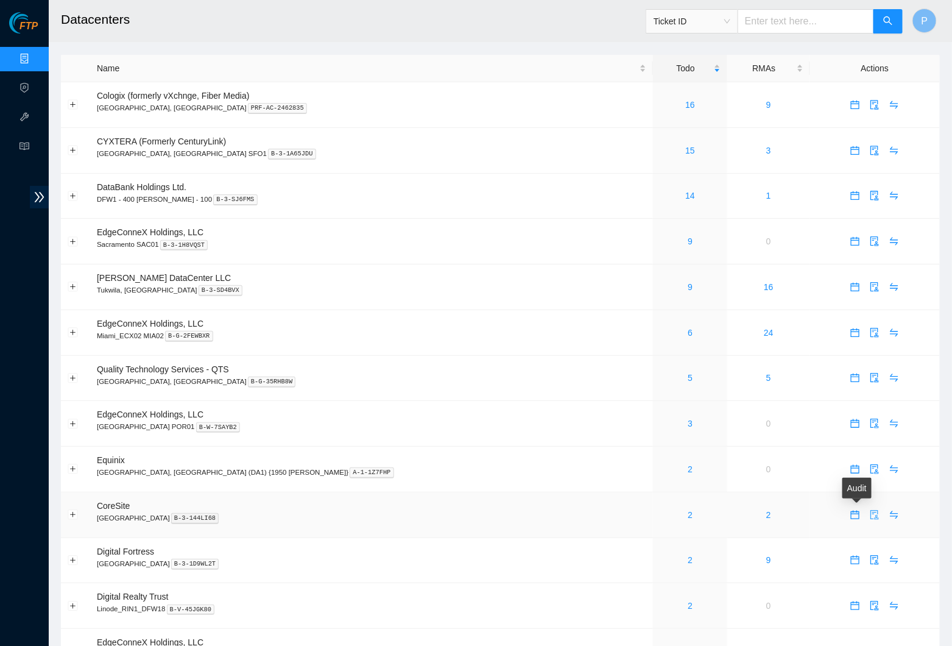
click at [871, 510] on icon "audit" at bounding box center [875, 515] width 8 height 10
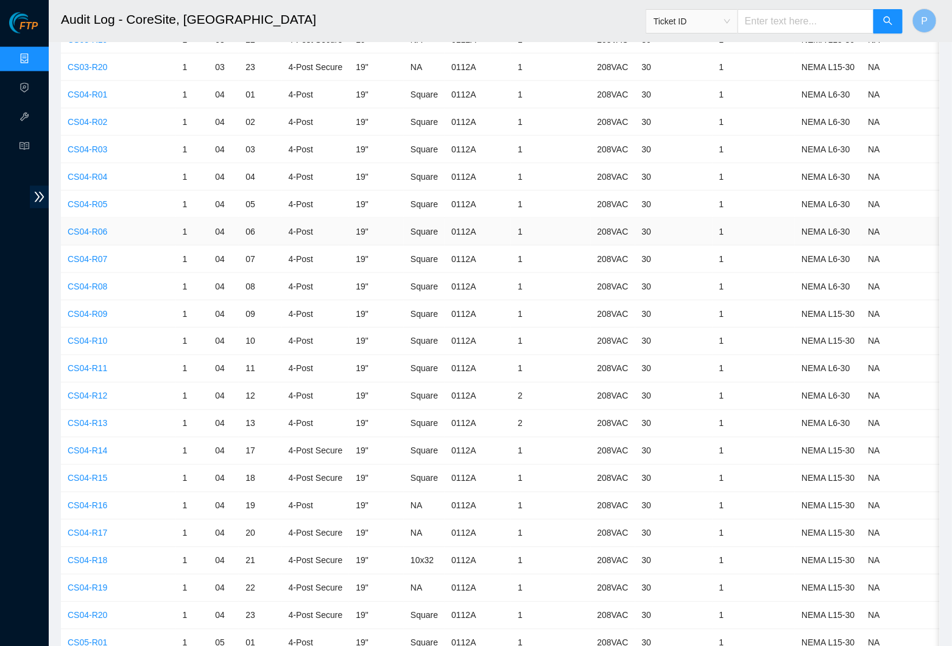
scroll to position [584, 0]
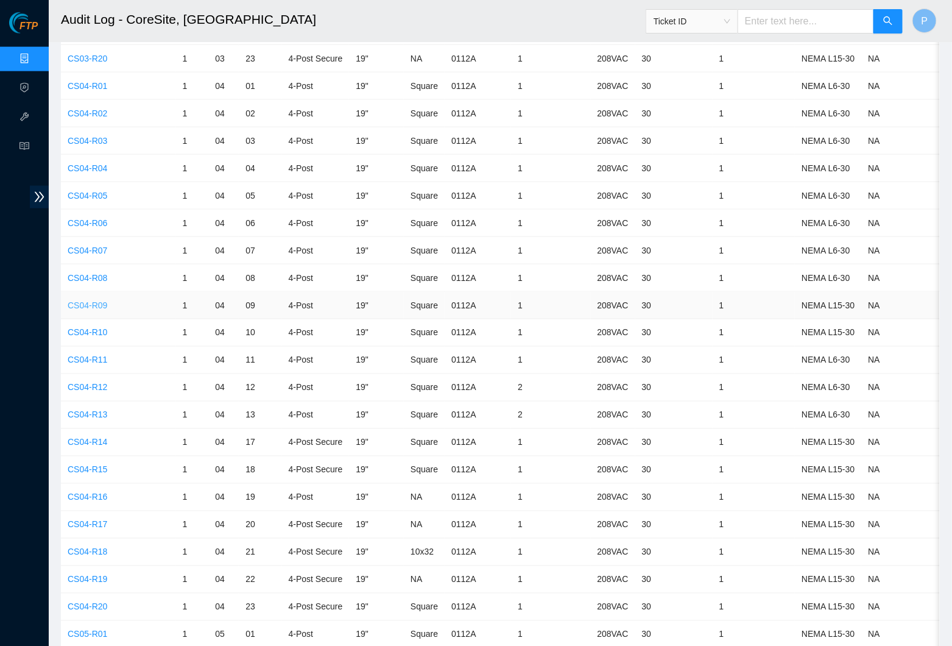
click at [98, 300] on link "CS04-R09" at bounding box center [88, 305] width 40 height 10
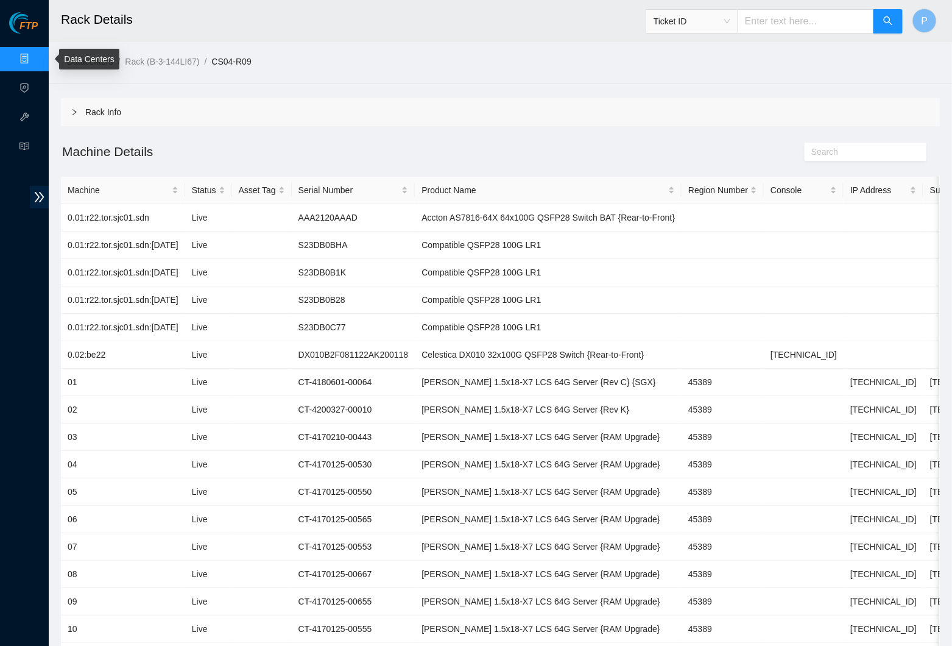
click at [35, 54] on link "Data Centers" at bounding box center [60, 59] width 50 height 10
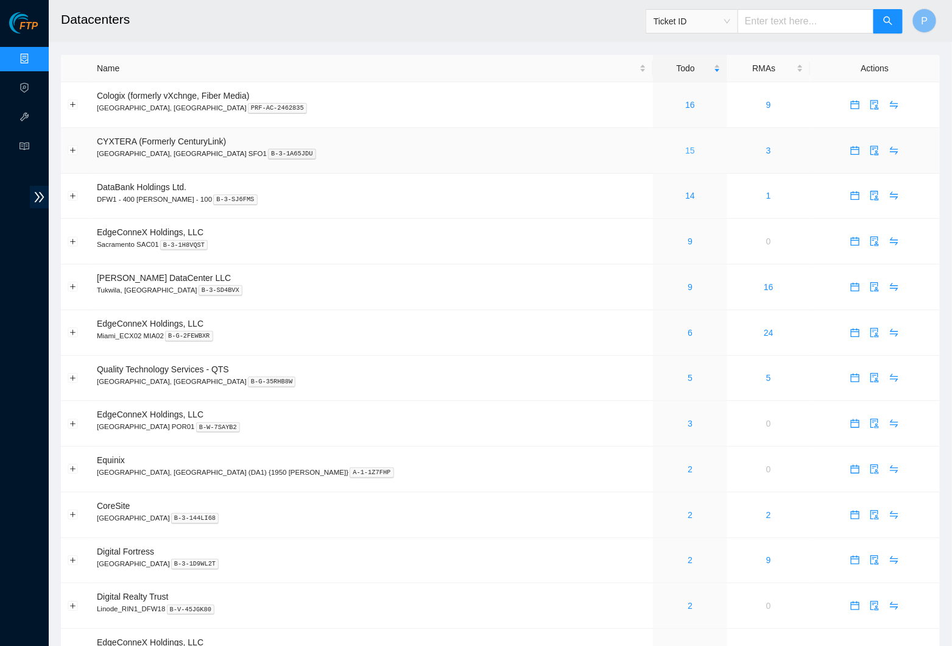
click at [685, 146] on link "15" at bounding box center [690, 151] width 10 height 10
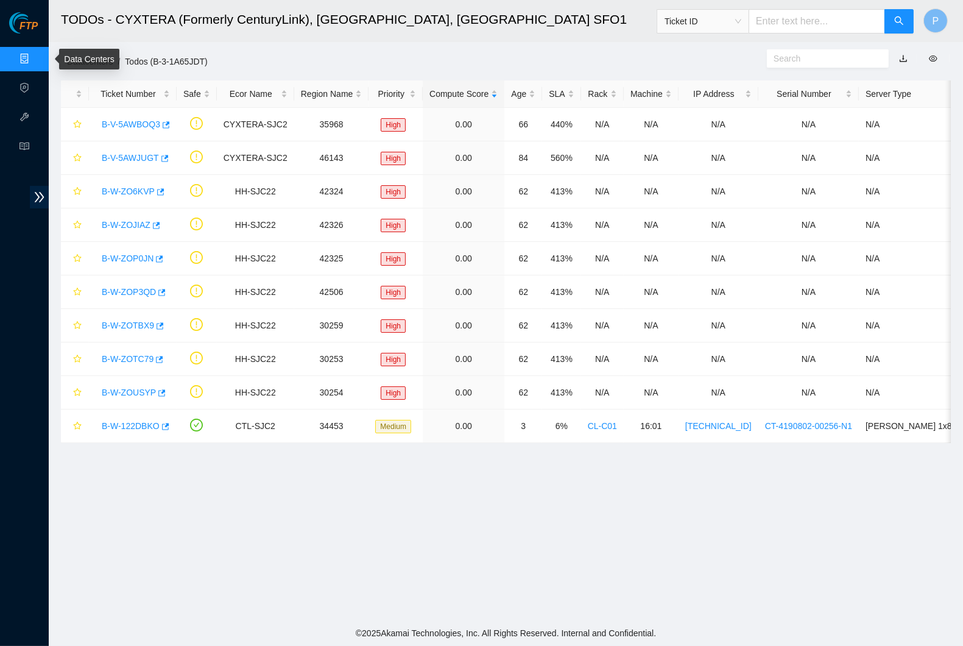
click at [35, 55] on link "Data Centers" at bounding box center [60, 59] width 50 height 10
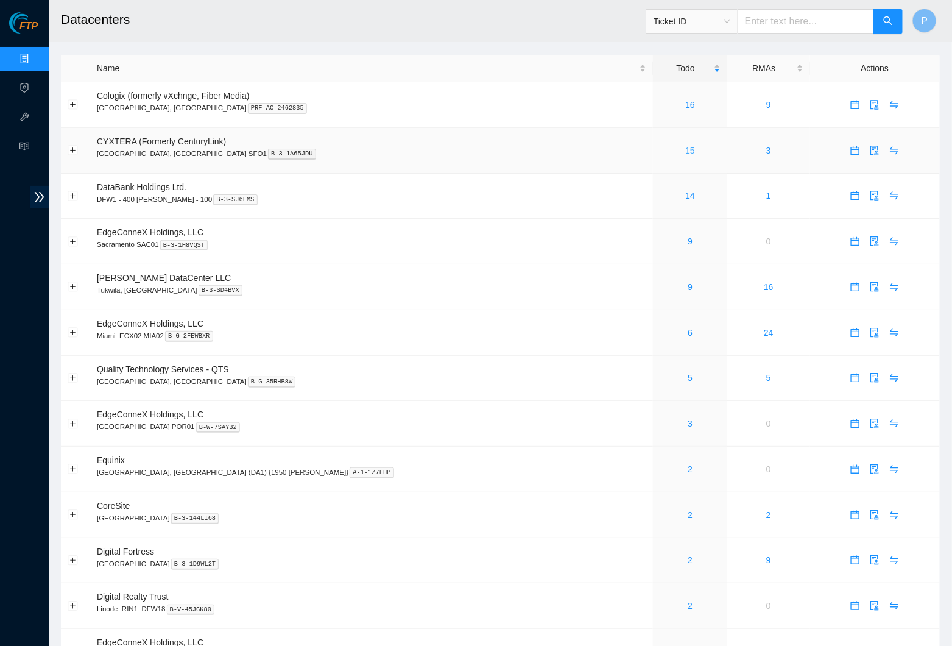
click at [685, 147] on link "15" at bounding box center [690, 151] width 10 height 10
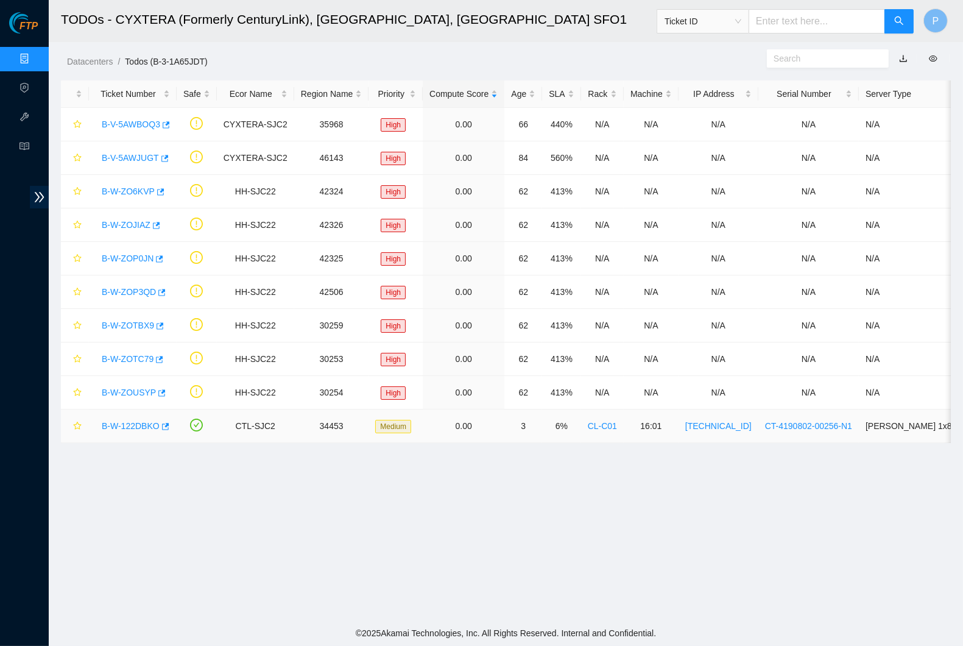
click at [136, 421] on link "B-W-122DBKO" at bounding box center [131, 426] width 58 height 10
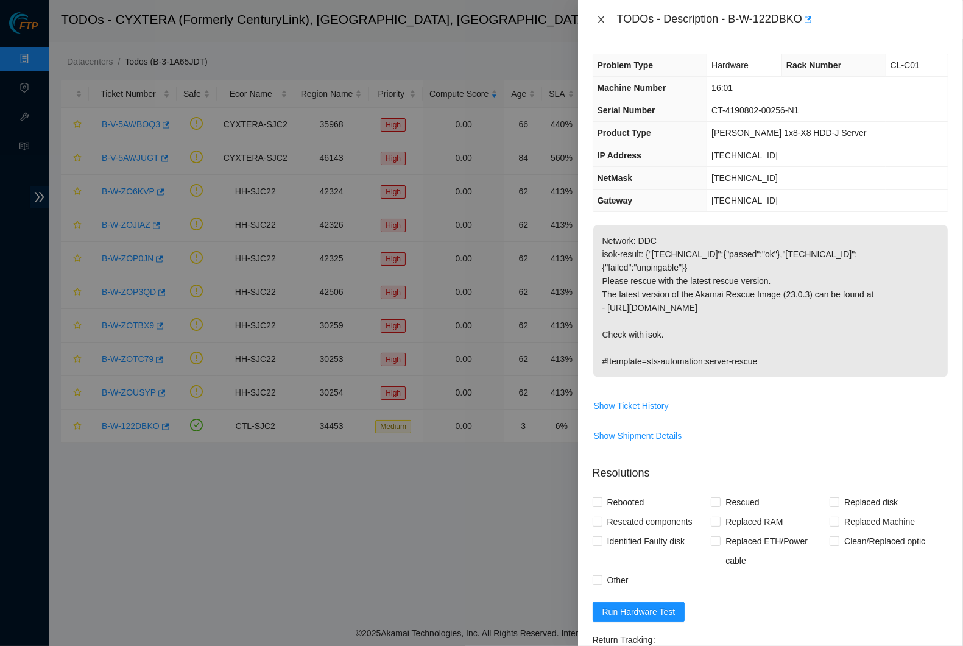
click at [602, 17] on icon "close" at bounding box center [601, 19] width 7 height 7
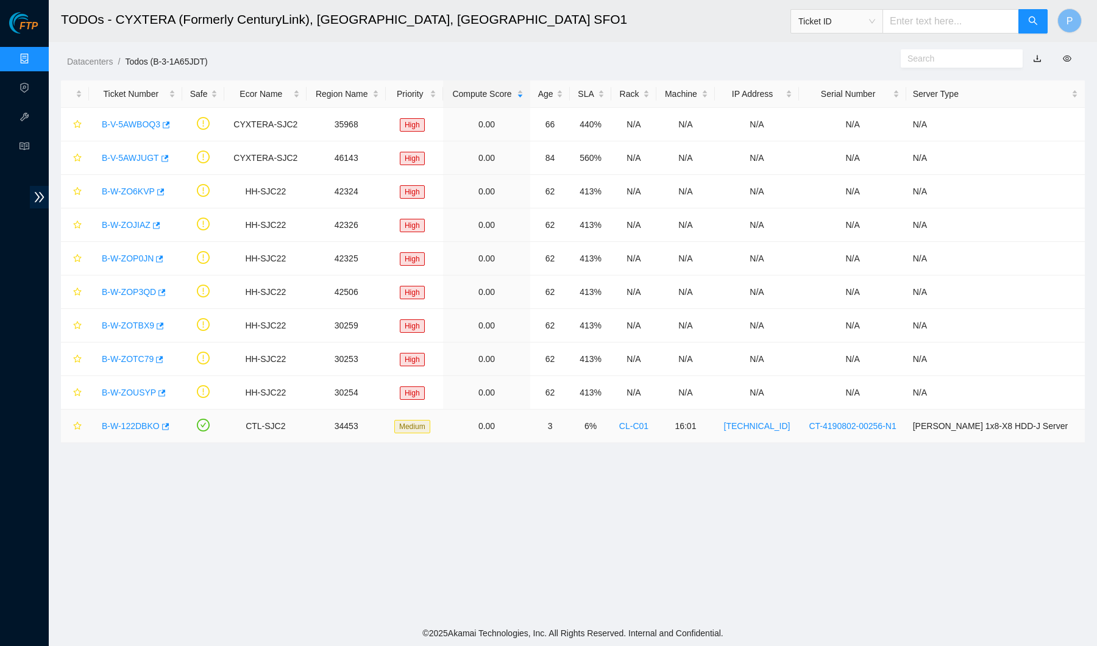
click at [144, 422] on link "B-W-122DBKO" at bounding box center [131, 426] width 58 height 10
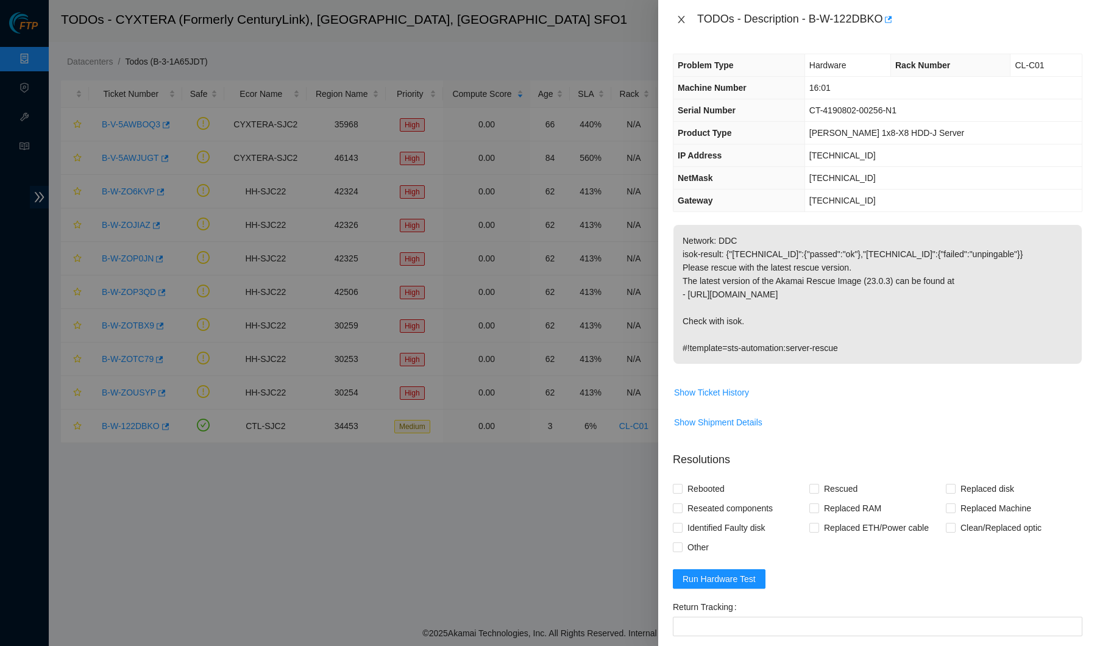
click at [680, 19] on icon "close" at bounding box center [680, 19] width 7 height 7
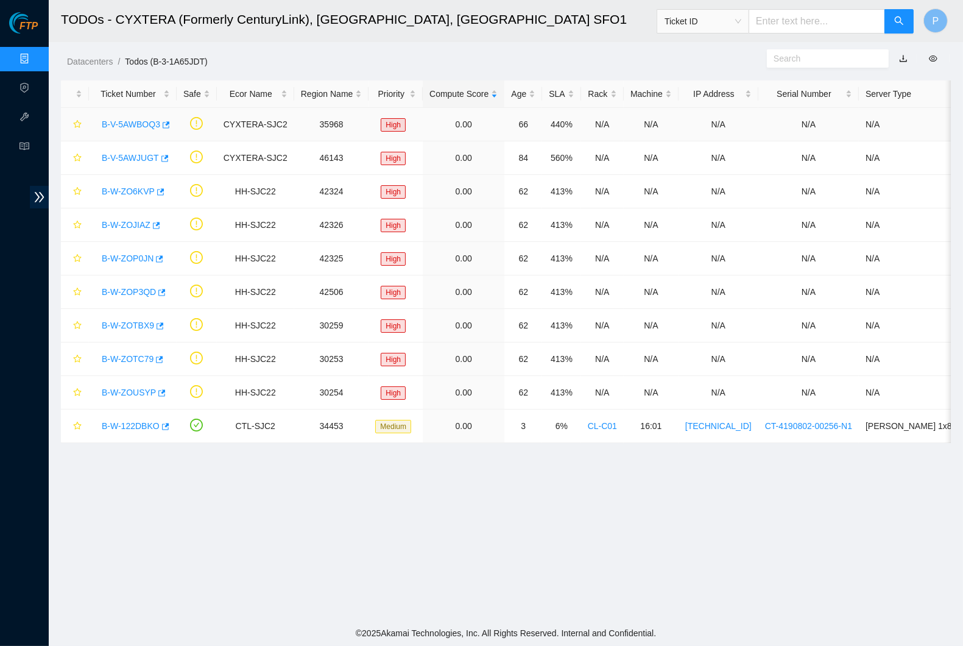
click at [153, 120] on link "B-V-5AWBOQ3" at bounding box center [131, 124] width 58 height 10
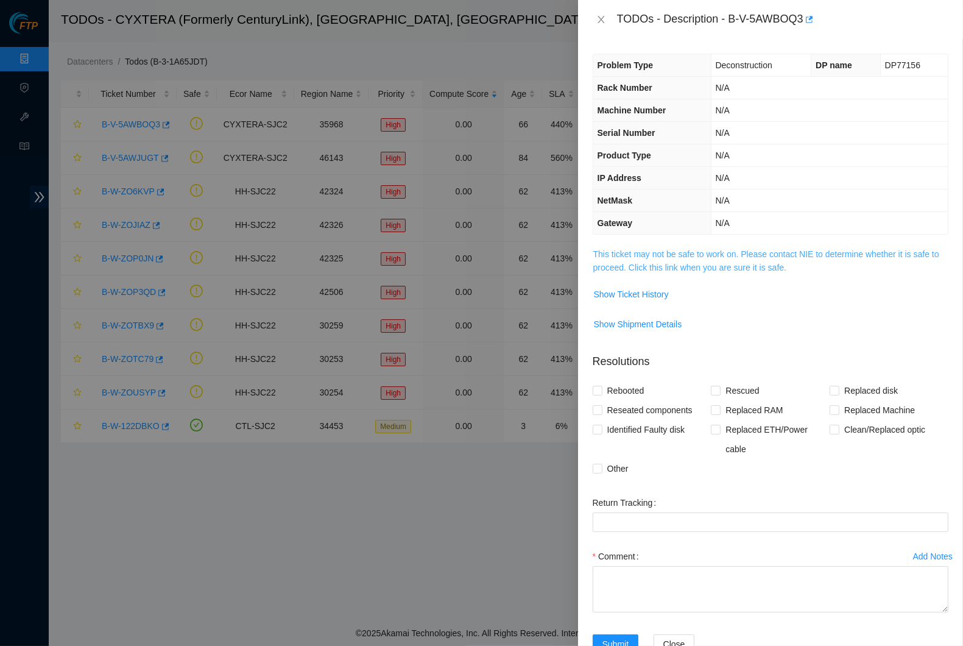
click at [676, 266] on link "This ticket may not be safe to work on. Please contact NIE to determine whether…" at bounding box center [766, 260] width 346 height 23
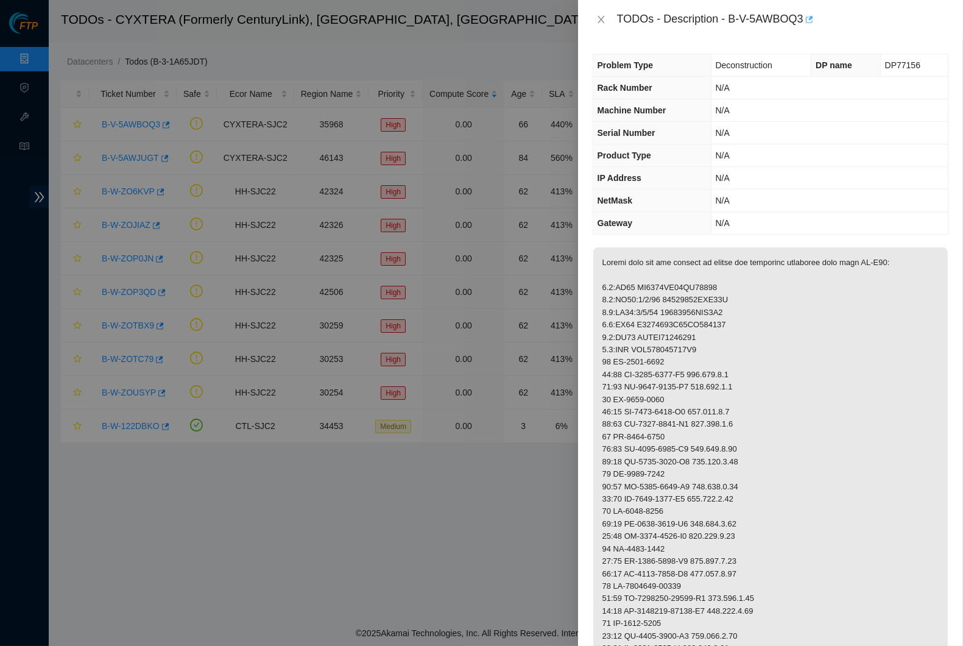
click at [813, 18] on icon "button" at bounding box center [809, 19] width 7 height 7
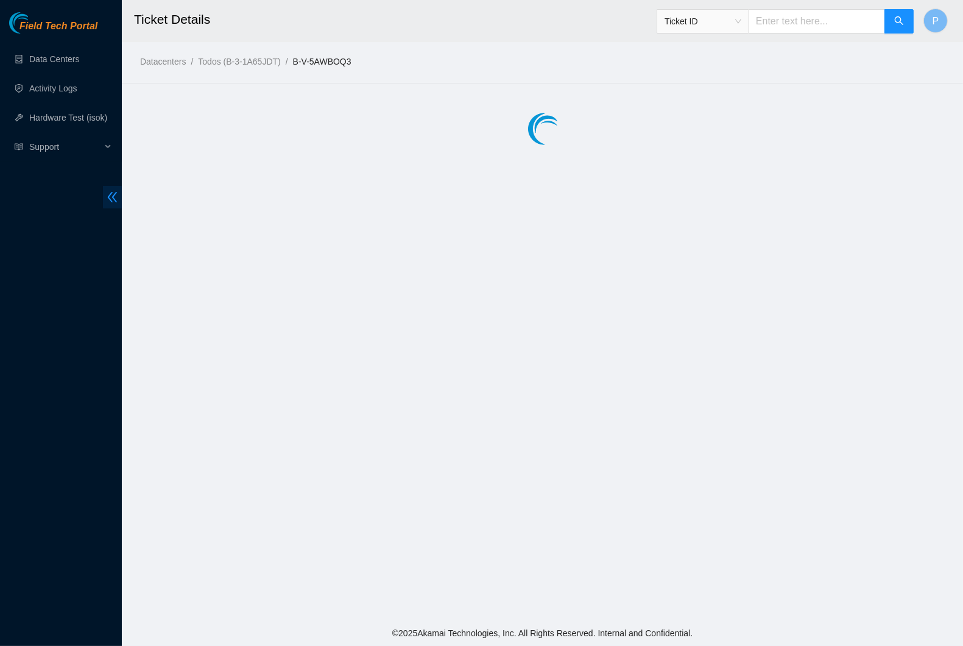
click at [114, 196] on icon "double-left" at bounding box center [113, 197] width 10 height 10
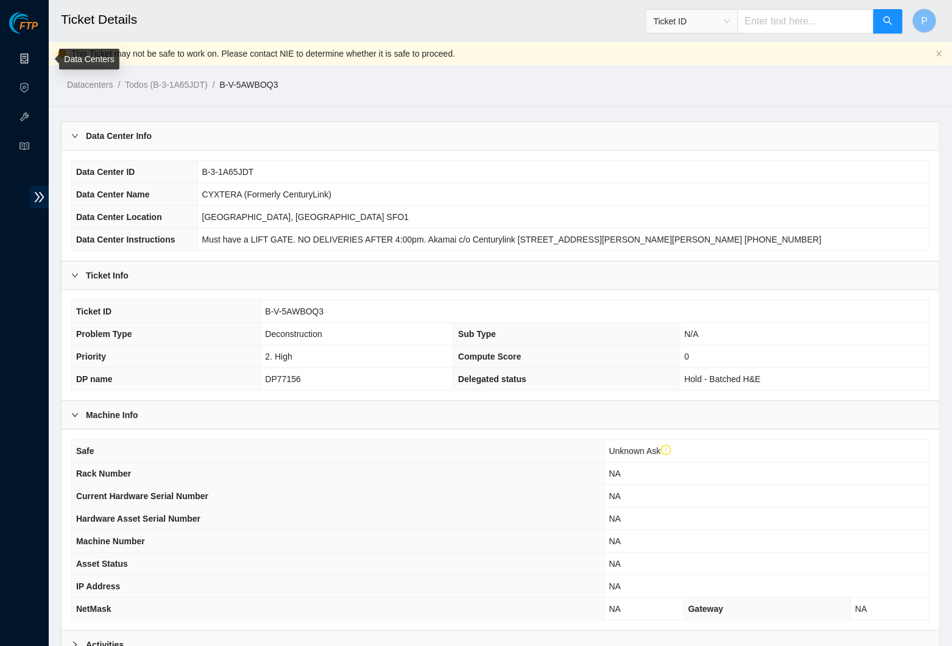
click at [35, 54] on link "Data Centers" at bounding box center [60, 59] width 50 height 10
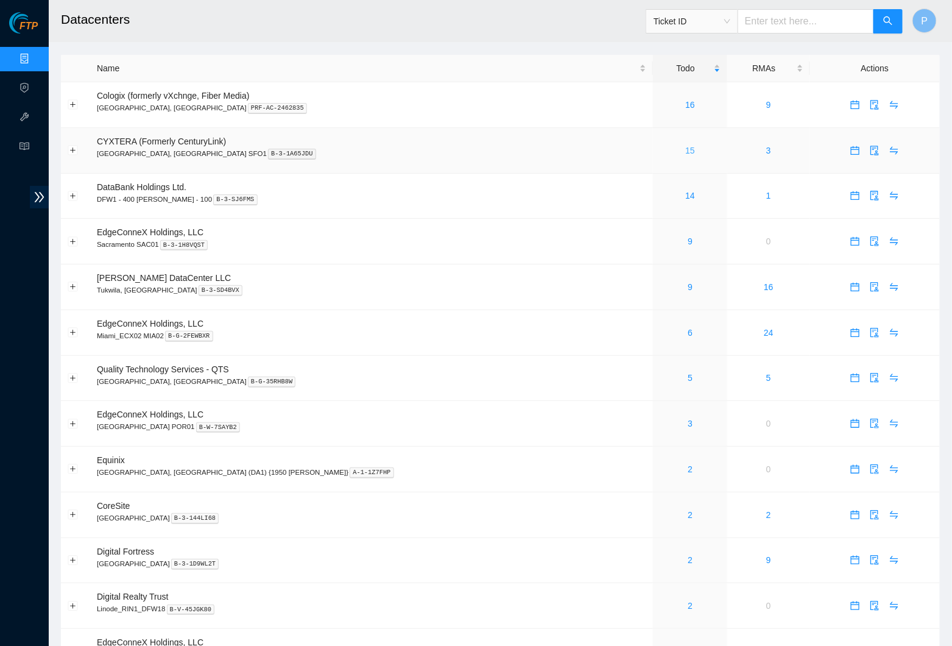
click at [685, 146] on link "15" at bounding box center [690, 151] width 10 height 10
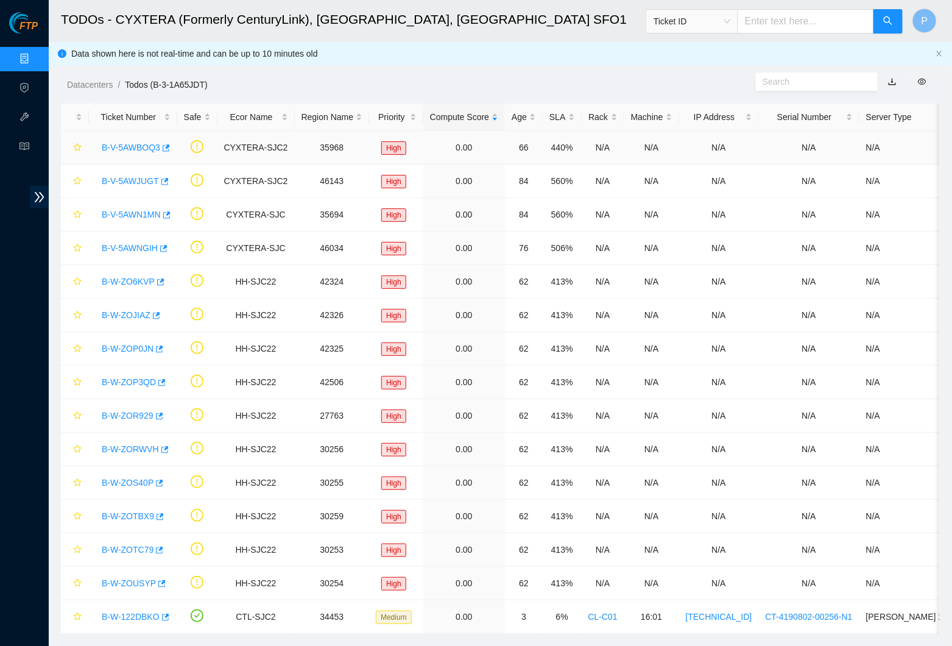
click at [132, 144] on link "B-V-5AWBOQ3" at bounding box center [131, 148] width 58 height 10
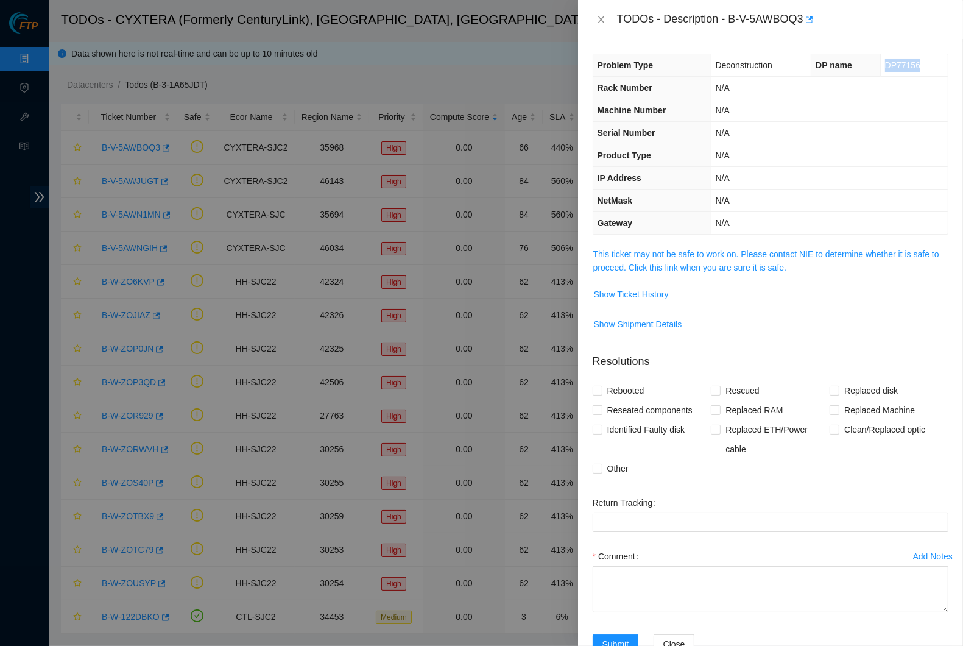
drag, startPoint x: 876, startPoint y: 63, endPoint x: 916, endPoint y: 60, distance: 39.8
click at [916, 60] on td "DP77156" at bounding box center [914, 65] width 68 height 23
copy span "DP77156"
drag, startPoint x: 735, startPoint y: 18, endPoint x: 811, endPoint y: 15, distance: 75.6
click at [811, 15] on div "TODOs - Description - B-V-5AWBOQ3" at bounding box center [782, 19] width 331 height 19
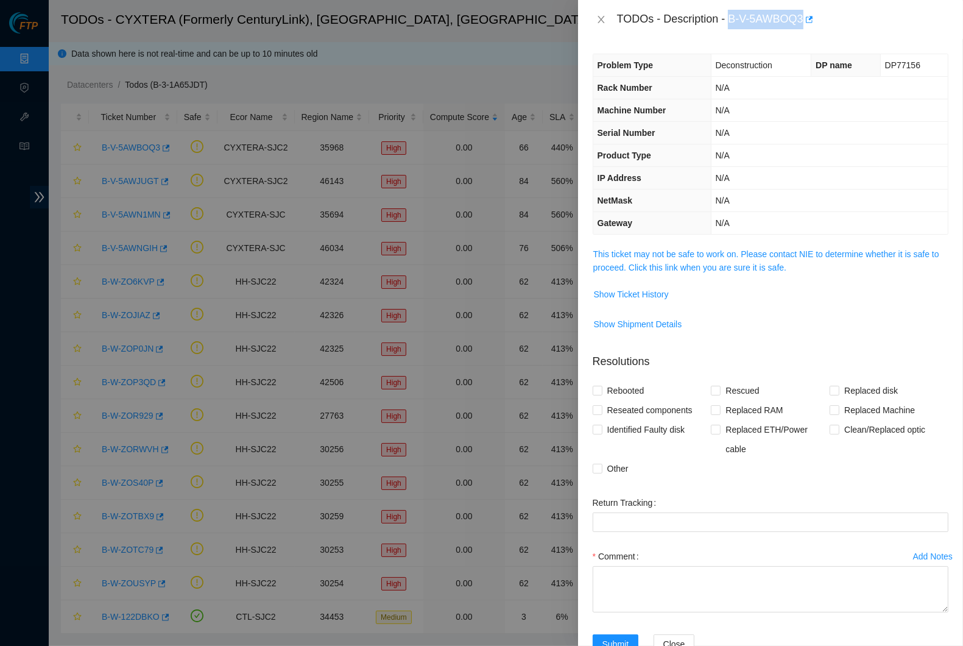
copy div "B-V-5AWBOQ3"
click at [593, 16] on button "Close" at bounding box center [601, 20] width 17 height 12
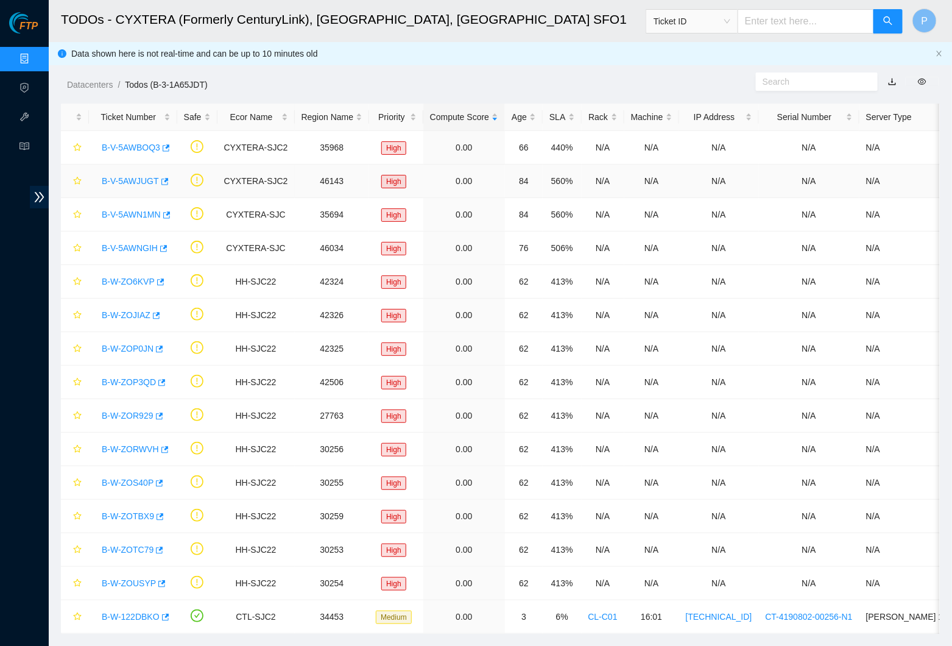
click at [119, 180] on link "B-V-5AWJUGT" at bounding box center [130, 181] width 57 height 10
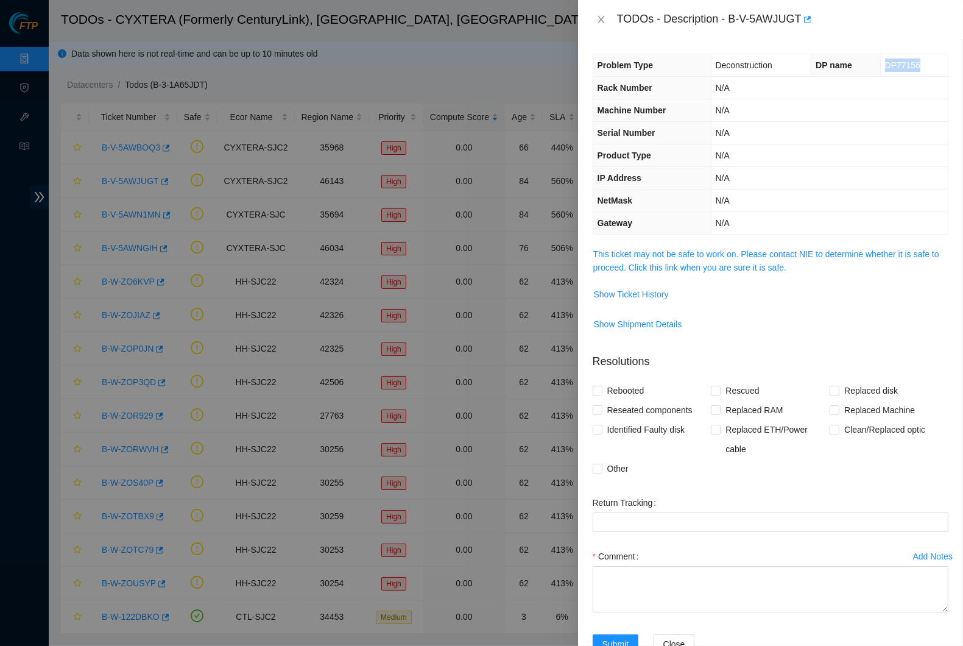
drag, startPoint x: 876, startPoint y: 65, endPoint x: 936, endPoint y: 64, distance: 60.3
click at [936, 64] on td "DP77156" at bounding box center [914, 65] width 68 height 23
copy span "DP77156"
drag, startPoint x: 734, startPoint y: 15, endPoint x: 807, endPoint y: 15, distance: 73.1
click at [807, 15] on div "TODOs - Description - B-V-5AWJUGT" at bounding box center [782, 19] width 331 height 19
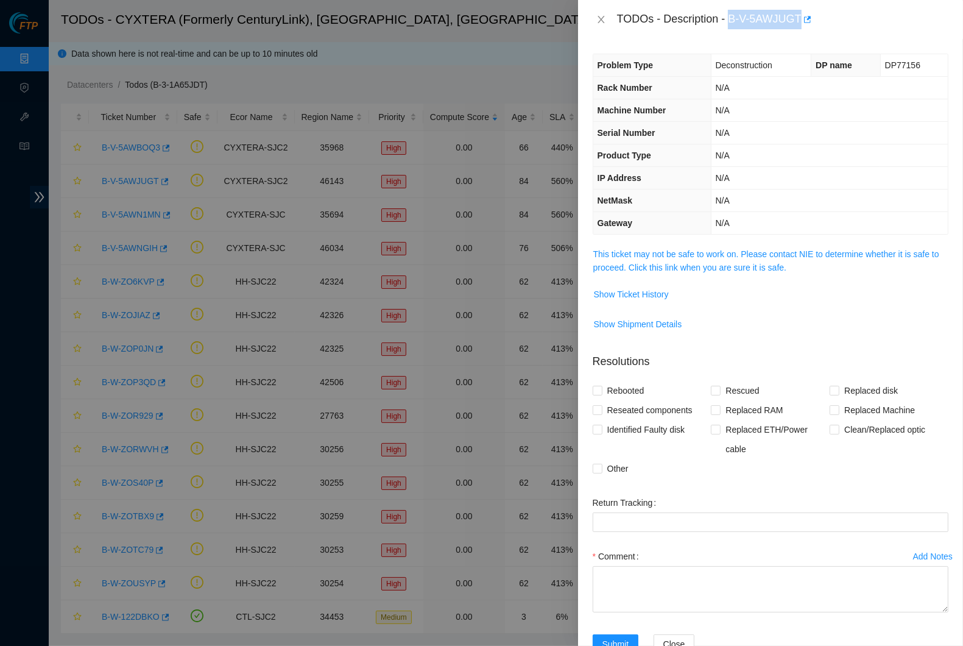
copy div "B-V-5AWJUGT"
click at [604, 21] on icon "close" at bounding box center [601, 20] width 10 height 10
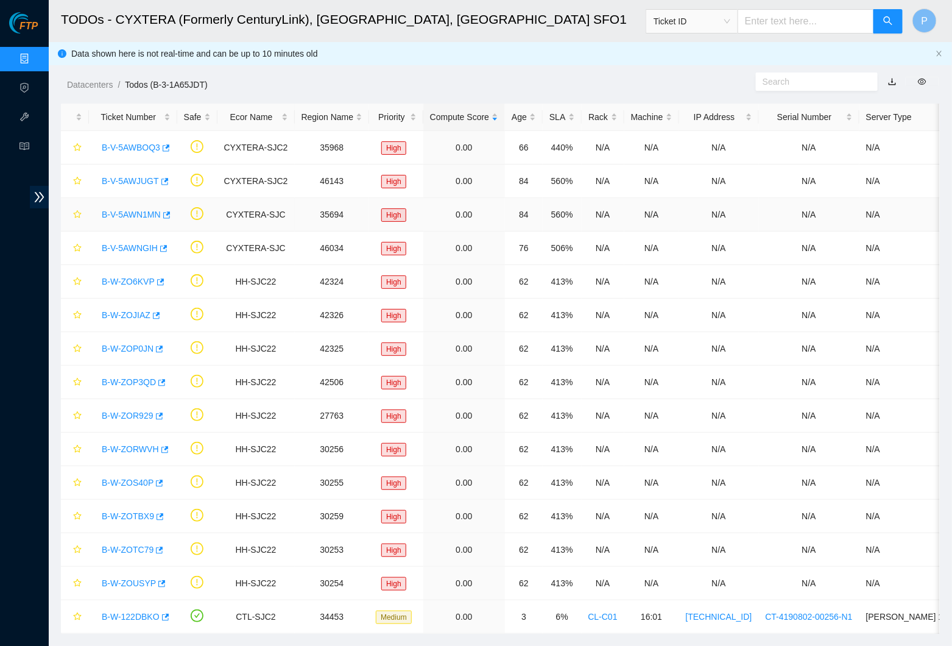
click at [147, 216] on link "B-V-5AWN1MN" at bounding box center [131, 215] width 59 height 10
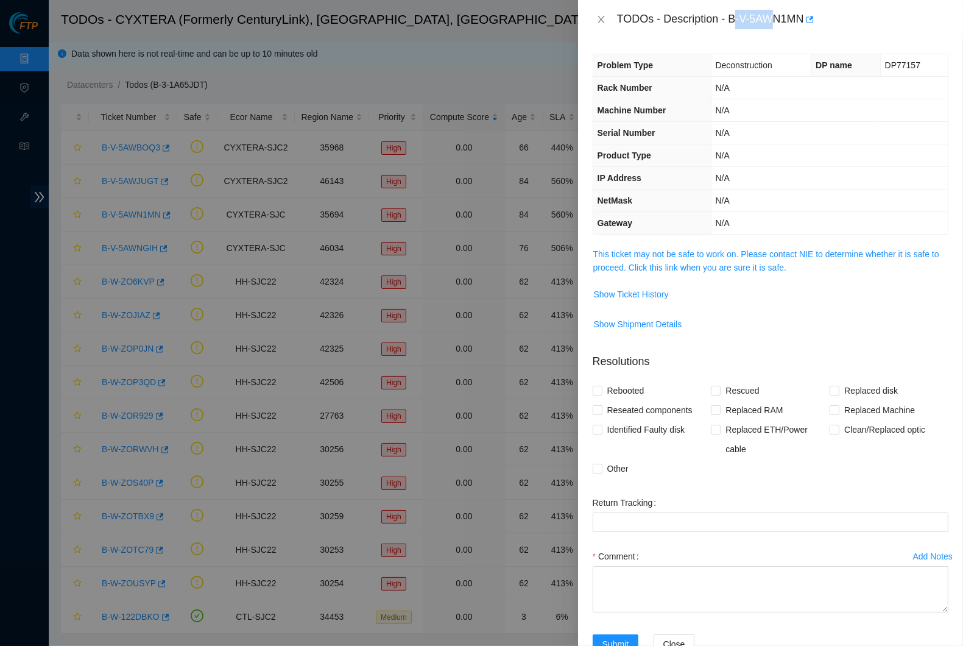
drag, startPoint x: 737, startPoint y: 18, endPoint x: 785, endPoint y: 14, distance: 47.7
click at [785, 14] on div "TODOs - Description - B-V-5AWN1MN" at bounding box center [782, 19] width 331 height 19
drag, startPoint x: 736, startPoint y: 19, endPoint x: 811, endPoint y: 16, distance: 74.4
click at [811, 16] on div "TODOs - Description - B-V-5AWN1MN" at bounding box center [782, 19] width 331 height 19
copy div "B-V-5AWN1MN"
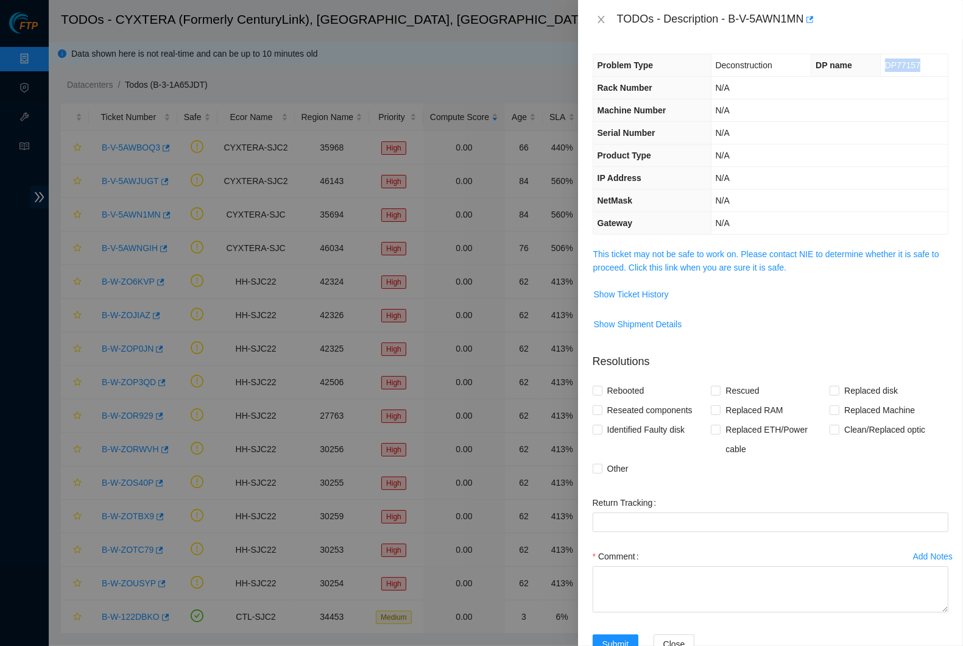
drag, startPoint x: 878, startPoint y: 63, endPoint x: 928, endPoint y: 58, distance: 50.1
click at [928, 58] on td "DP77157" at bounding box center [914, 65] width 68 height 23
copy span "DP77157"
click at [593, 24] on button "Close" at bounding box center [601, 20] width 17 height 12
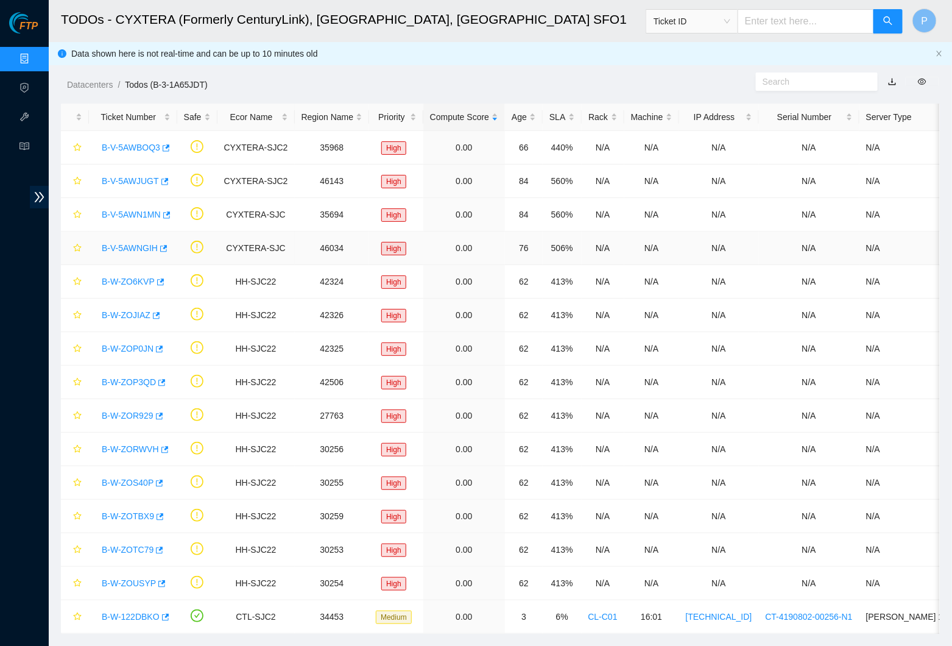
click at [132, 243] on link "B-V-5AWNGIH" at bounding box center [130, 248] width 56 height 10
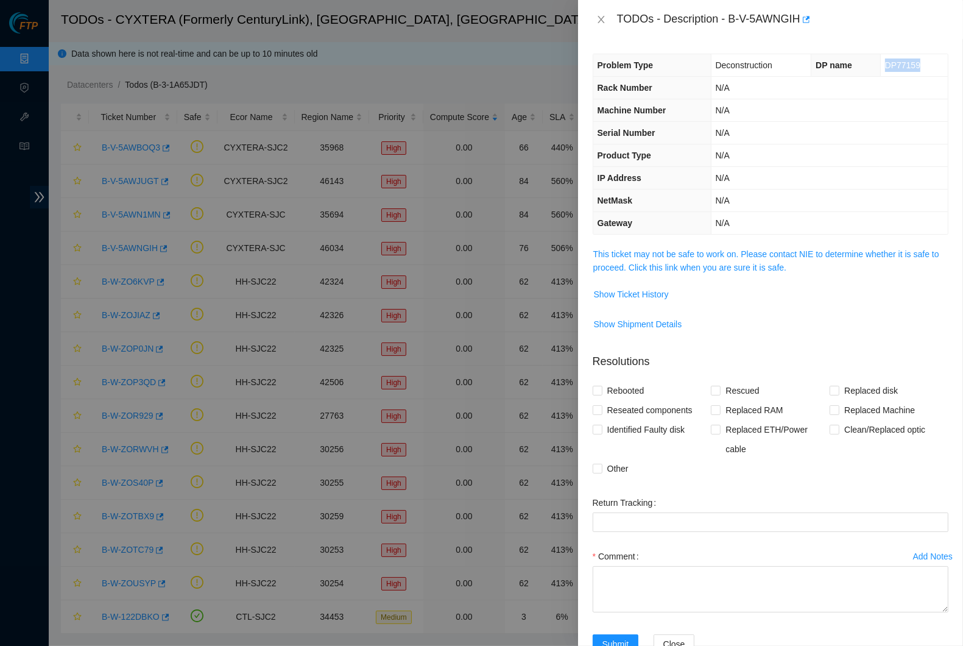
drag, startPoint x: 874, startPoint y: 64, endPoint x: 919, endPoint y: 72, distance: 45.9
click at [919, 72] on td "DP77159" at bounding box center [914, 65] width 68 height 23
copy span "DP77159"
drag, startPoint x: 737, startPoint y: 16, endPoint x: 793, endPoint y: 14, distance: 55.5
click at [793, 14] on div "TODOs - Description - B-V-5AWNGIH" at bounding box center [782, 19] width 331 height 19
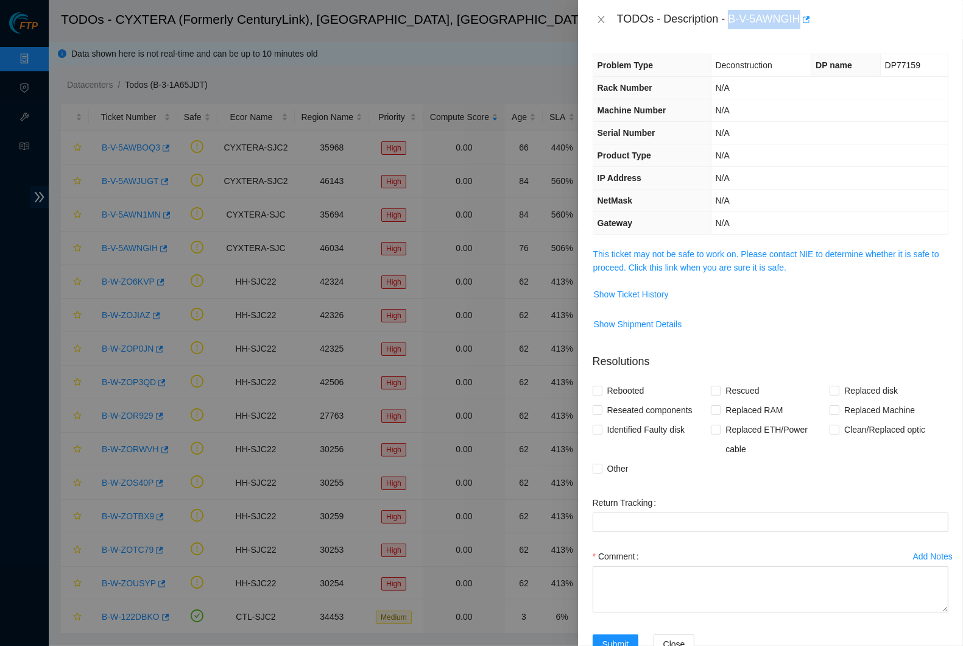
drag, startPoint x: 736, startPoint y: 19, endPoint x: 805, endPoint y: 18, distance: 69.5
click at [805, 18] on div "TODOs - Description - B-V-5AWNGIH" at bounding box center [782, 19] width 331 height 19
copy div "B-V-5AWNGIH"
click at [595, 21] on button "Close" at bounding box center [601, 20] width 17 height 12
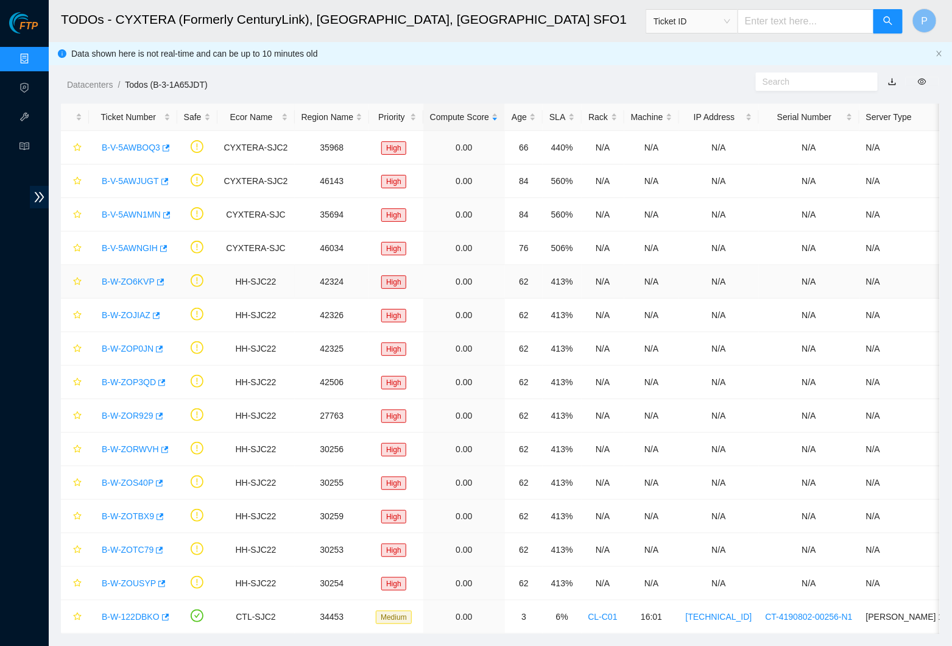
click at [146, 277] on link "B-W-ZO6KVP" at bounding box center [128, 282] width 53 height 10
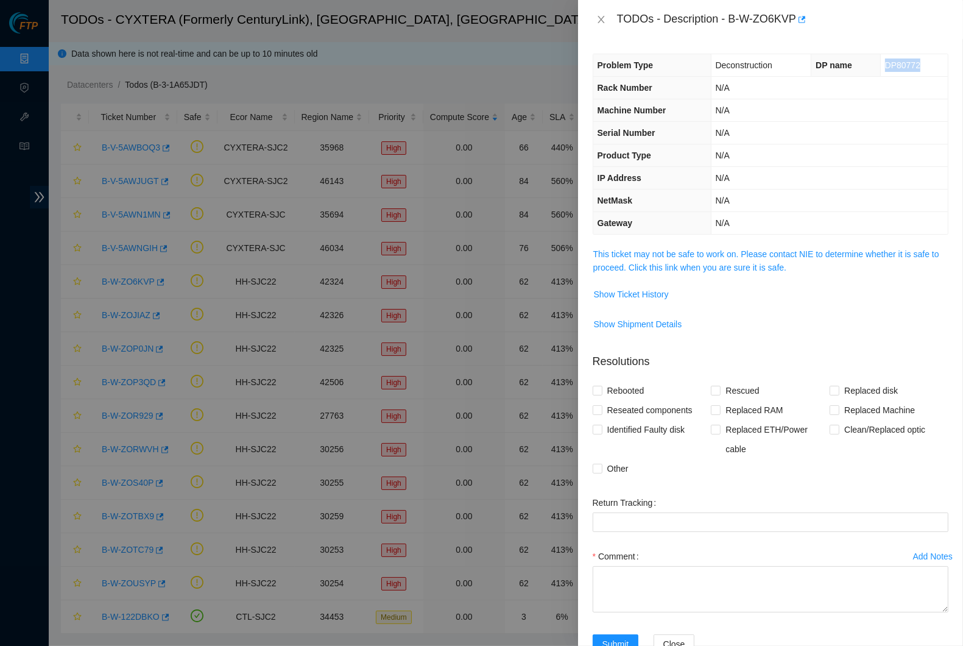
drag, startPoint x: 877, startPoint y: 64, endPoint x: 929, endPoint y: 63, distance: 52.4
click at [929, 63] on td "DP80772" at bounding box center [914, 65] width 68 height 23
copy span "DP80772"
drag, startPoint x: 735, startPoint y: 17, endPoint x: 799, endPoint y: 18, distance: 64.0
click at [799, 18] on div "TODOs - Description - B-W-ZO6KVP" at bounding box center [782, 19] width 331 height 19
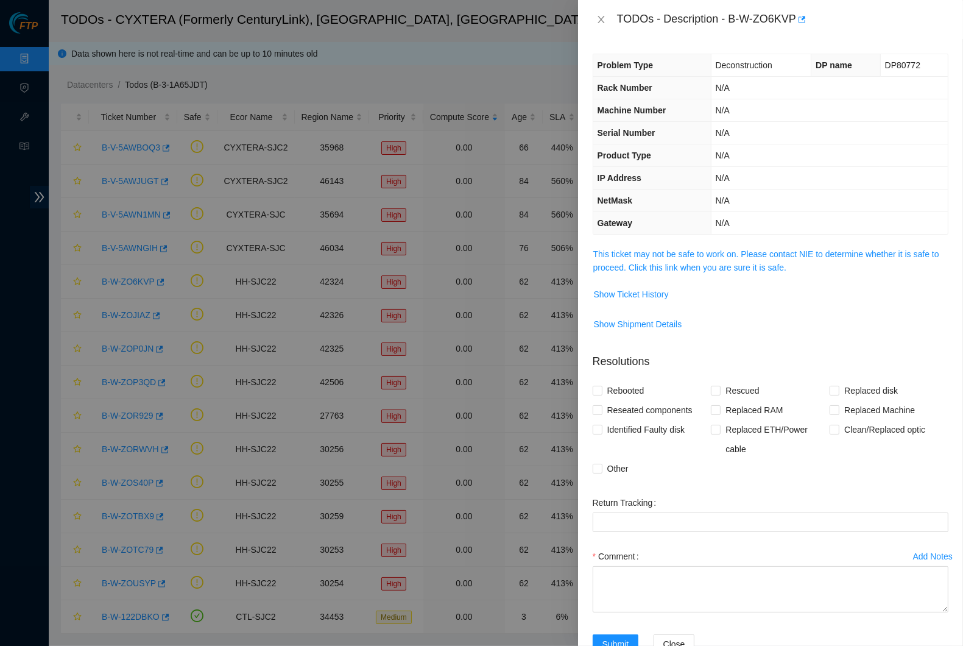
click at [799, 18] on div "TODOs - Description - B-W-ZO6KVP" at bounding box center [782, 19] width 331 height 19
drag, startPoint x: 733, startPoint y: 17, endPoint x: 801, endPoint y: 12, distance: 67.8
click at [801, 12] on div "TODOs - Description - B-W-ZO6KVP" at bounding box center [782, 19] width 331 height 19
copy div "B-W-ZO6KVP"
click at [607, 18] on button "Close" at bounding box center [601, 20] width 17 height 12
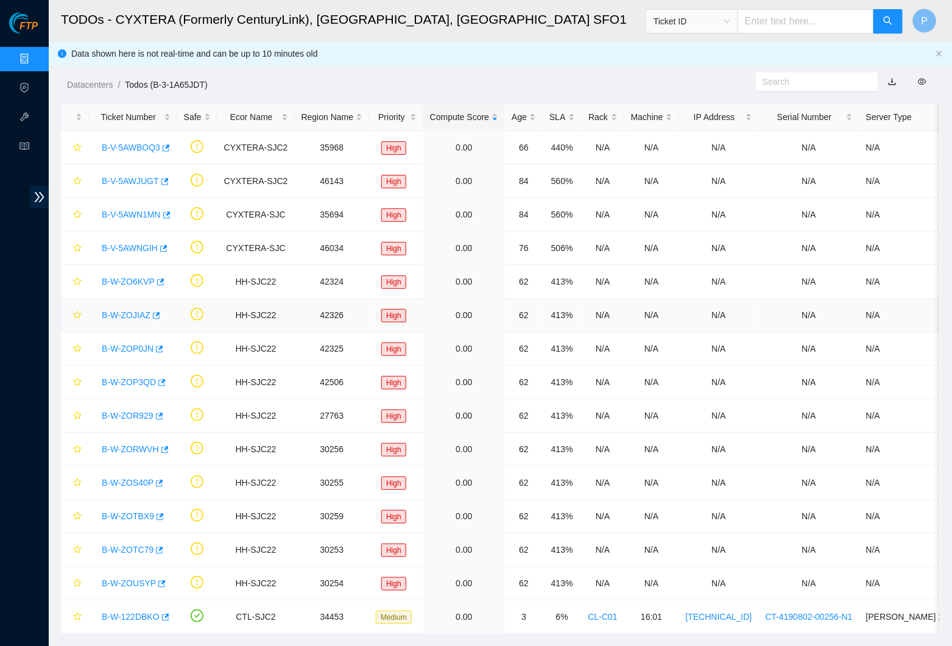
click at [143, 314] on link "B-W-ZOJIAZ" at bounding box center [126, 315] width 49 height 10
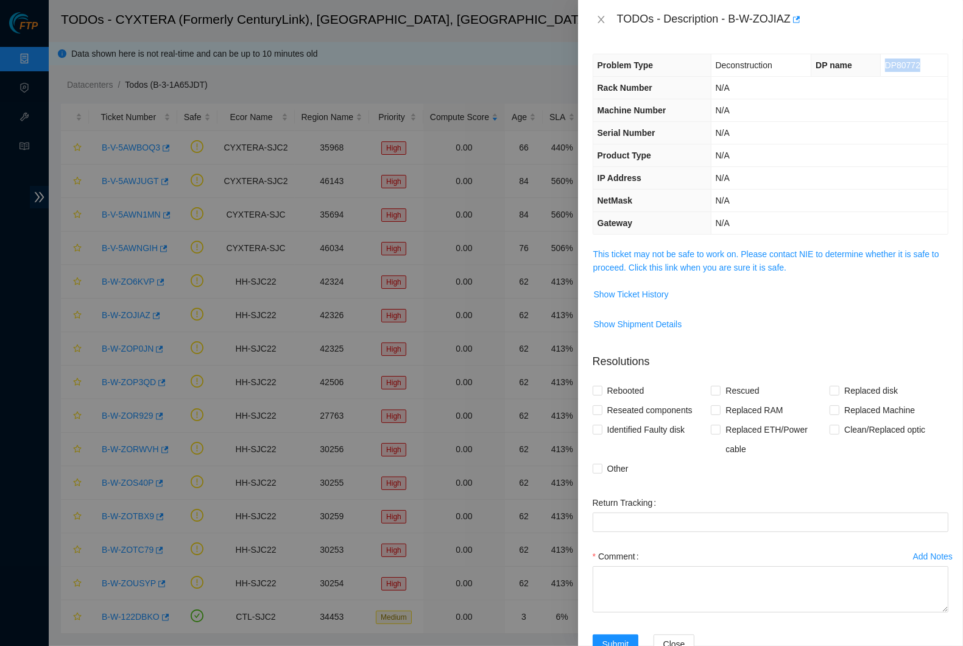
drag, startPoint x: 878, startPoint y: 64, endPoint x: 930, endPoint y: 62, distance: 52.4
click at [930, 62] on td "DP80772" at bounding box center [914, 65] width 68 height 23
drag, startPoint x: 735, startPoint y: 15, endPoint x: 797, endPoint y: 15, distance: 61.5
click at [797, 15] on div "TODOs - Description - B-W-ZOJIAZ" at bounding box center [782, 19] width 331 height 19
click at [604, 14] on button "Close" at bounding box center [601, 20] width 17 height 12
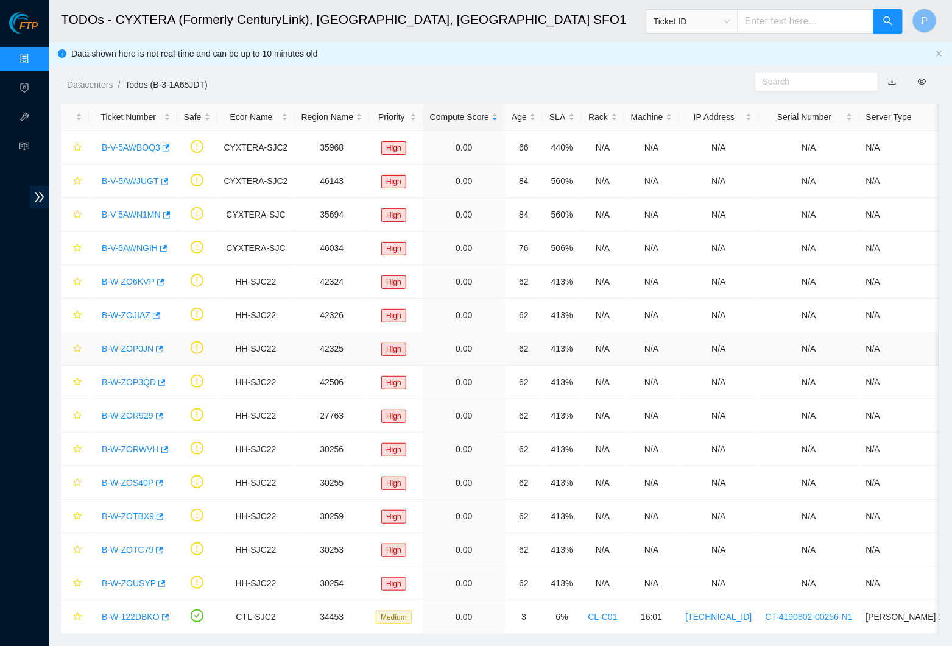
click at [132, 347] on link "B-W-ZOP0JN" at bounding box center [128, 349] width 52 height 10
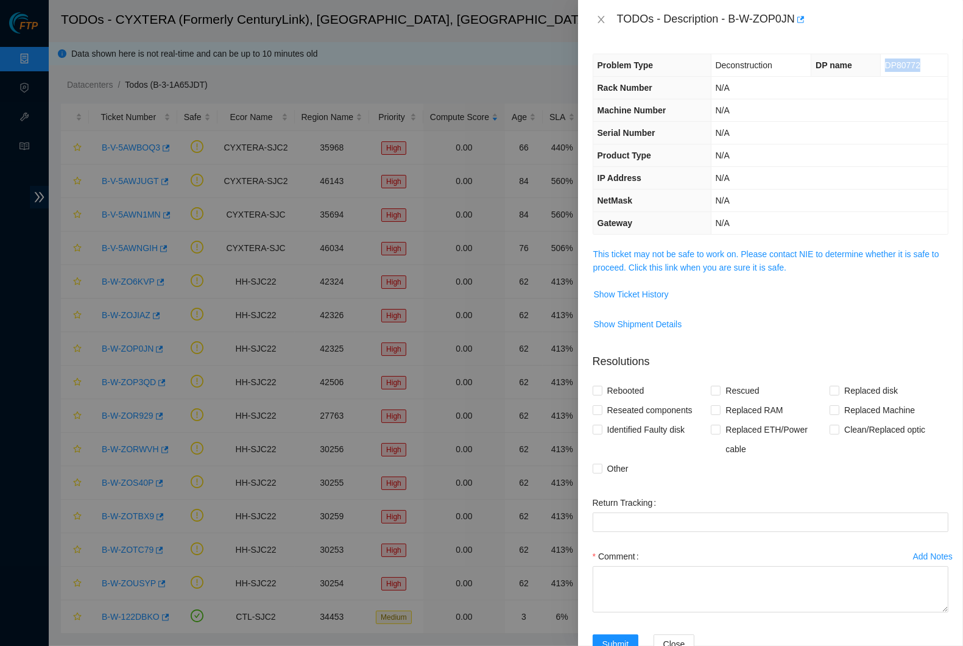
drag, startPoint x: 876, startPoint y: 63, endPoint x: 924, endPoint y: 62, distance: 47.5
click at [924, 62] on td "DP80772" at bounding box center [914, 65] width 68 height 23
drag, startPoint x: 736, startPoint y: 16, endPoint x: 801, endPoint y: 18, distance: 65.2
click at [801, 18] on div "TODOs - Description - B-W-ZOP0JN" at bounding box center [782, 19] width 331 height 19
click at [607, 15] on button "Close" at bounding box center [601, 20] width 17 height 12
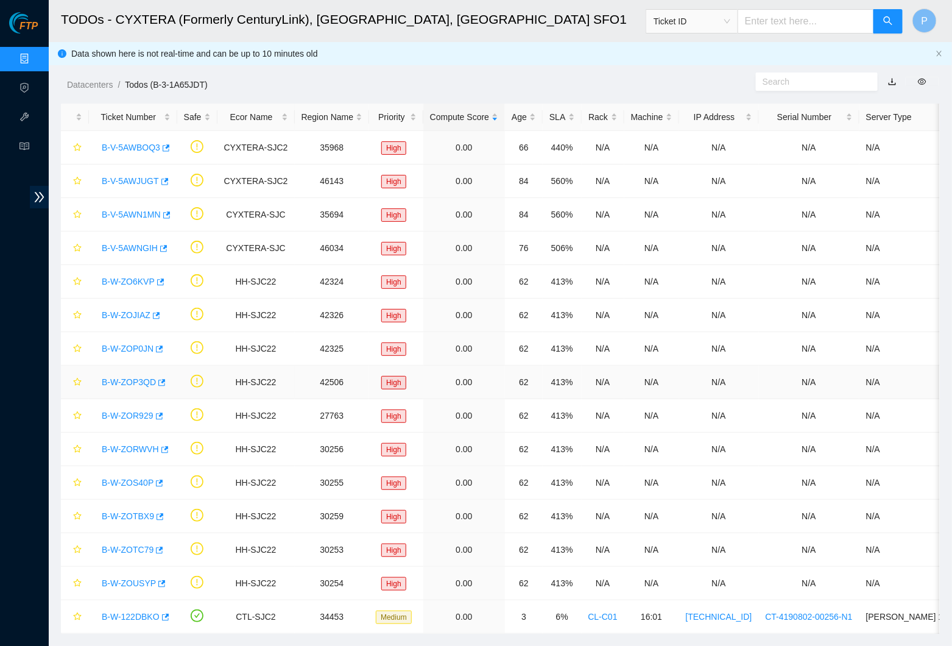
click at [141, 377] on link "B-W-ZOP3QD" at bounding box center [129, 382] width 54 height 10
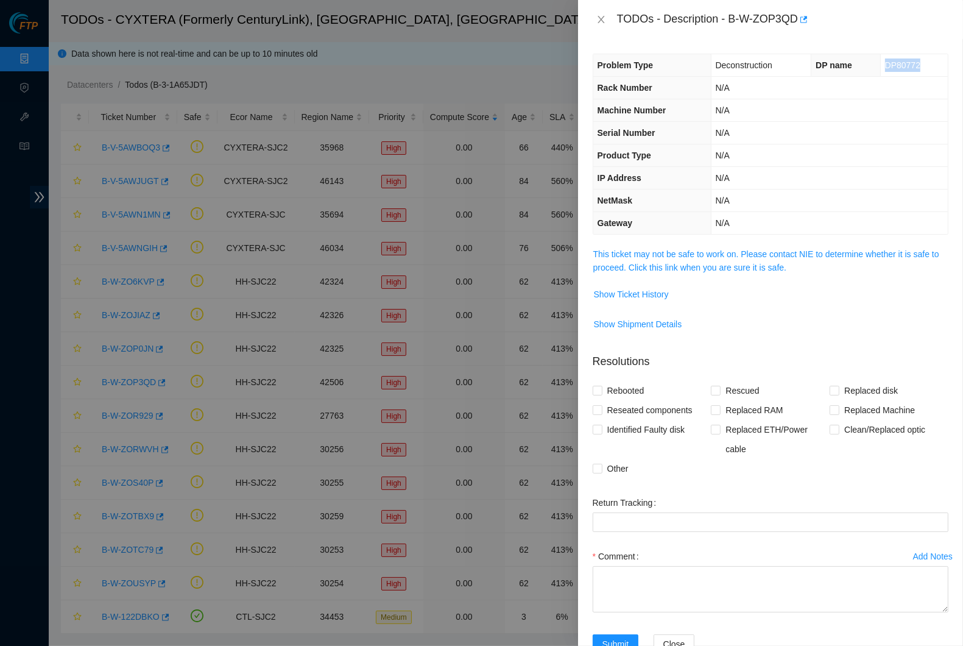
drag, startPoint x: 875, startPoint y: 63, endPoint x: 913, endPoint y: 64, distance: 38.4
click at [913, 64] on td "DP80772" at bounding box center [914, 65] width 68 height 23
drag, startPoint x: 736, startPoint y: 13, endPoint x: 803, endPoint y: 15, distance: 67.6
click at [803, 15] on div "TODOs - Description - B-W-ZOP3QD" at bounding box center [782, 19] width 331 height 19
click at [695, 59] on th "Problem Type" at bounding box center [652, 65] width 118 height 23
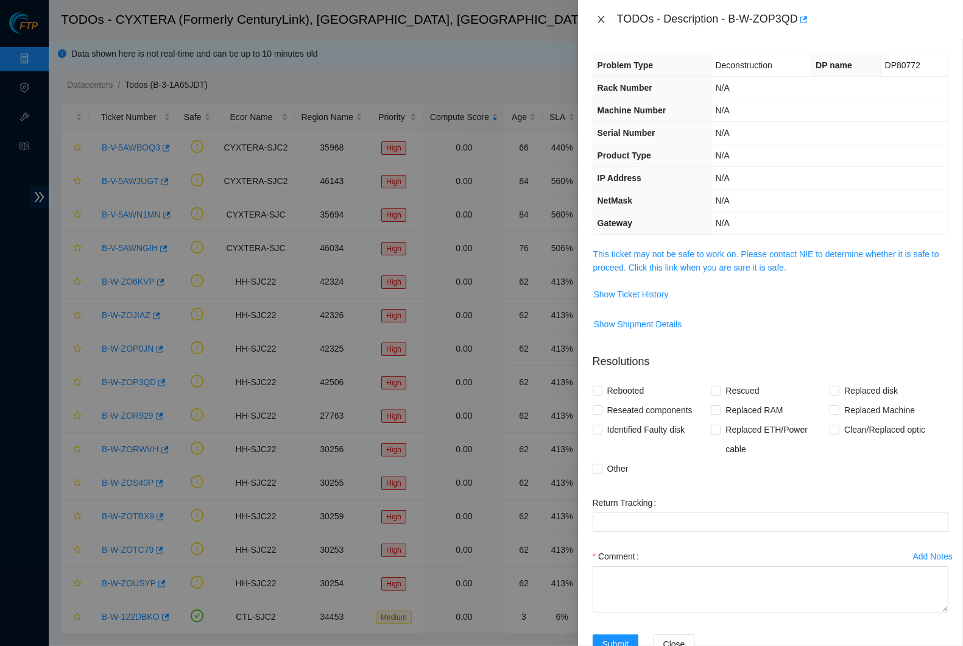
click at [606, 19] on icon "close" at bounding box center [601, 20] width 10 height 10
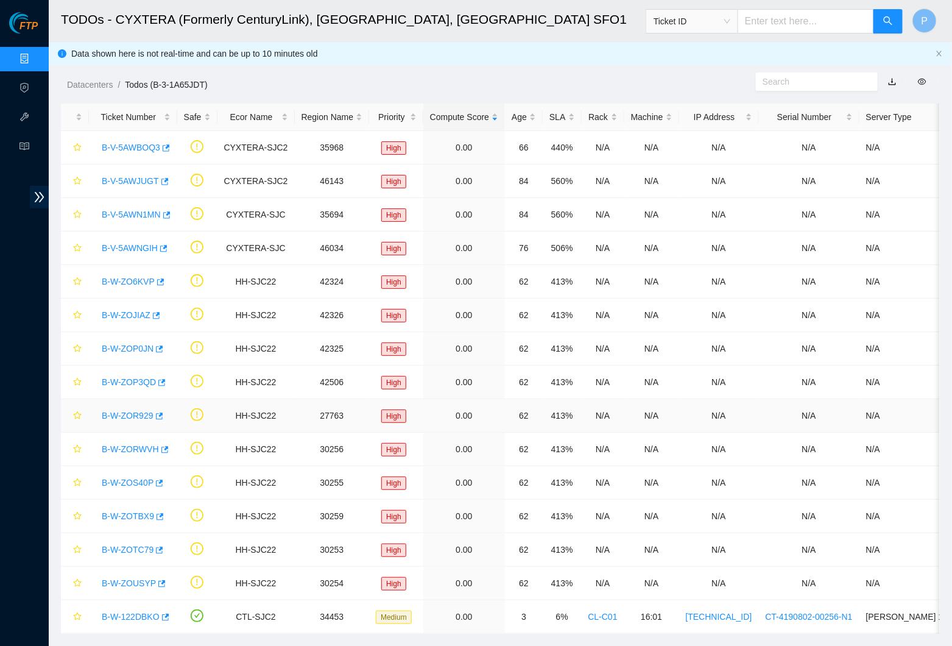
click at [141, 411] on link "B-W-ZOR929" at bounding box center [128, 416] width 52 height 10
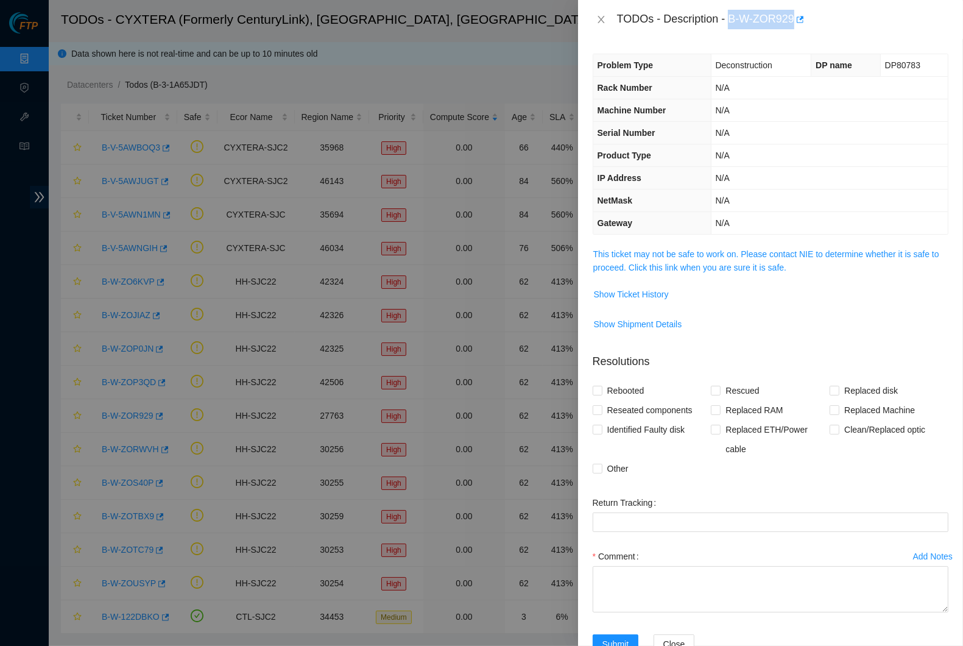
drag, startPoint x: 736, startPoint y: 16, endPoint x: 802, endPoint y: 17, distance: 65.8
click at [802, 17] on div "TODOs - Description - B-W-ZOR929" at bounding box center [782, 19] width 331 height 19
drag, startPoint x: 876, startPoint y: 62, endPoint x: 916, endPoint y: 64, distance: 40.2
click at [928, 65] on td "DP80783" at bounding box center [914, 65] width 68 height 23
drag, startPoint x: 606, startPoint y: 15, endPoint x: 577, endPoint y: 37, distance: 36.4
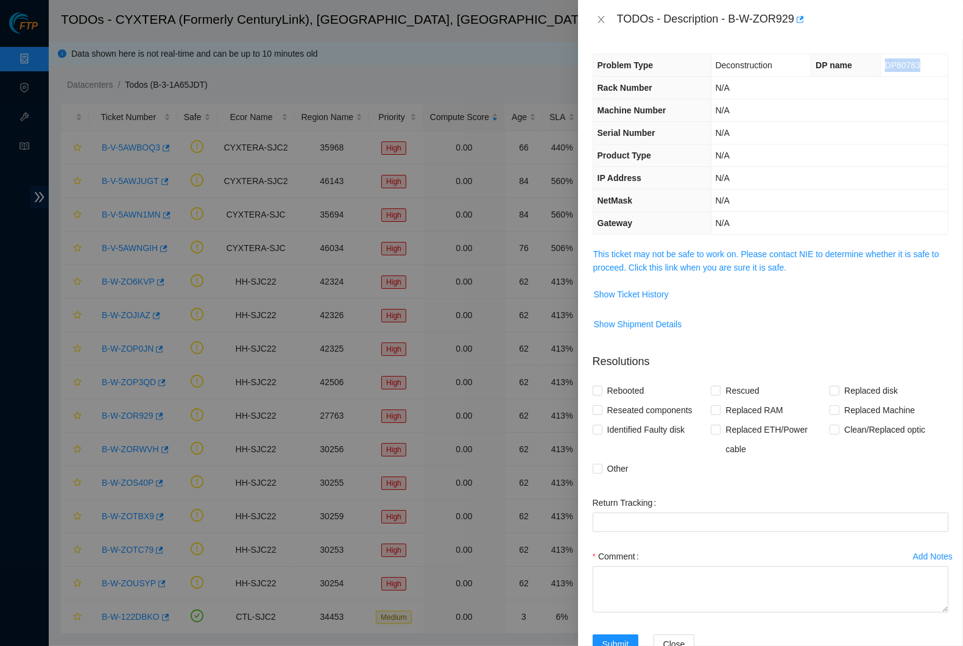
click at [606, 15] on button "Close" at bounding box center [601, 20] width 17 height 12
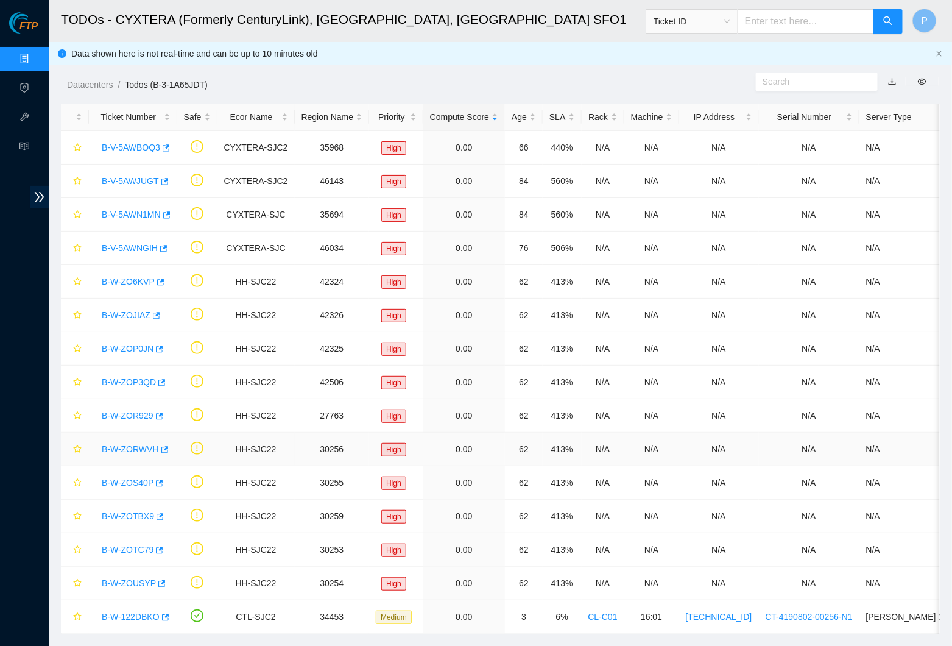
click at [146, 444] on link "B-W-ZORWVH" at bounding box center [130, 449] width 57 height 10
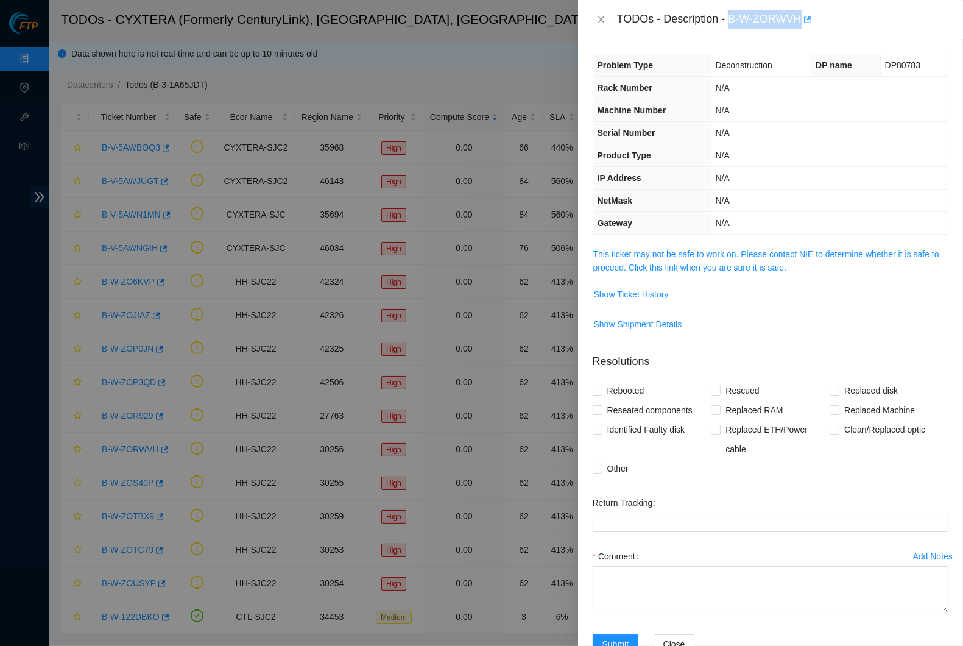
drag, startPoint x: 736, startPoint y: 15, endPoint x: 809, endPoint y: 19, distance: 73.2
click at [809, 19] on div "TODOs - Description - B-W-ZORWVH" at bounding box center [782, 19] width 331 height 19
click at [809, 19] on button "button" at bounding box center [807, 19] width 10 height 19
click at [785, 63] on td "Deconstruction" at bounding box center [761, 65] width 101 height 23
drag, startPoint x: 733, startPoint y: 11, endPoint x: 806, endPoint y: 14, distance: 72.6
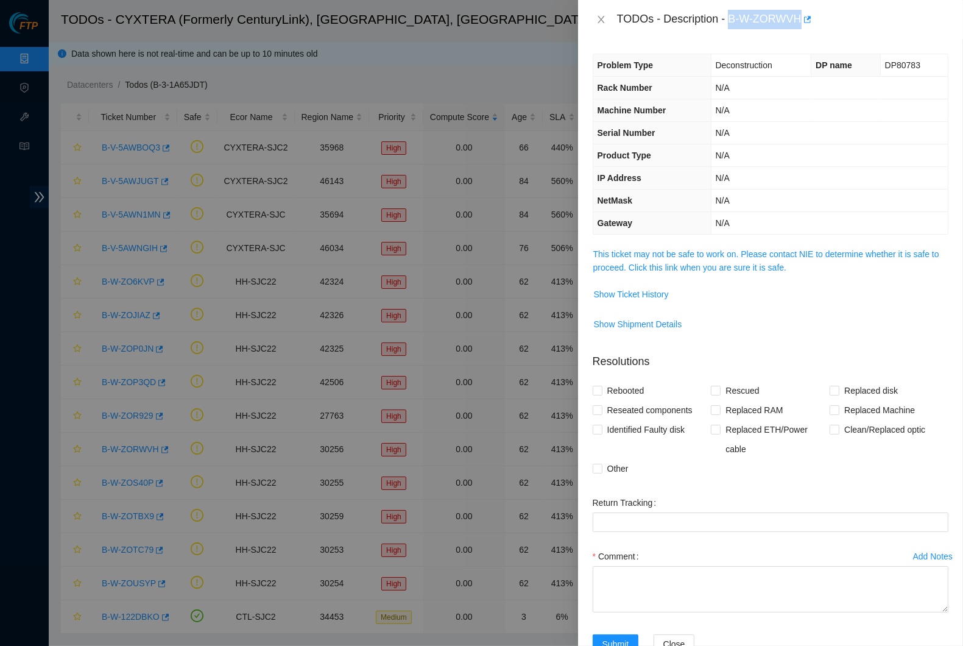
click at [806, 14] on div "TODOs - Description - B-W-ZORWVH" at bounding box center [782, 19] width 331 height 19
drag, startPoint x: 875, startPoint y: 59, endPoint x: 914, endPoint y: 63, distance: 39.8
click at [914, 63] on td "DP80783" at bounding box center [914, 65] width 68 height 23
click at [602, 19] on icon "close" at bounding box center [601, 19] width 7 height 7
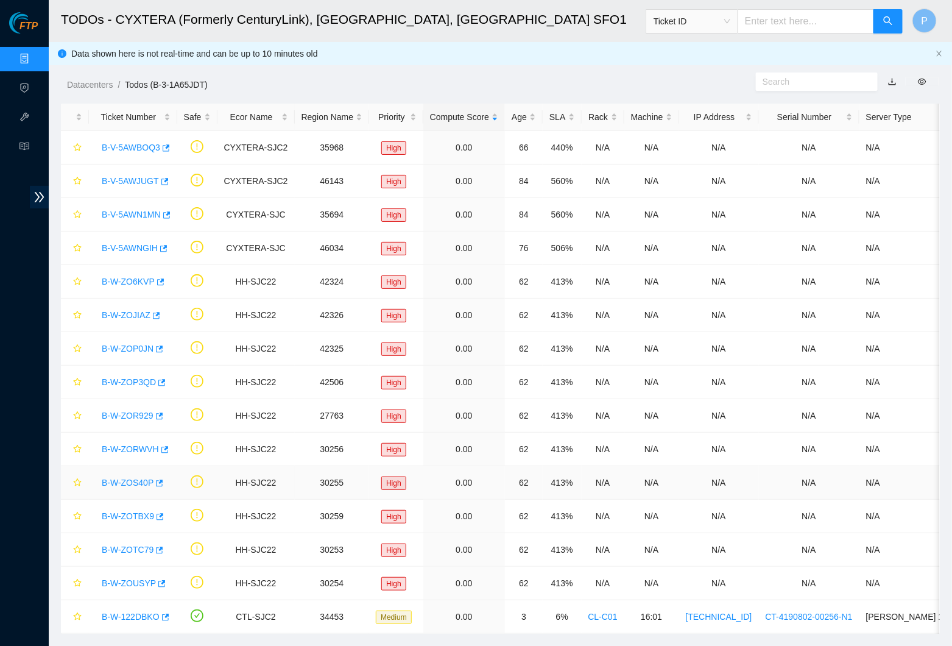
click at [138, 482] on link "B-W-ZOS40P" at bounding box center [128, 483] width 52 height 10
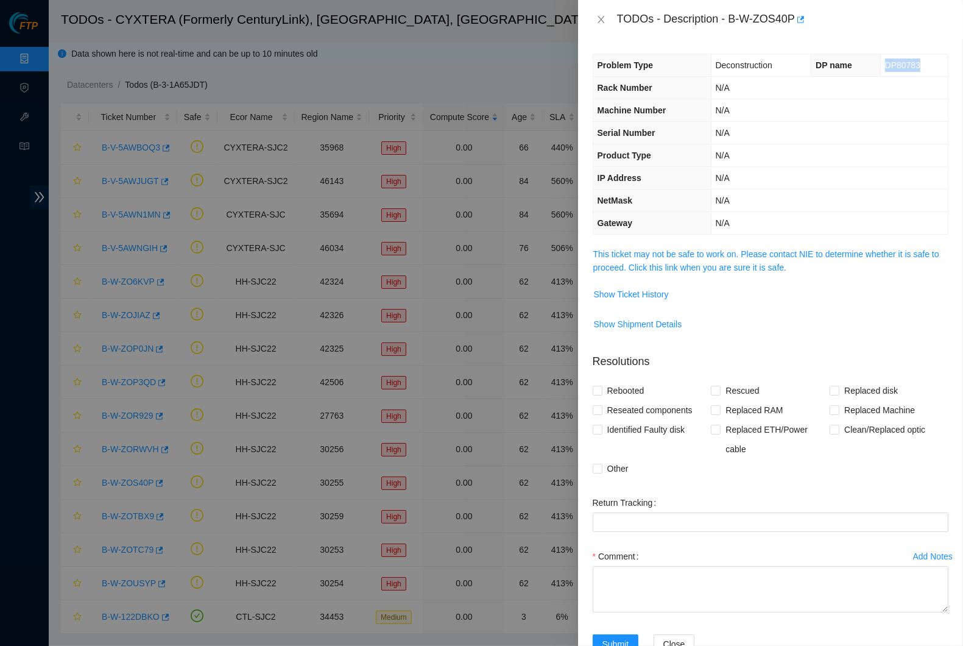
drag, startPoint x: 876, startPoint y: 63, endPoint x: 919, endPoint y: 65, distance: 43.3
click at [920, 65] on td "DP80783" at bounding box center [914, 65] width 68 height 23
drag, startPoint x: 736, startPoint y: 16, endPoint x: 799, endPoint y: 15, distance: 62.8
click at [799, 15] on div "TODOs - Description - B-W-ZOS40P" at bounding box center [782, 19] width 331 height 19
drag, startPoint x: 596, startPoint y: 19, endPoint x: 567, endPoint y: 57, distance: 47.9
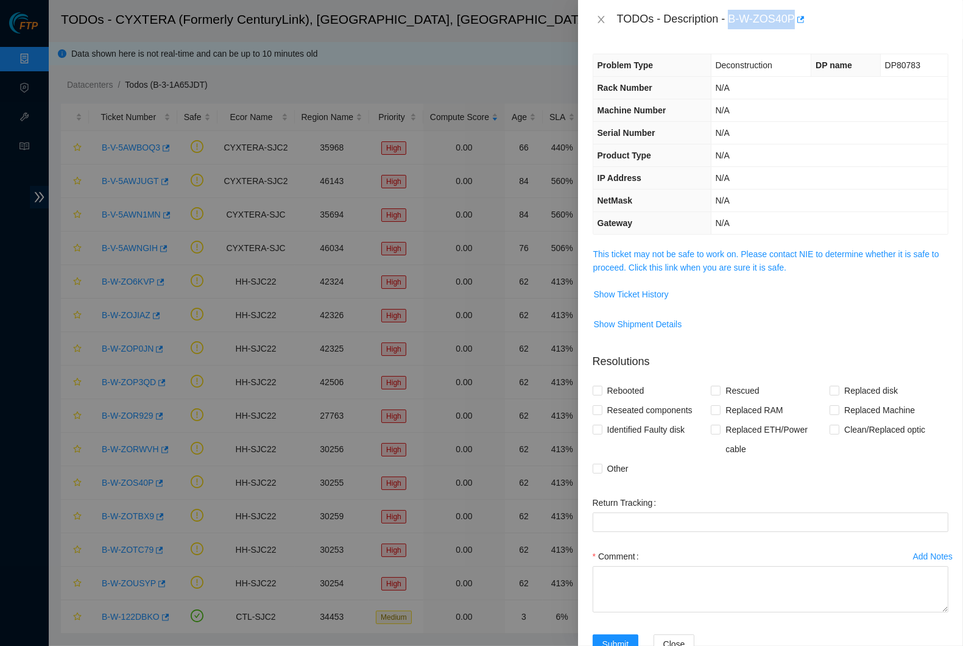
click at [596, 18] on icon "close" at bounding box center [601, 20] width 10 height 10
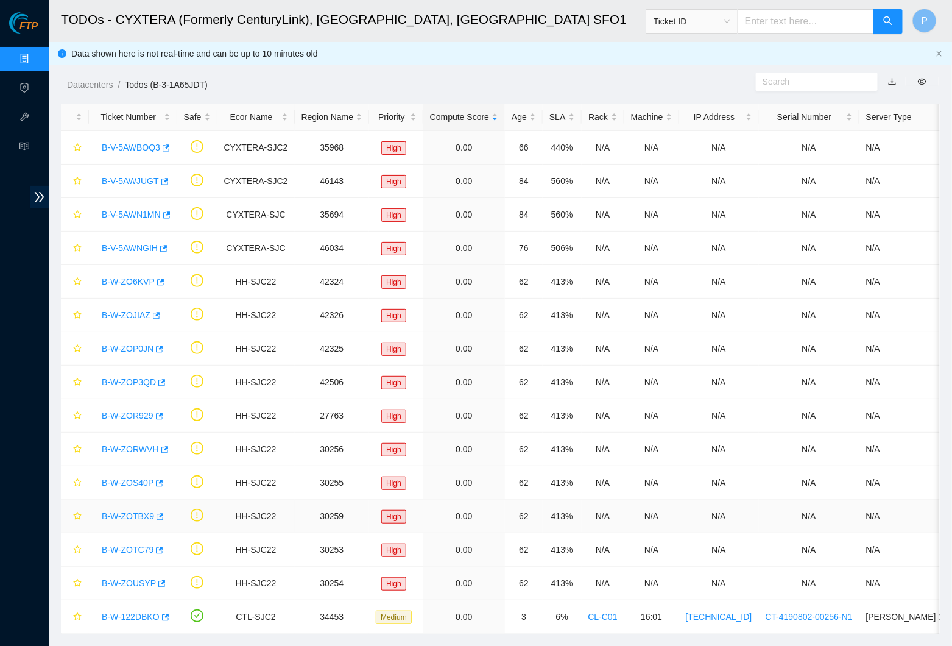
click at [137, 513] on link "B-W-ZOTBX9" at bounding box center [128, 516] width 52 height 10
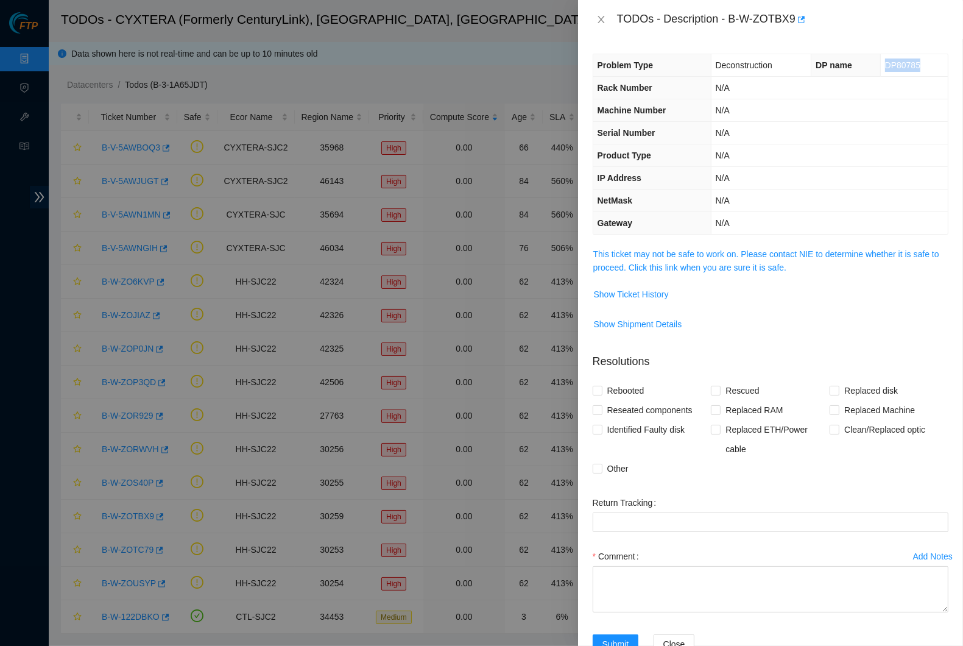
drag, startPoint x: 872, startPoint y: 60, endPoint x: 915, endPoint y: 68, distance: 44.0
click at [915, 68] on td "DP80785" at bounding box center [914, 65] width 68 height 23
drag, startPoint x: 733, startPoint y: 14, endPoint x: 806, endPoint y: 11, distance: 72.6
click at [806, 11] on div "TODOs - Description - B-W-ZOTBX9" at bounding box center [782, 19] width 331 height 19
click at [607, 19] on button "Close" at bounding box center [601, 20] width 17 height 12
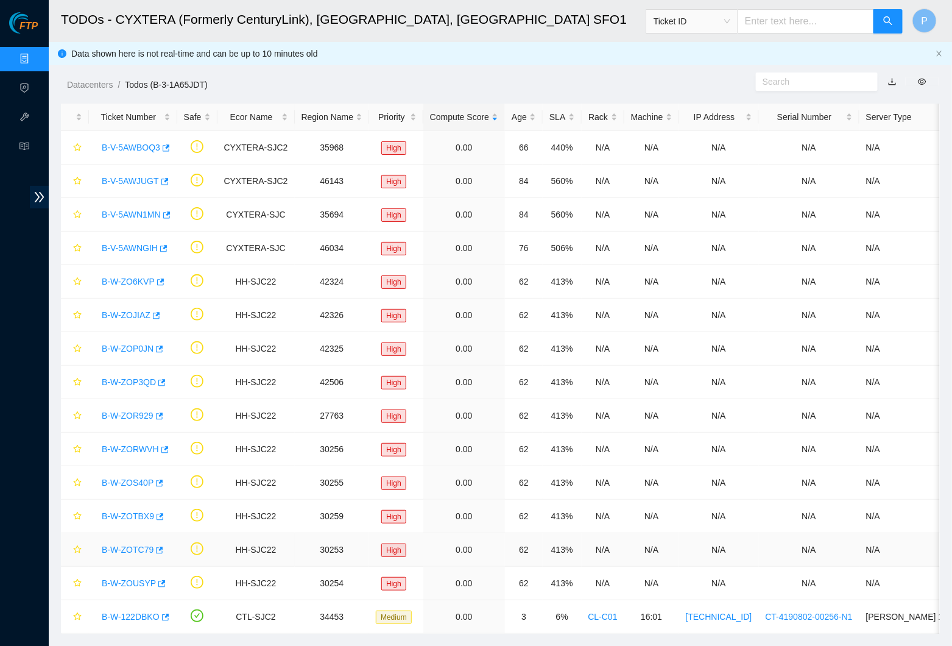
click at [139, 545] on link "B-W-ZOTC79" at bounding box center [128, 550] width 52 height 10
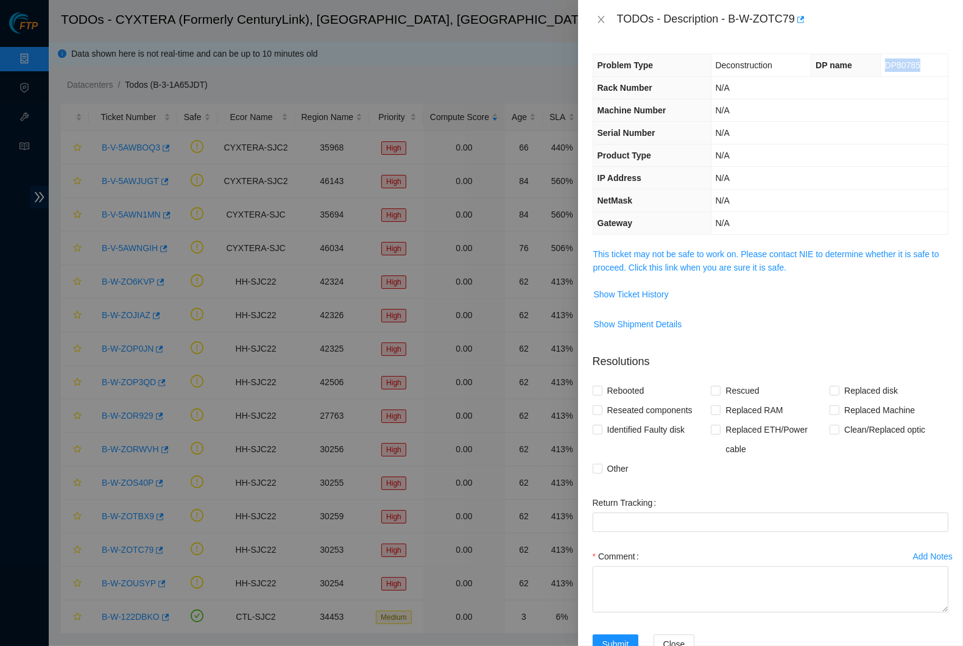
drag, startPoint x: 875, startPoint y: 63, endPoint x: 928, endPoint y: 74, distance: 54.7
click at [928, 74] on td "DP80785" at bounding box center [914, 65] width 68 height 23
drag, startPoint x: 734, startPoint y: 18, endPoint x: 799, endPoint y: 14, distance: 65.3
click at [799, 14] on div "TODOs - Description - B-W-ZOTC79" at bounding box center [782, 19] width 331 height 19
click at [604, 18] on icon "close" at bounding box center [601, 20] width 10 height 10
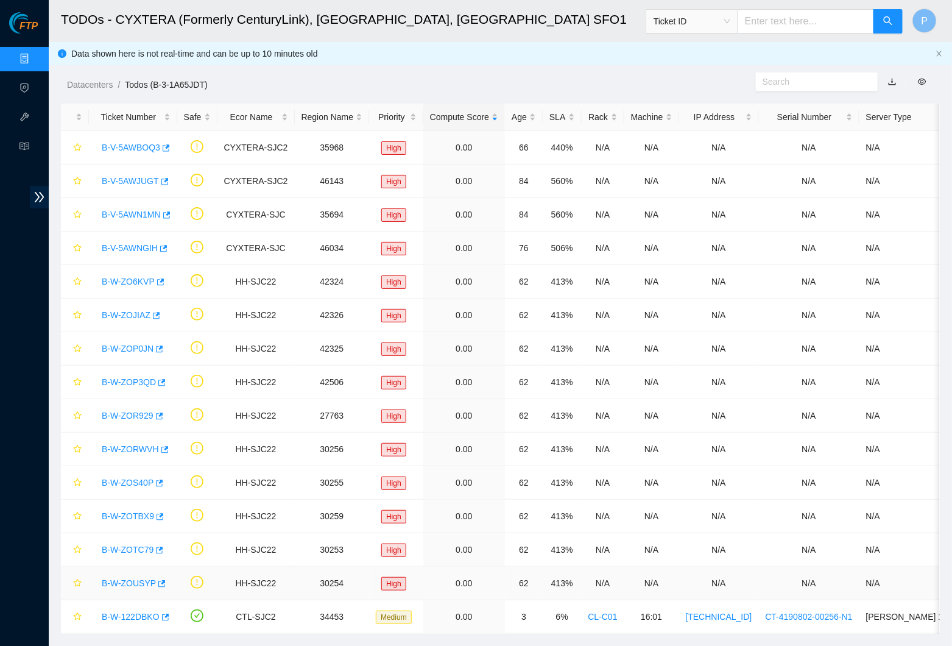
click at [145, 578] on link "B-W-ZOUSYP" at bounding box center [129, 583] width 54 height 10
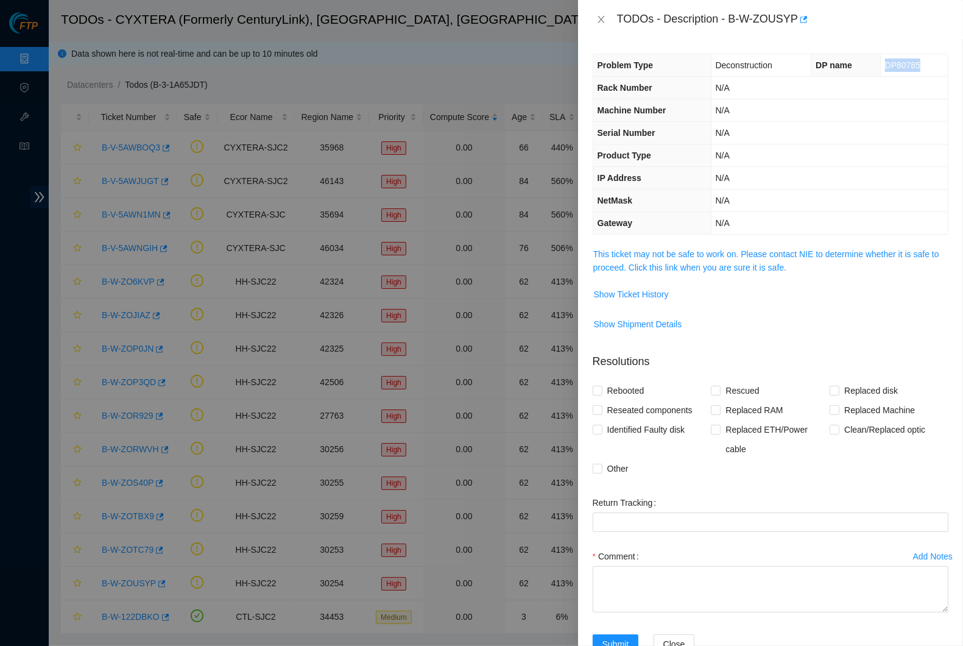
drag, startPoint x: 874, startPoint y: 63, endPoint x: 914, endPoint y: 67, distance: 40.4
click at [914, 67] on td "DP80785" at bounding box center [914, 65] width 68 height 23
click at [772, 19] on div "TODOs - Description - B-W-ZOUSYP" at bounding box center [782, 19] width 331 height 19
drag, startPoint x: 733, startPoint y: 16, endPoint x: 803, endPoint y: 15, distance: 69.5
click at [803, 15] on div "TODOs - Description - B-W-ZOUSYP" at bounding box center [782, 19] width 331 height 19
